Goal: Task Accomplishment & Management: Complete application form

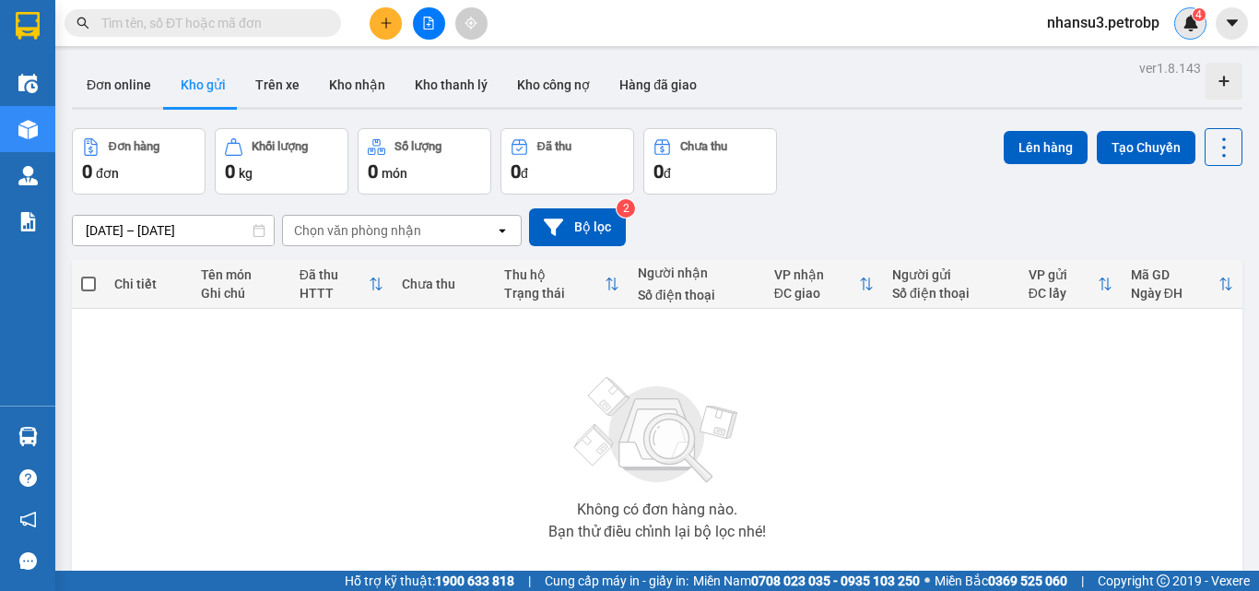
click at [1185, 21] on img at bounding box center [1191, 23] width 17 height 17
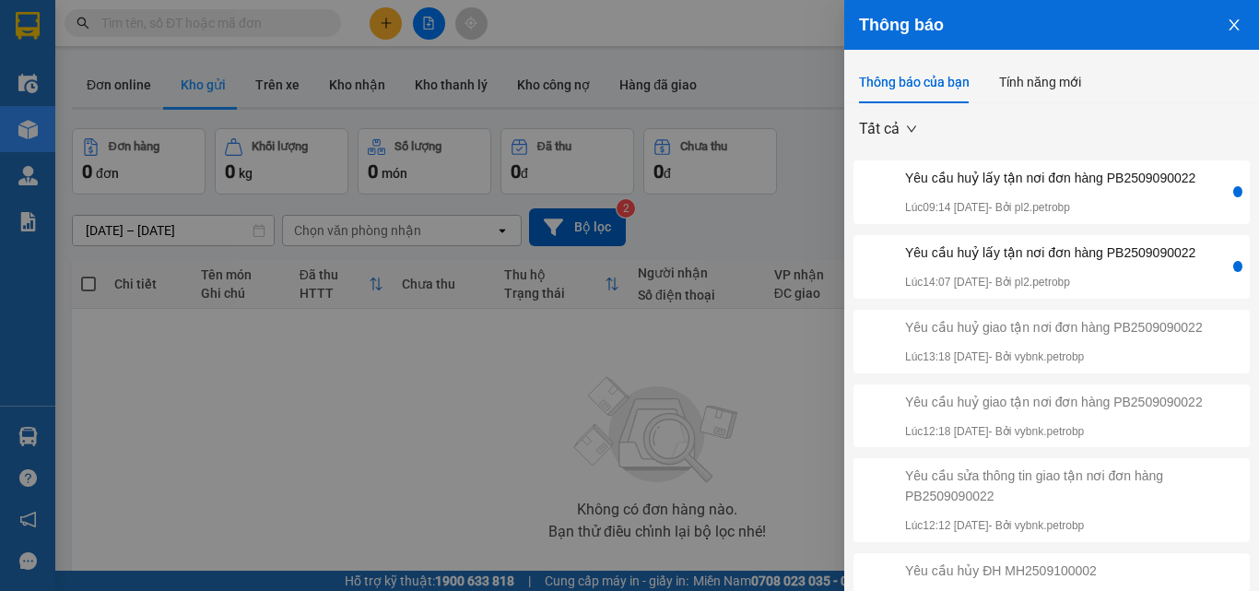
click at [1227, 25] on icon "close" at bounding box center [1234, 25] width 15 height 15
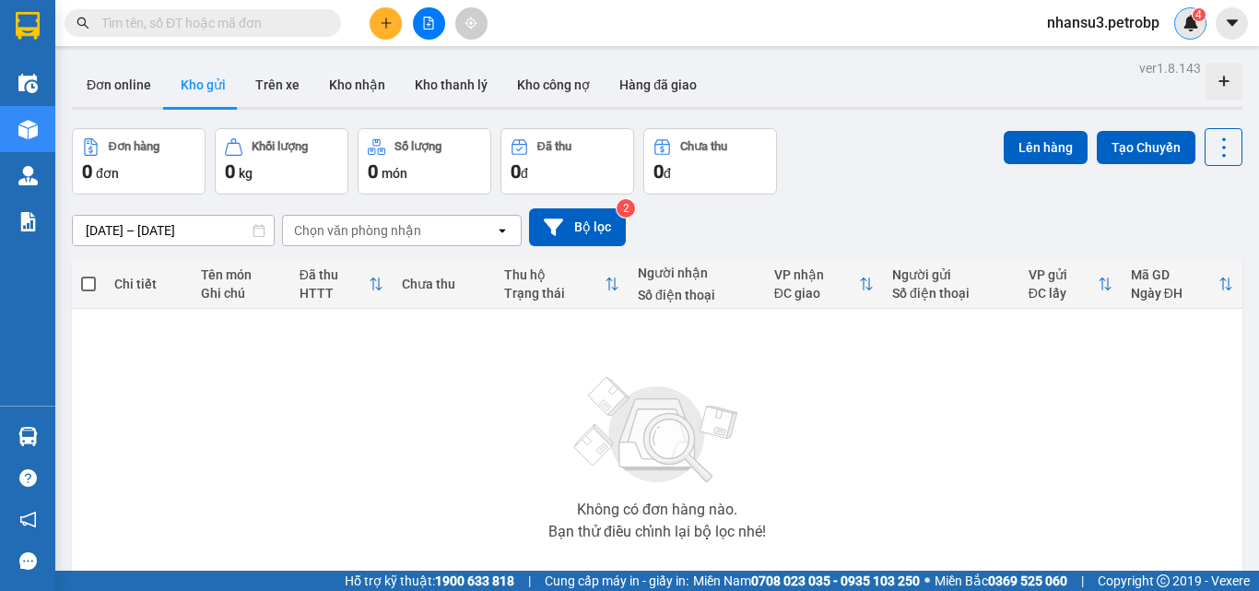
click at [1180, 29] on div "4" at bounding box center [1190, 23] width 32 height 32
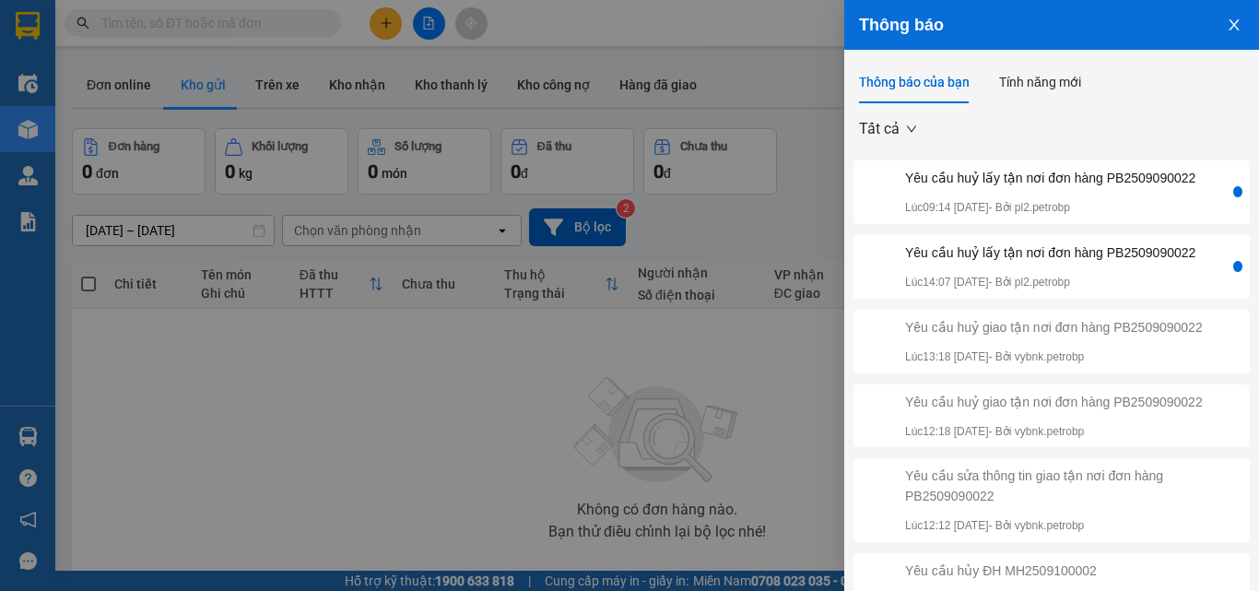
click at [1227, 28] on icon "close" at bounding box center [1234, 25] width 15 height 15
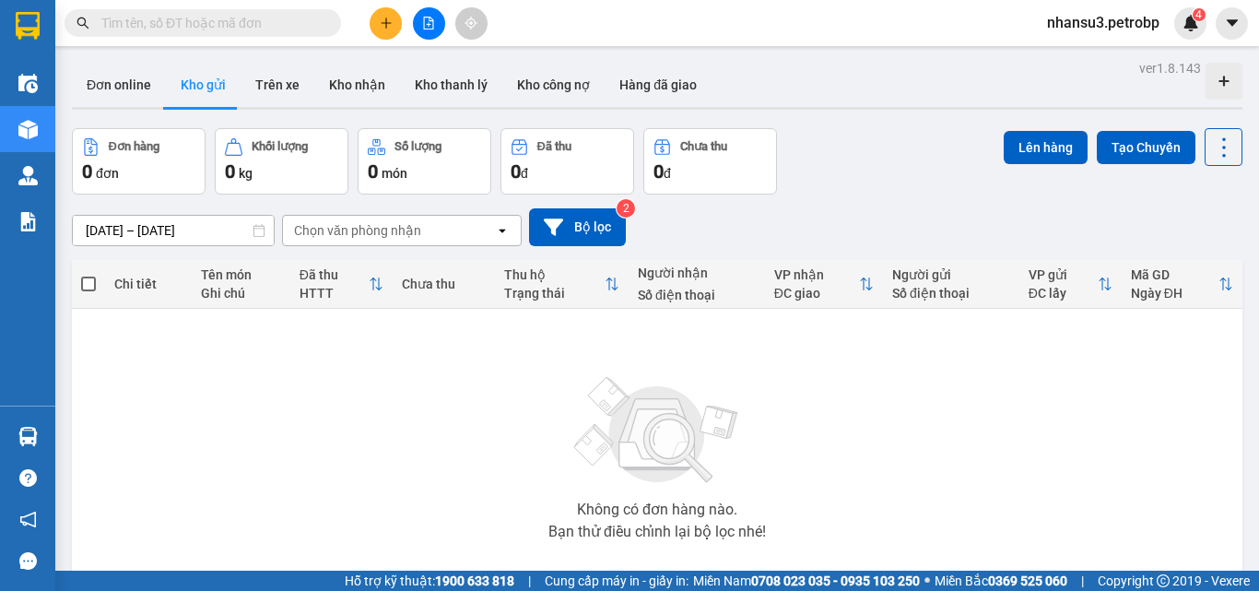
click at [280, 30] on input "text" at bounding box center [210, 23] width 218 height 20
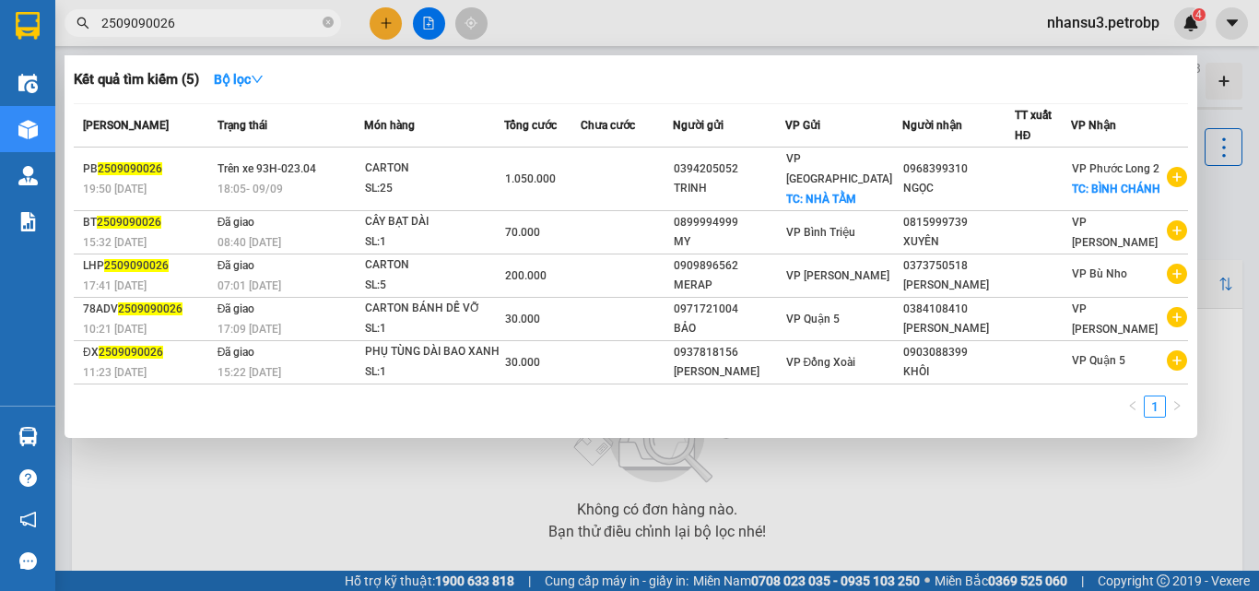
click at [103, 21] on input "2509090026" at bounding box center [210, 23] width 218 height 20
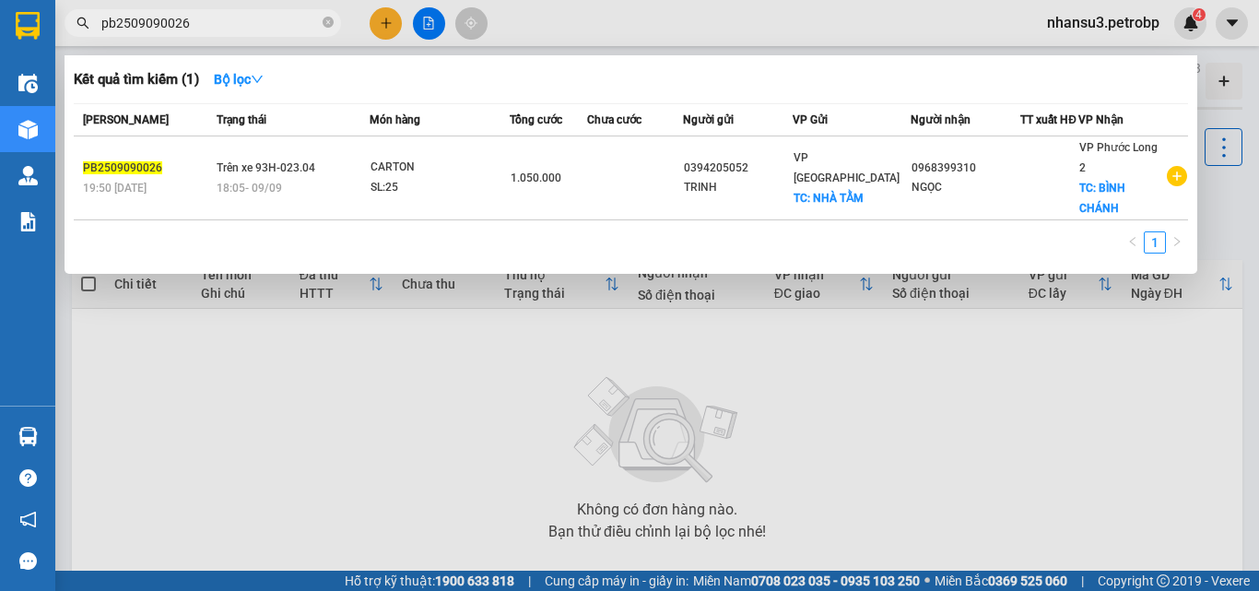
type input "pb2509090026"
click at [1185, 19] on div at bounding box center [629, 295] width 1259 height 591
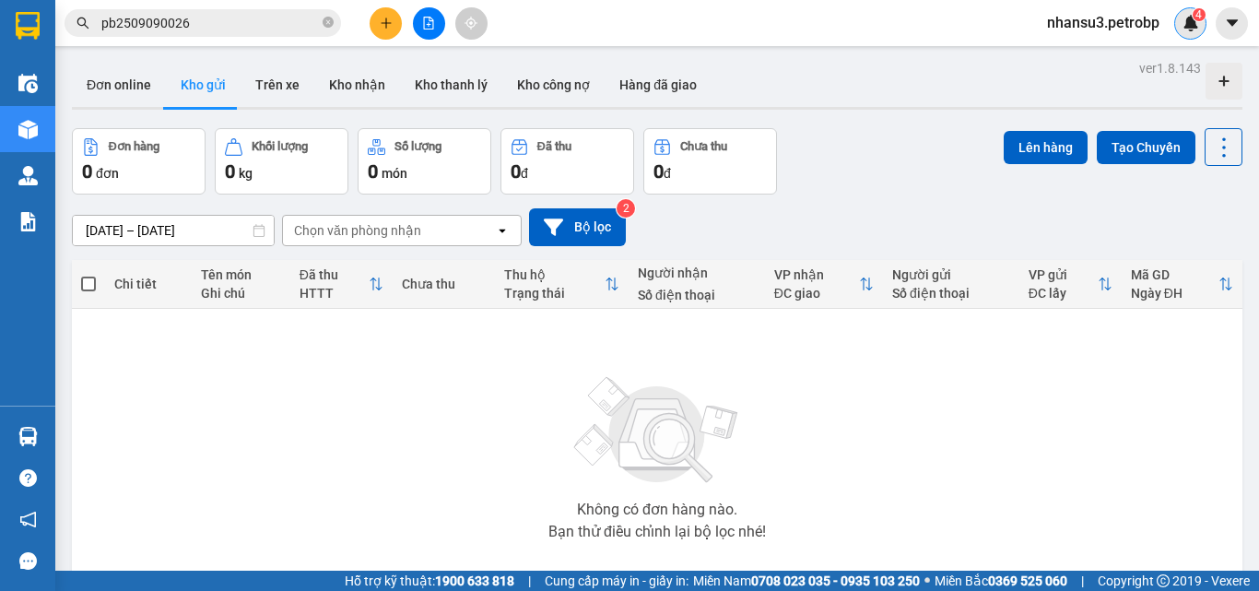
click at [1193, 19] on img at bounding box center [1191, 23] width 17 height 17
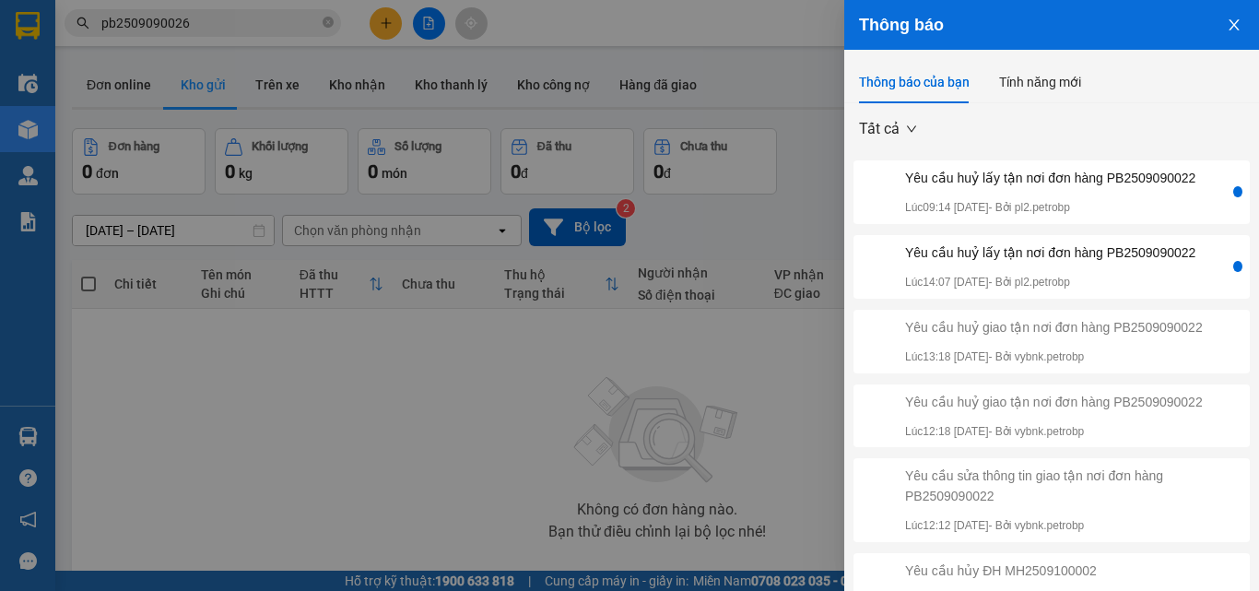
click at [1100, 259] on div "Yêu cầu huỷ lấy tận nơi đơn hàng PB2509090022" at bounding box center [1050, 252] width 290 height 20
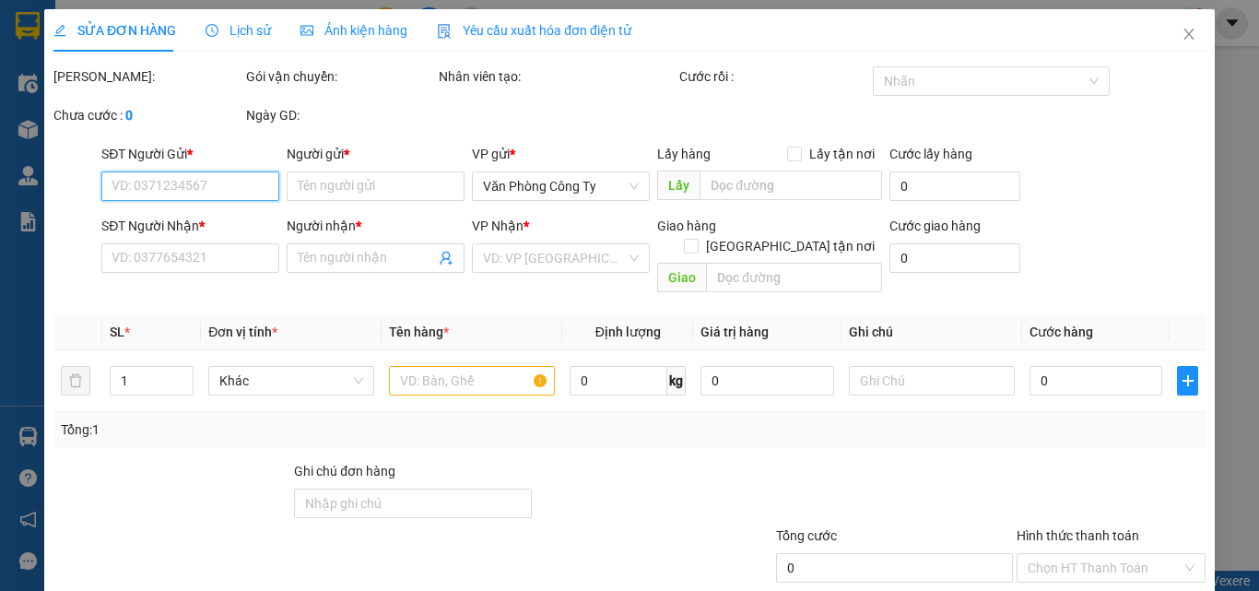
type input "0394205052"
type input "TRINH"
checkbox input "true"
type input "NHÀ TẰM"
type input "50.000"
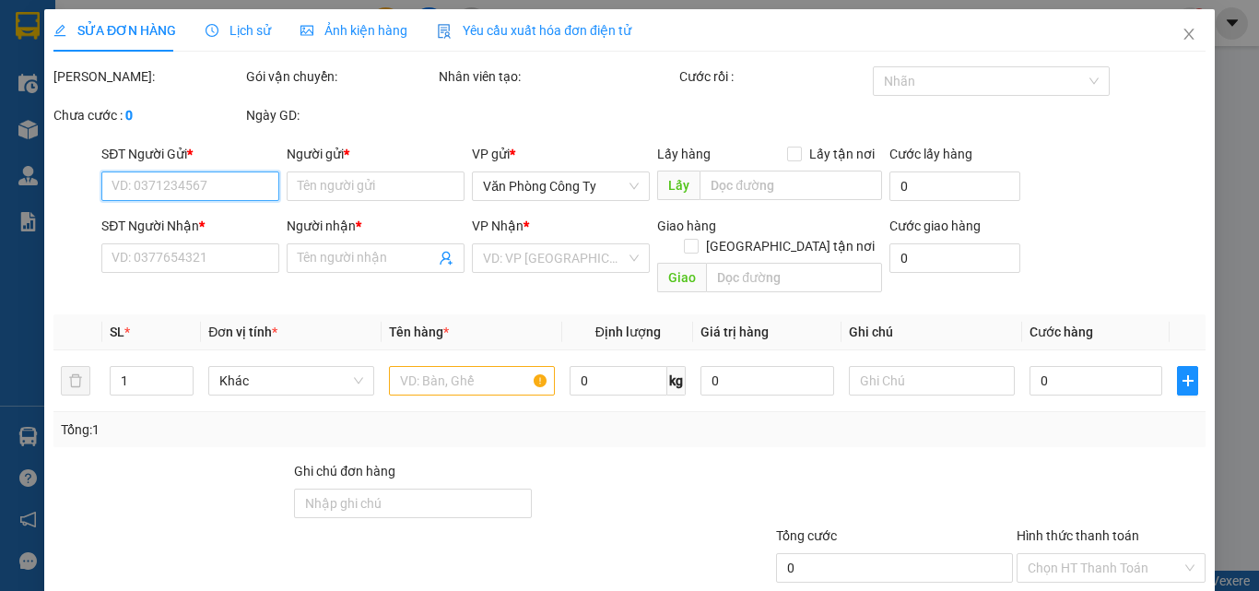
type input "0968399310"
type input "NGỌC"
type input "800.000"
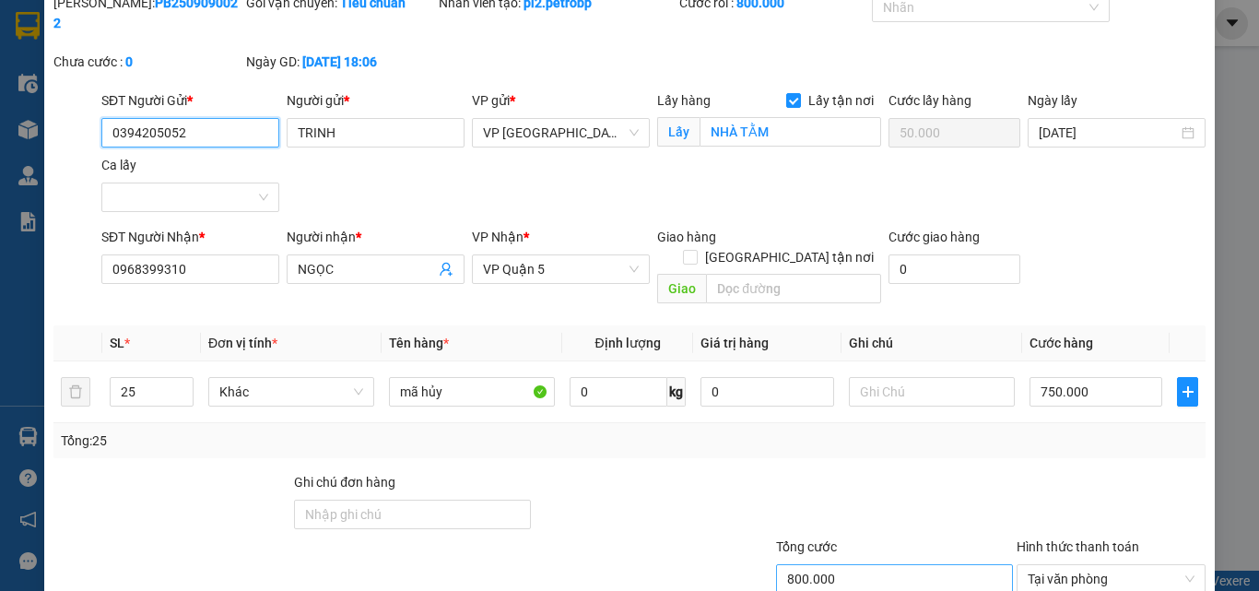
scroll to position [159, 0]
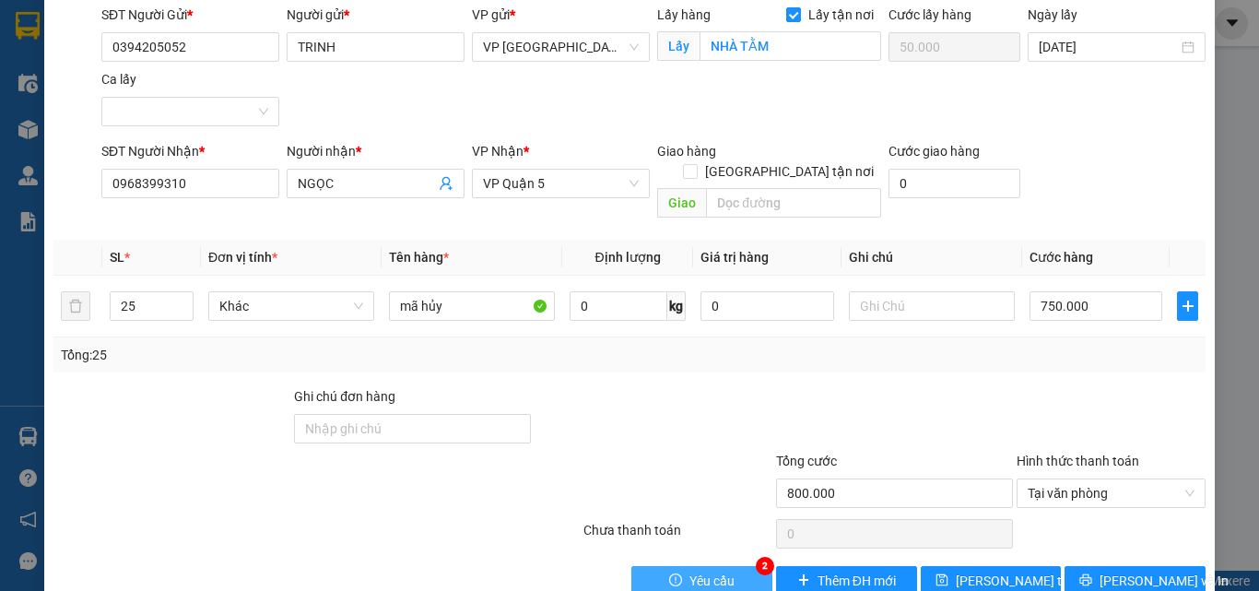
click at [717, 571] on span "Yêu cầu" at bounding box center [711, 581] width 45 height 20
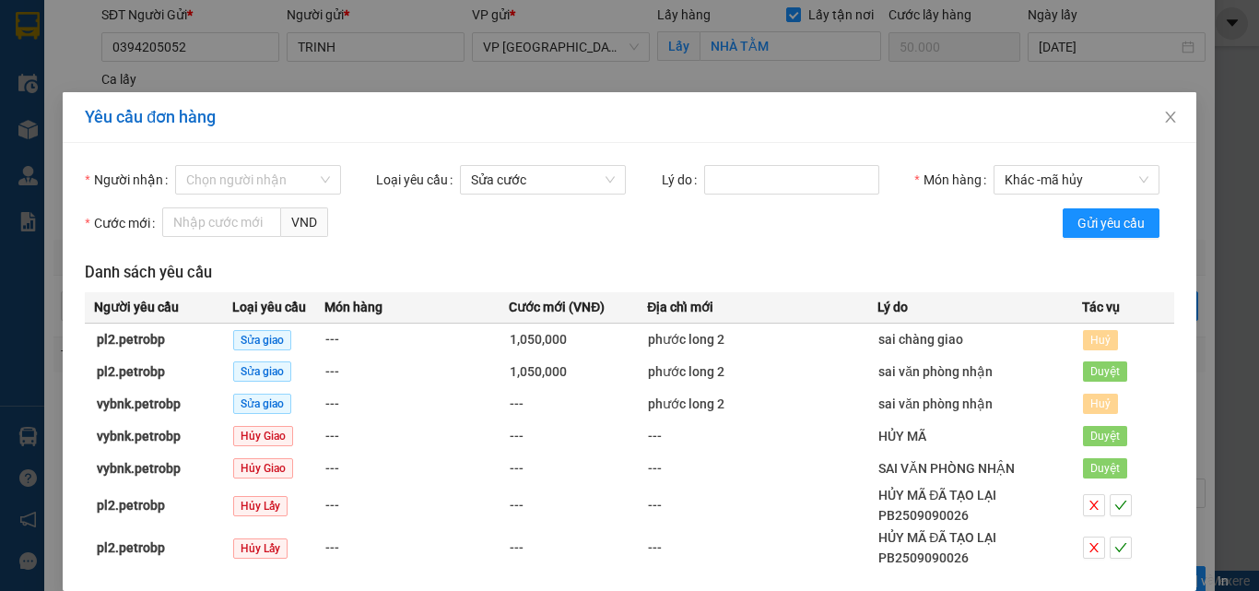
scroll to position [1, 0]
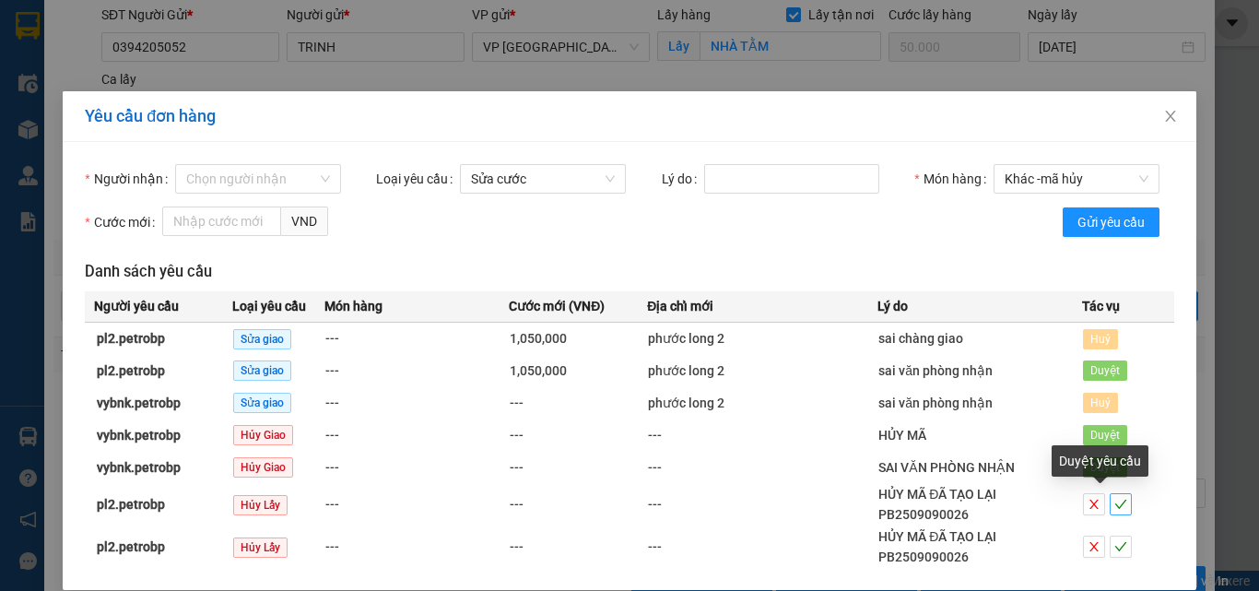
click at [1114, 507] on icon "check" at bounding box center [1120, 504] width 13 height 13
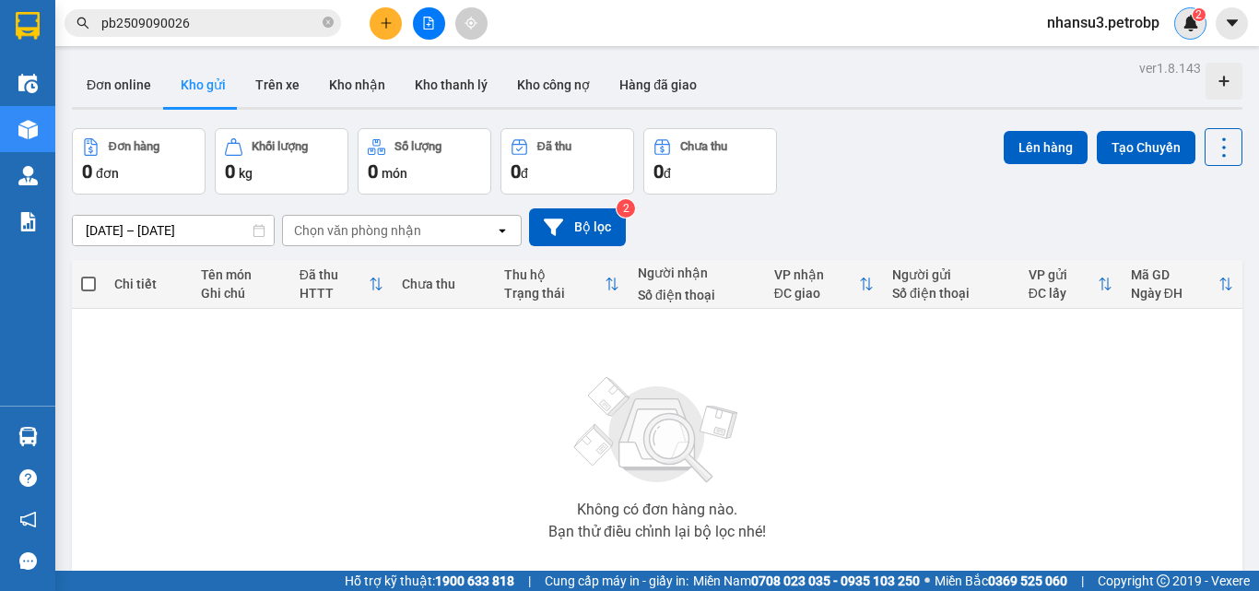
click at [1177, 23] on div "2" at bounding box center [1190, 23] width 32 height 32
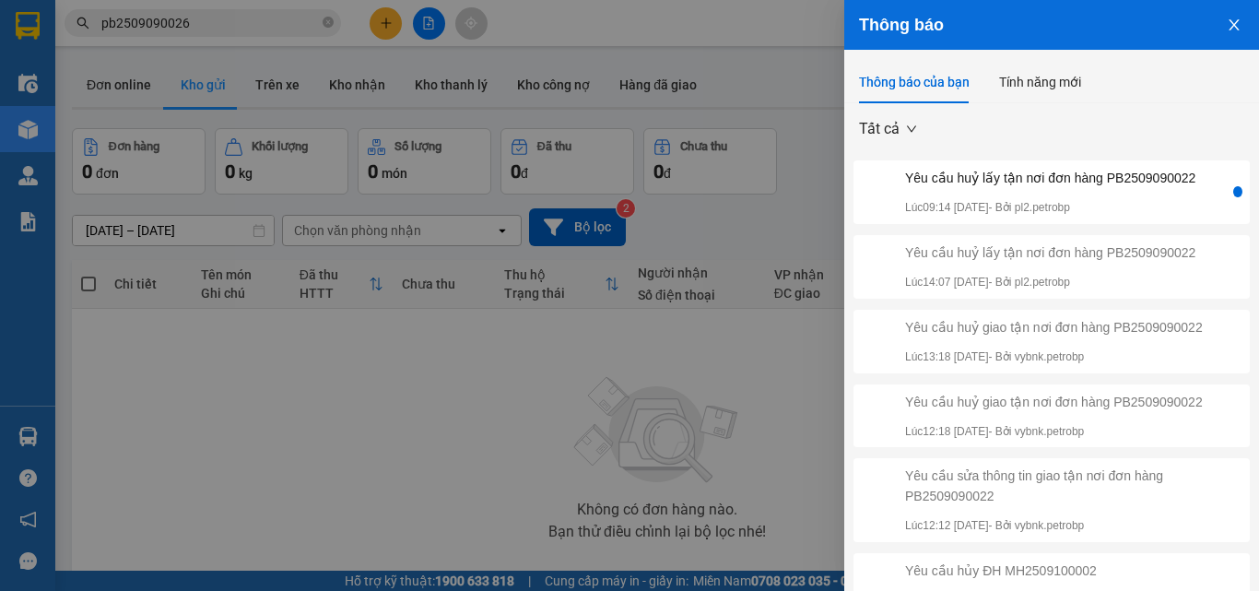
click at [1139, 192] on div "Yêu cầu huỷ lấy tận nơi đơn hàng PB2509090022 Lúc 09:14 [DATE] - Bởi pl2.petrobp" at bounding box center [1050, 192] width 290 height 49
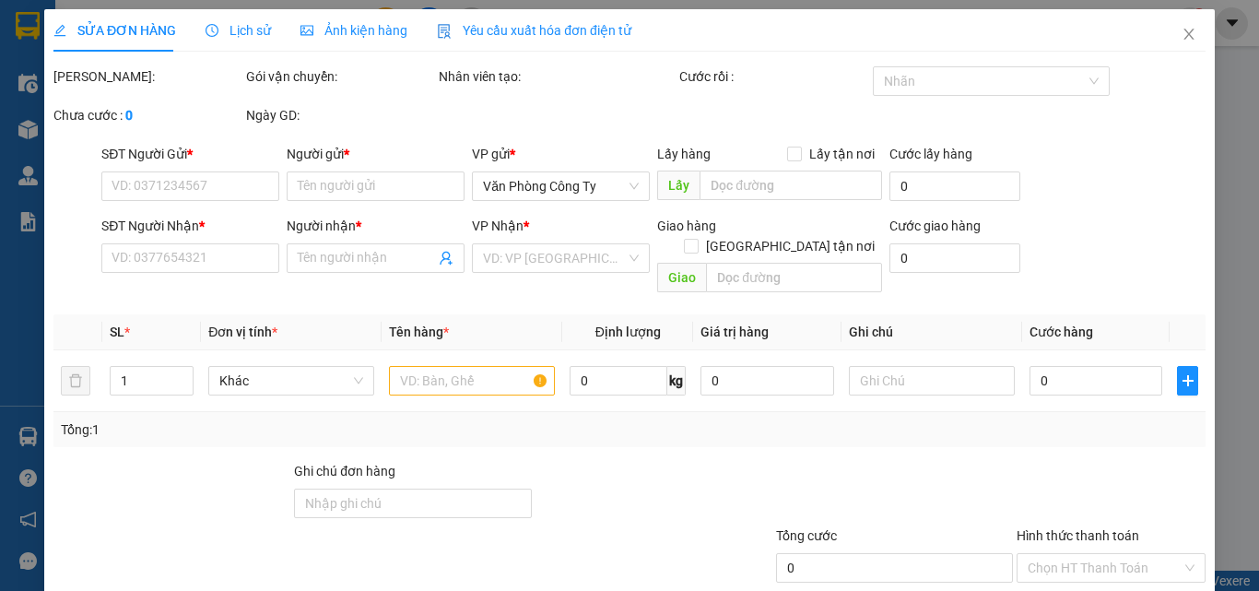
type input "0394205052"
type input "TRINH"
type input "0968399310"
type input "NGỌC"
type input "750.000"
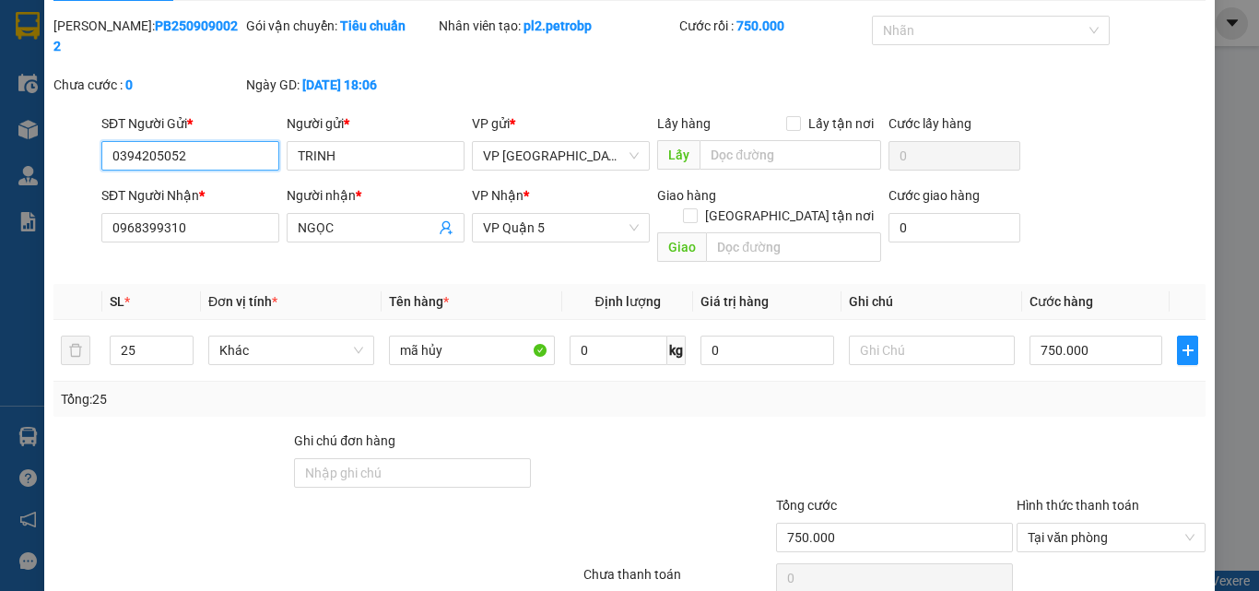
scroll to position [95, 0]
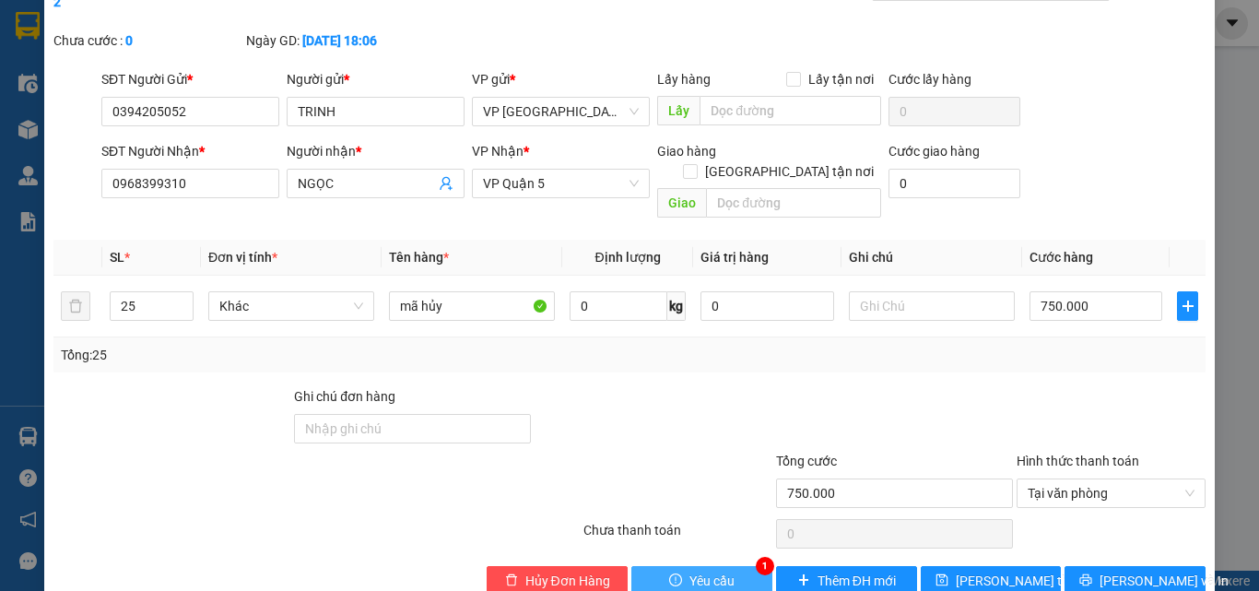
click at [731, 566] on button "Yêu cầu" at bounding box center [701, 580] width 141 height 29
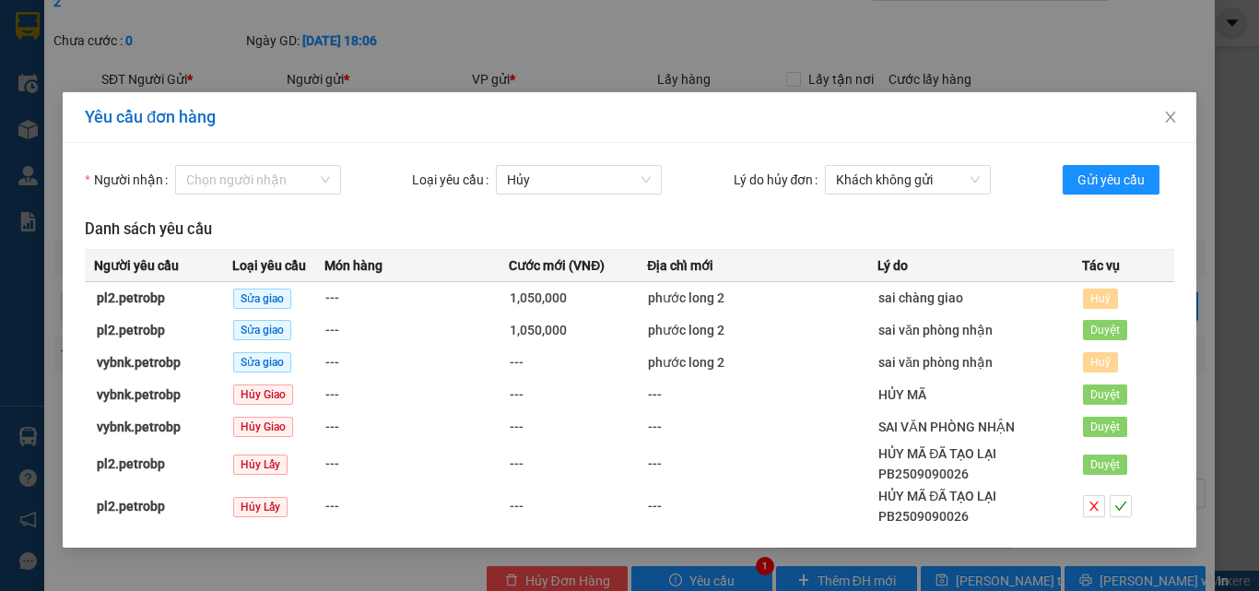
scroll to position [2, 0]
click at [1173, 114] on icon "close" at bounding box center [1170, 117] width 15 height 15
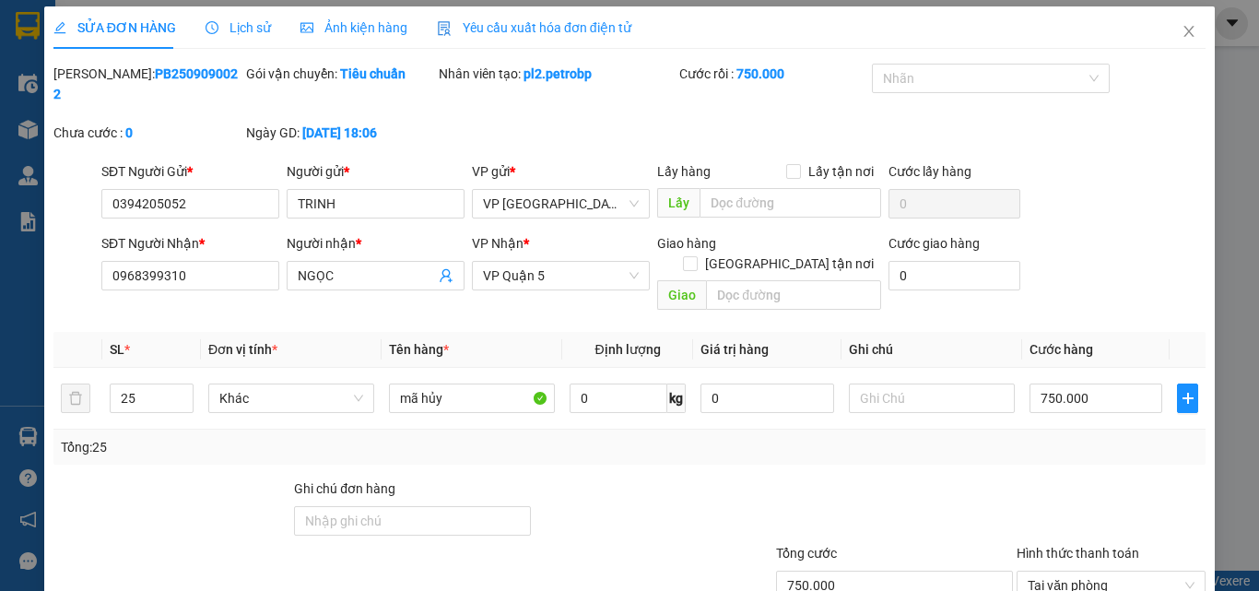
scroll to position [0, 0]
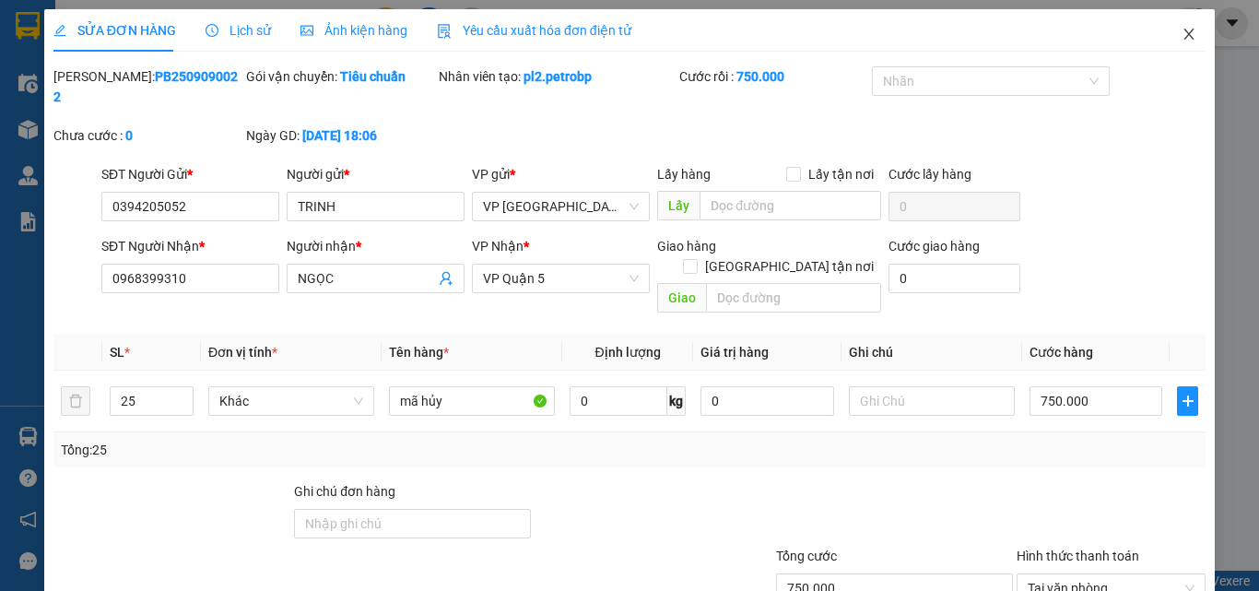
click at [1184, 32] on icon "close" at bounding box center [1189, 34] width 10 height 11
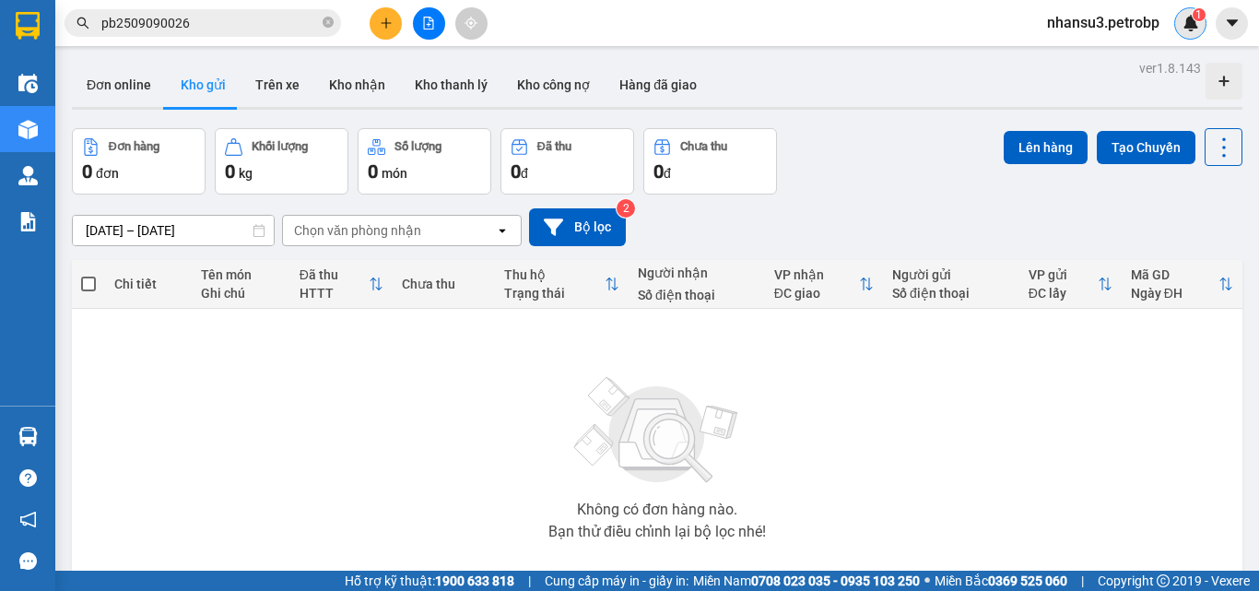
click at [1183, 22] on img at bounding box center [1191, 23] width 17 height 17
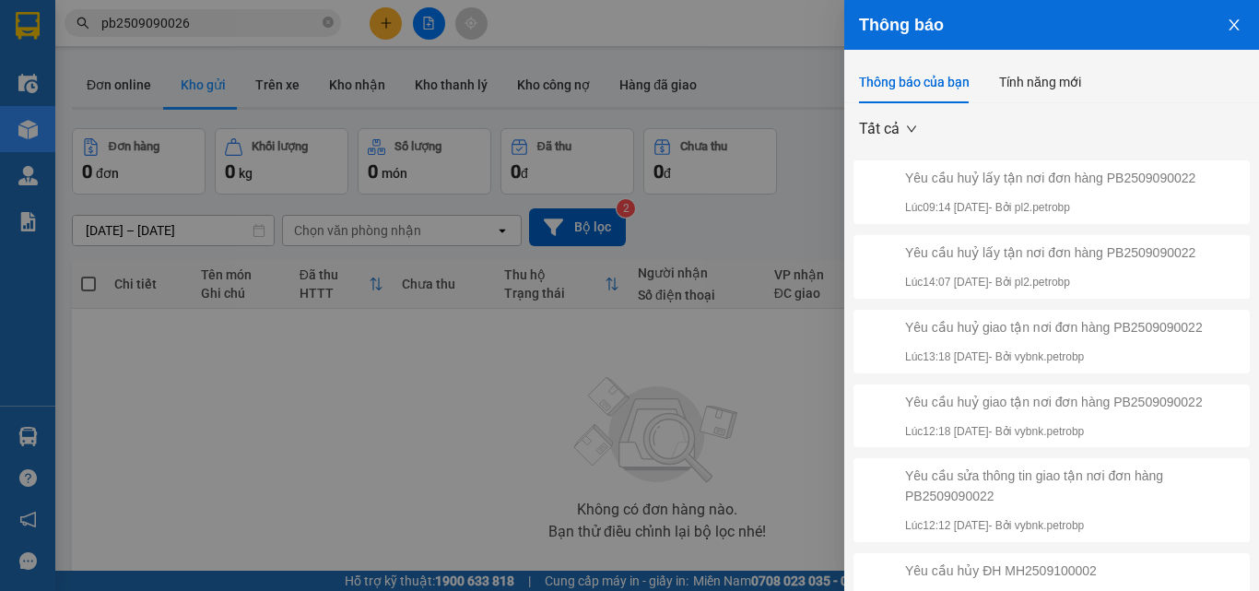
click at [1136, 263] on div "Yêu cầu huỷ lấy tận nơi đơn hàng PB2509090022 Lúc 14:07 [DATE] - Bởi pl2.petrobp" at bounding box center [1050, 266] width 290 height 49
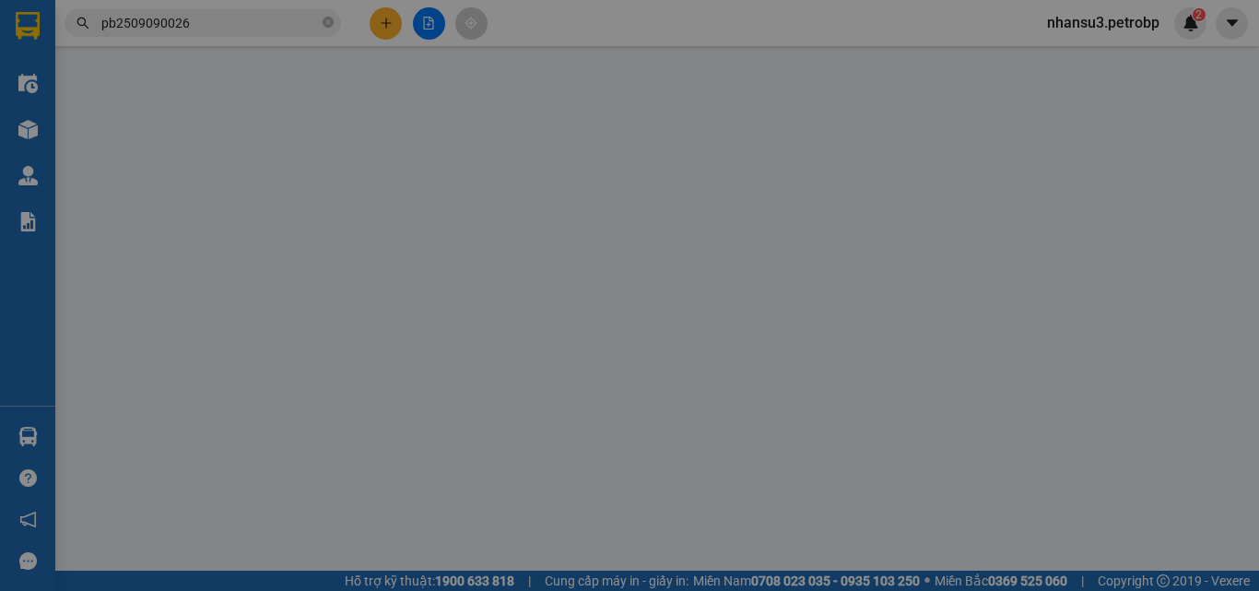
type input "0394205052"
type input "TRINH"
type input "0968399310"
type input "NGỌC"
type input "750.000"
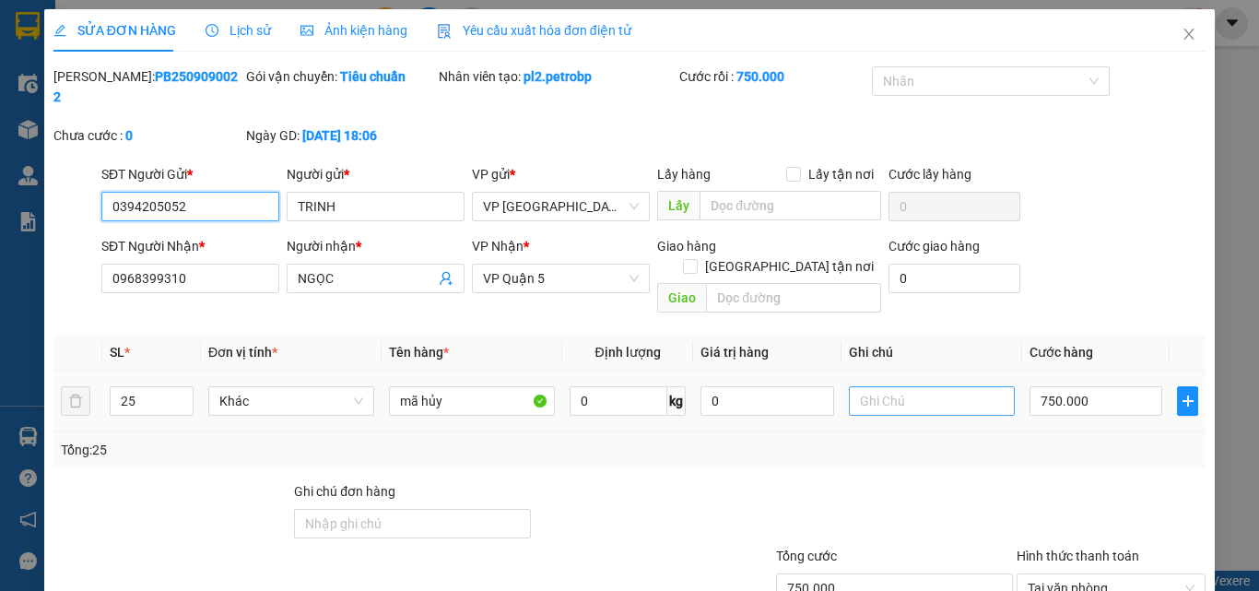
scroll to position [95, 0]
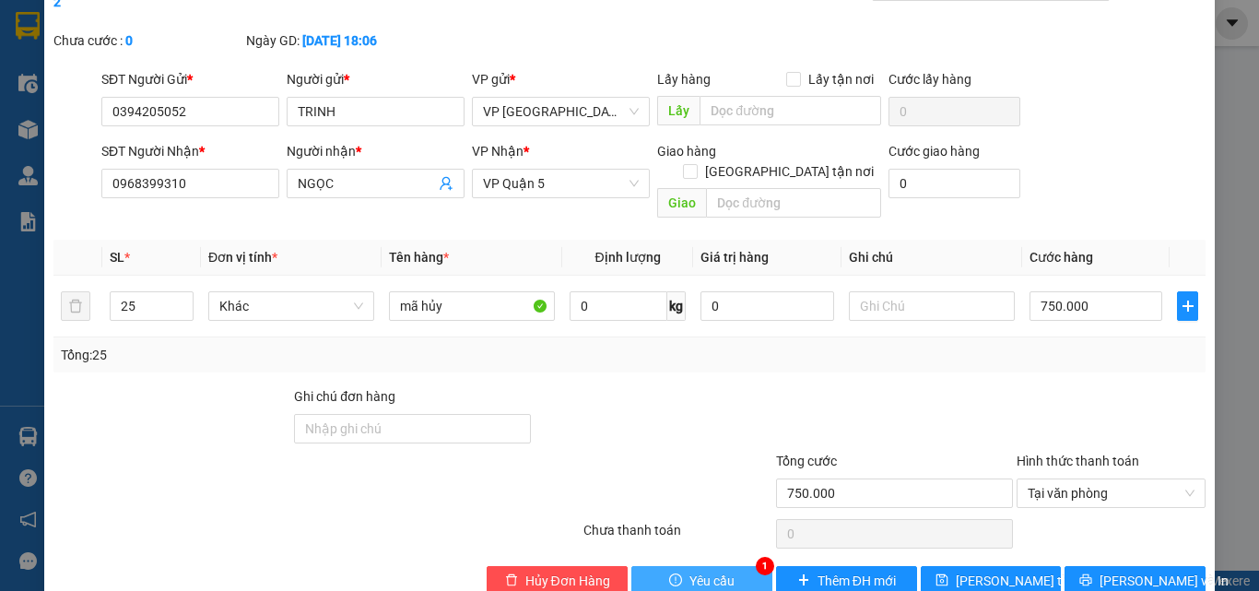
click at [721, 571] on span "Yêu cầu" at bounding box center [711, 581] width 45 height 20
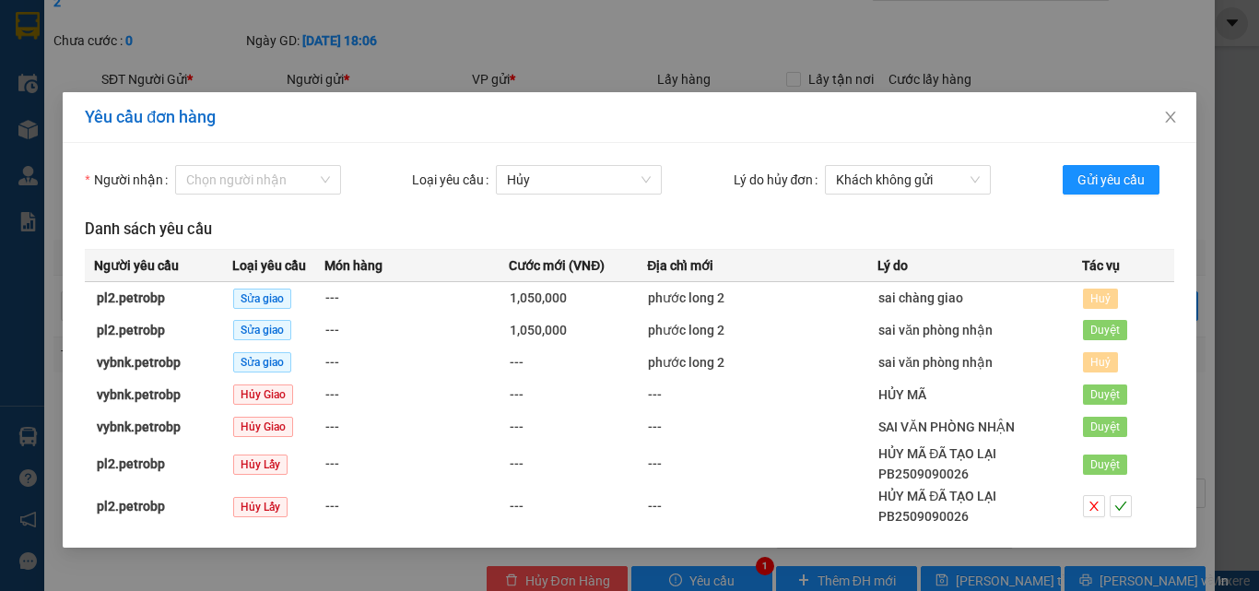
scroll to position [2, 0]
click at [1172, 120] on icon "close" at bounding box center [1170, 117] width 10 height 11
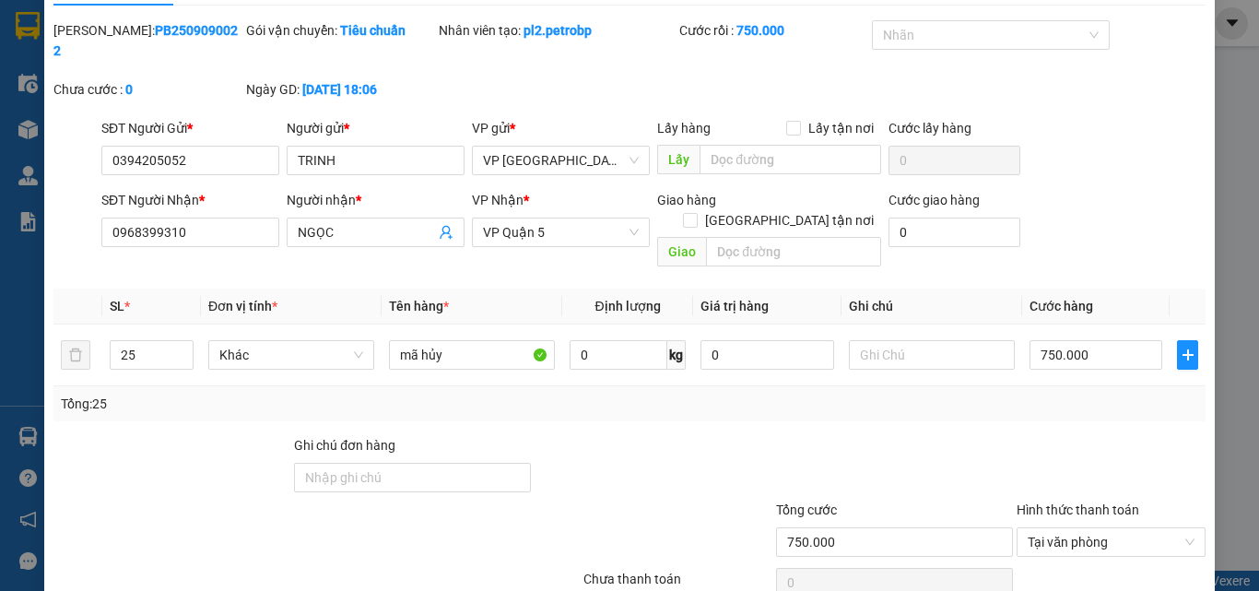
scroll to position [0, 0]
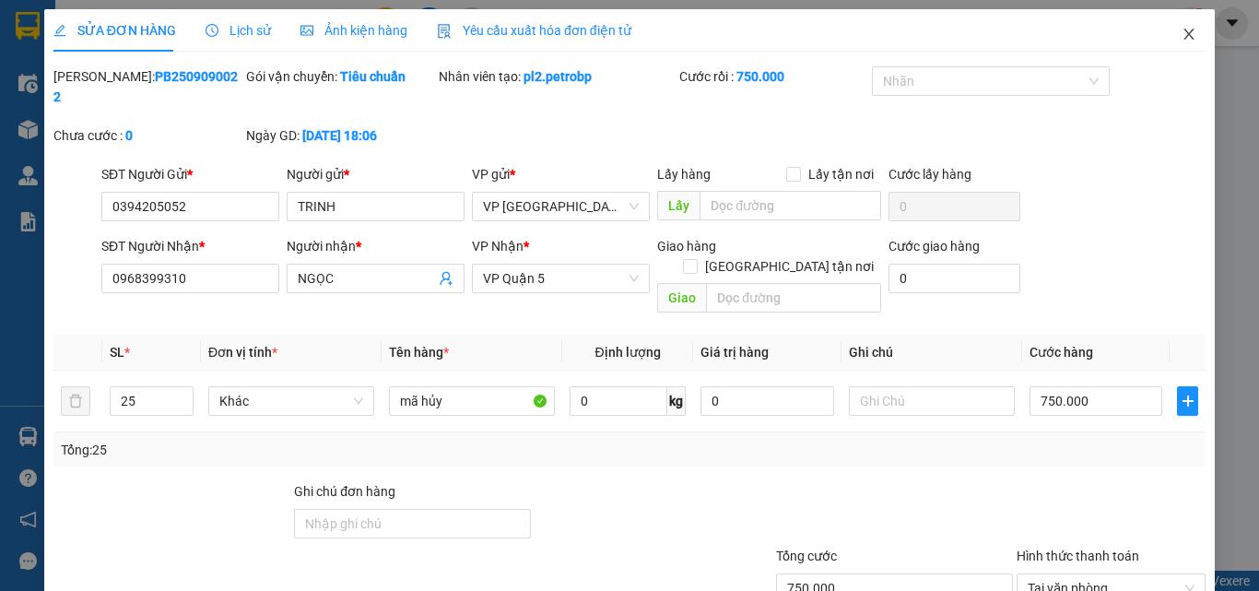
click at [1184, 34] on icon "close" at bounding box center [1189, 34] width 10 height 11
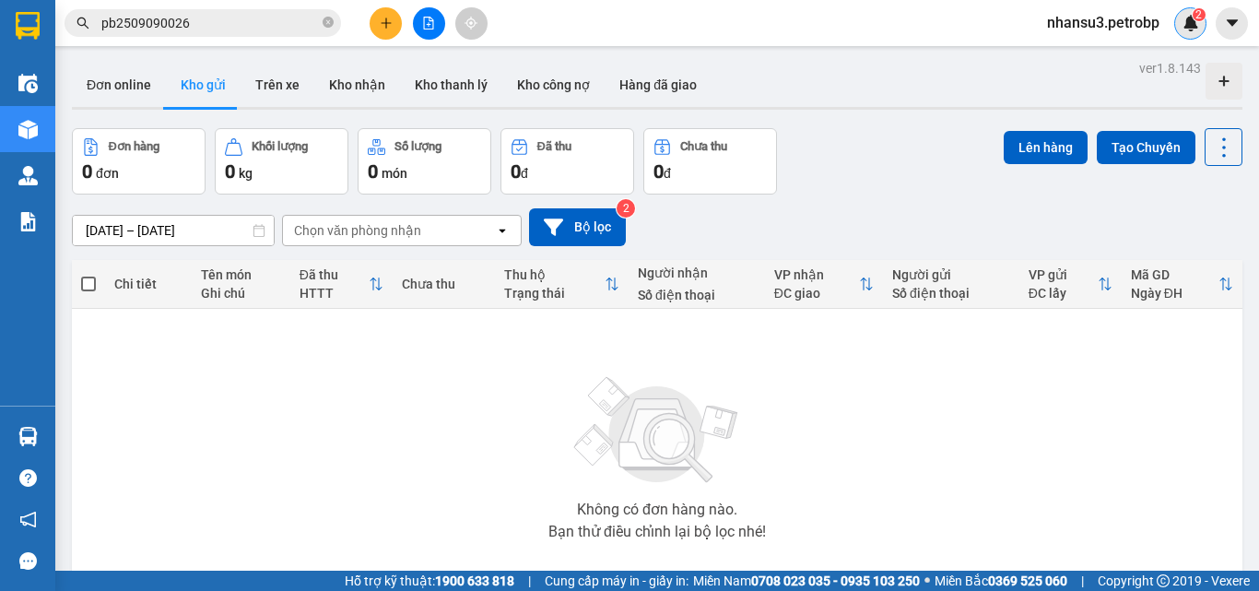
click at [1184, 21] on img at bounding box center [1191, 23] width 17 height 17
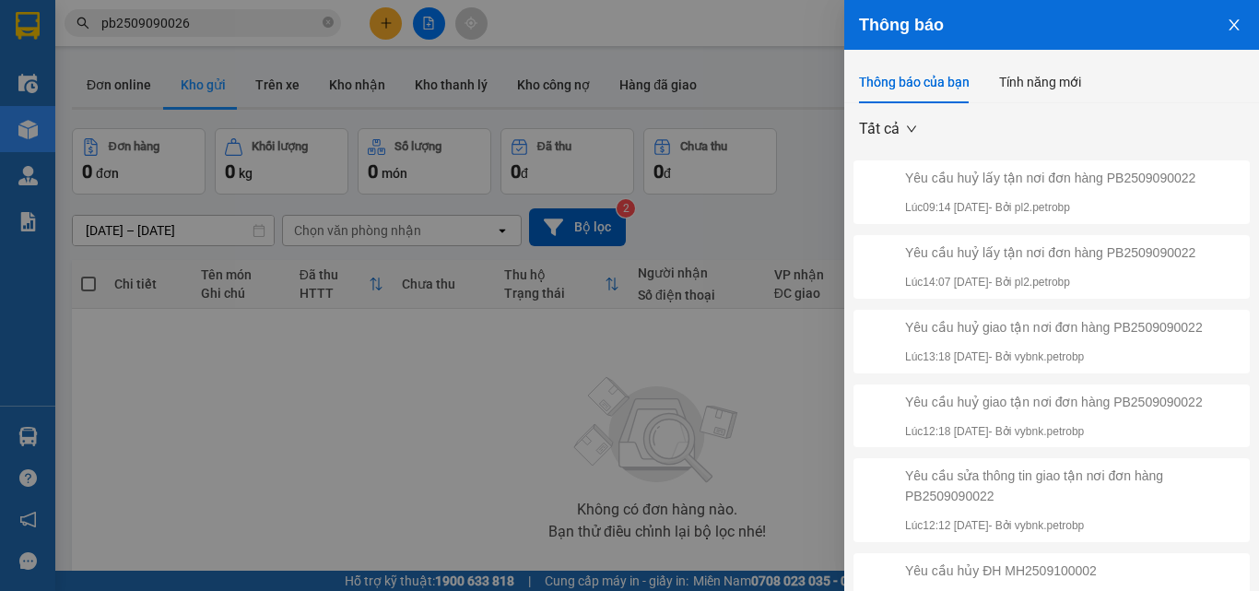
click at [1154, 188] on div "Yêu cầu huỷ lấy tận nơi đơn hàng PB2509090022 Lúc 09:14 [DATE] - Bởi pl2.petrobp" at bounding box center [1050, 192] width 290 height 49
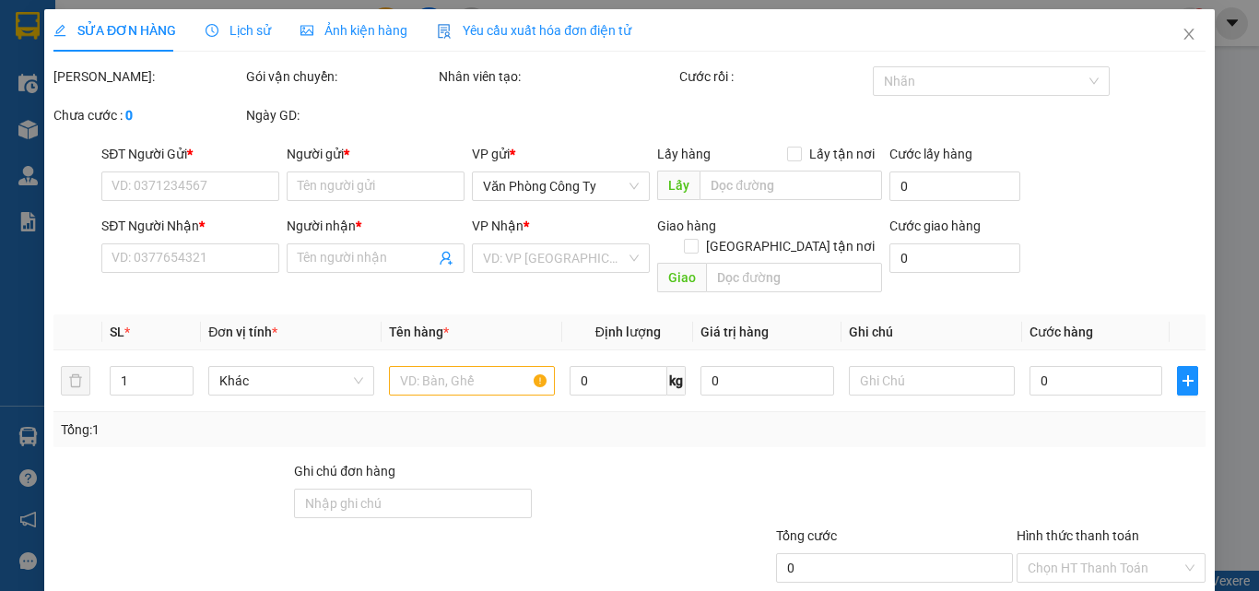
type input "0394205052"
type input "TRINH"
type input "0968399310"
type input "NGỌC"
type input "750.000"
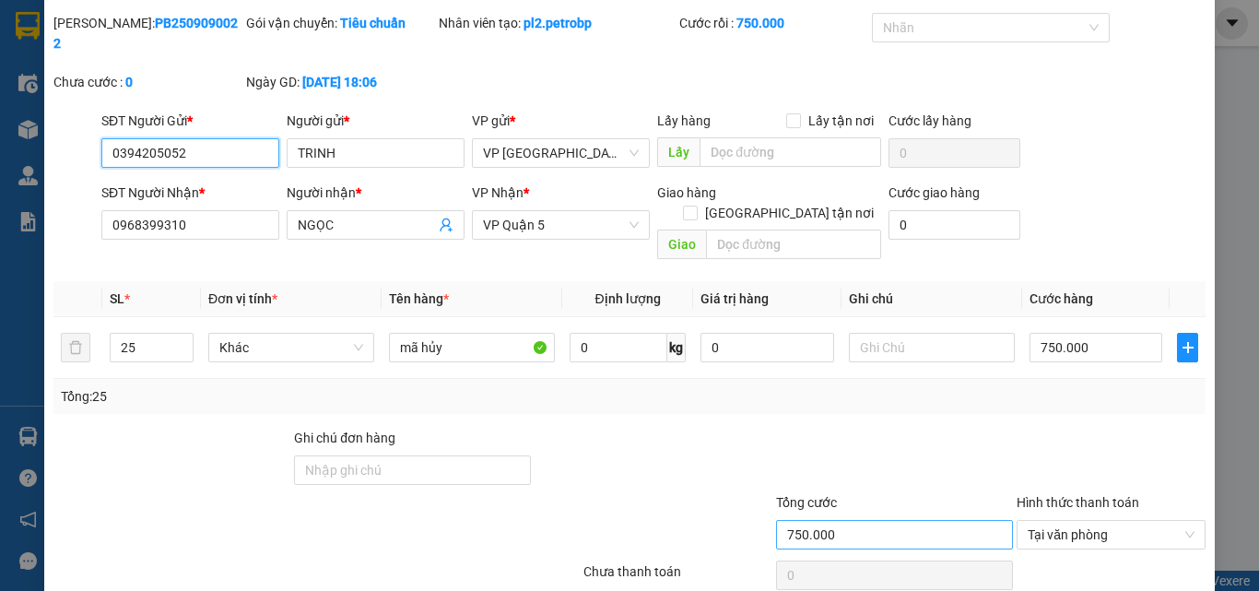
scroll to position [95, 0]
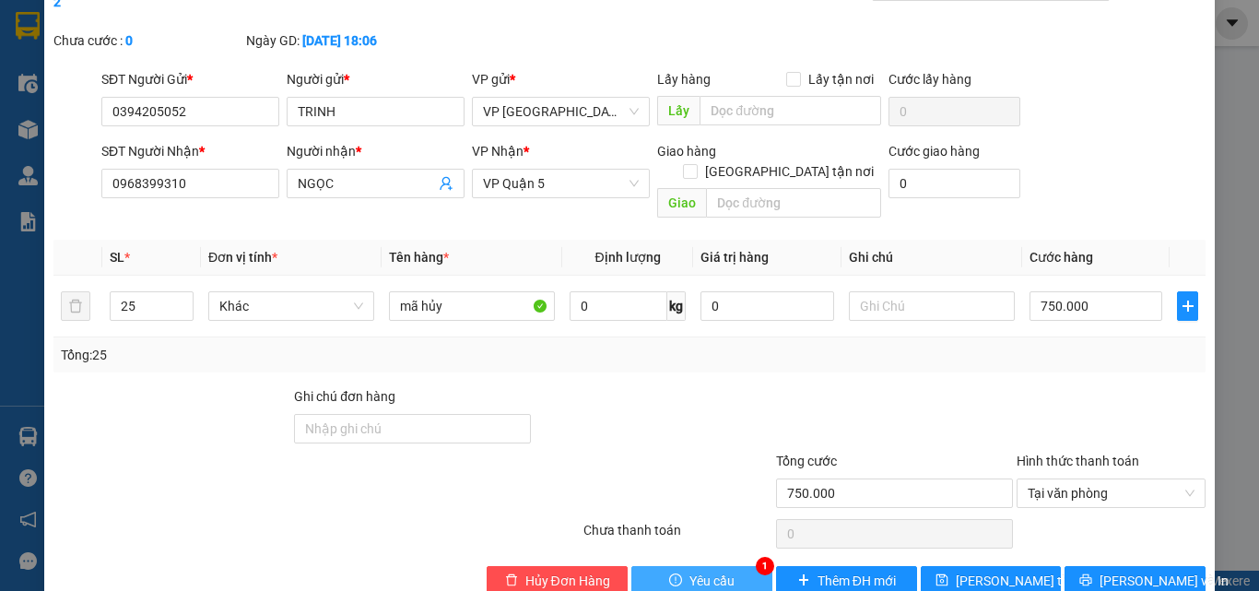
click at [722, 571] on span "Yêu cầu" at bounding box center [711, 581] width 45 height 20
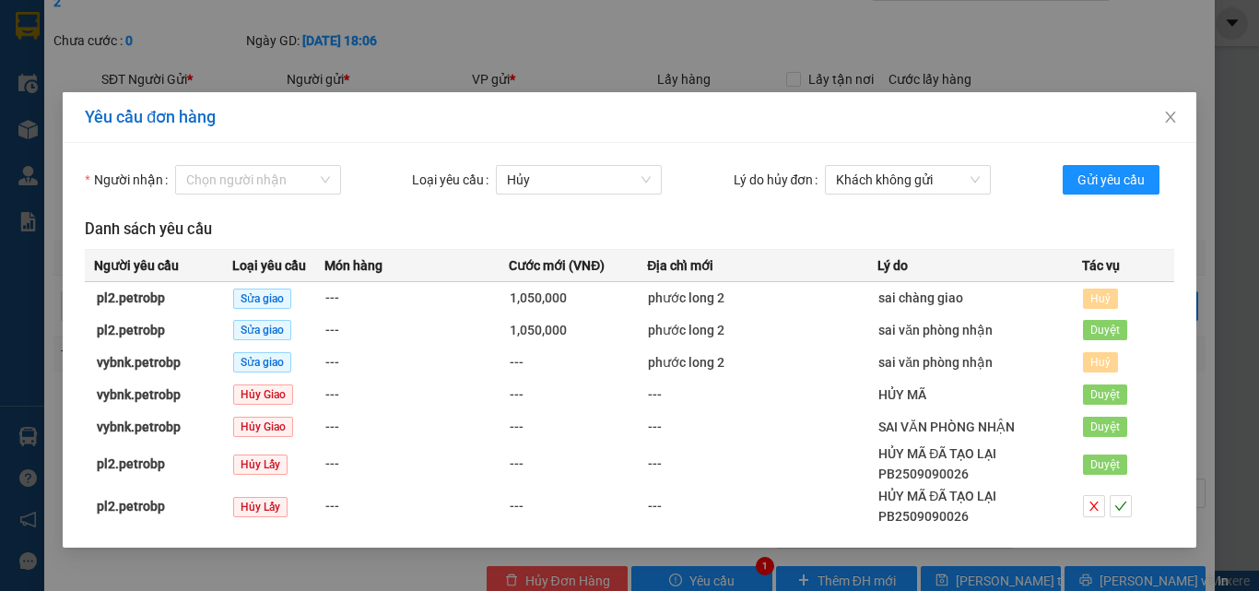
scroll to position [2, 0]
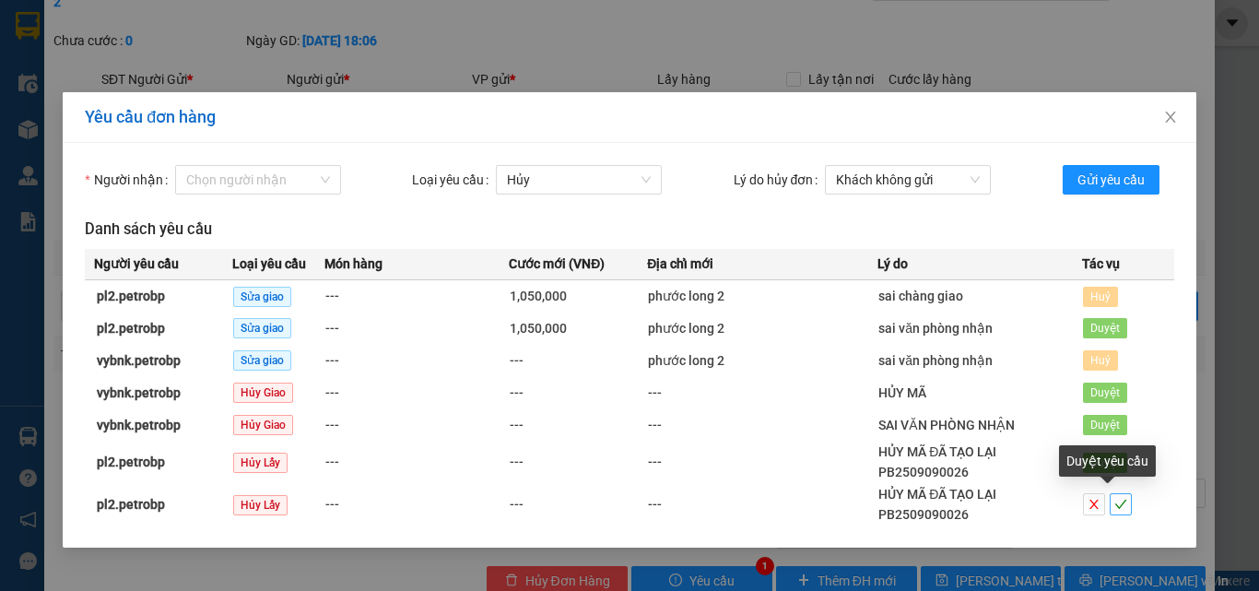
click at [1114, 506] on icon "check" at bounding box center [1120, 504] width 13 height 13
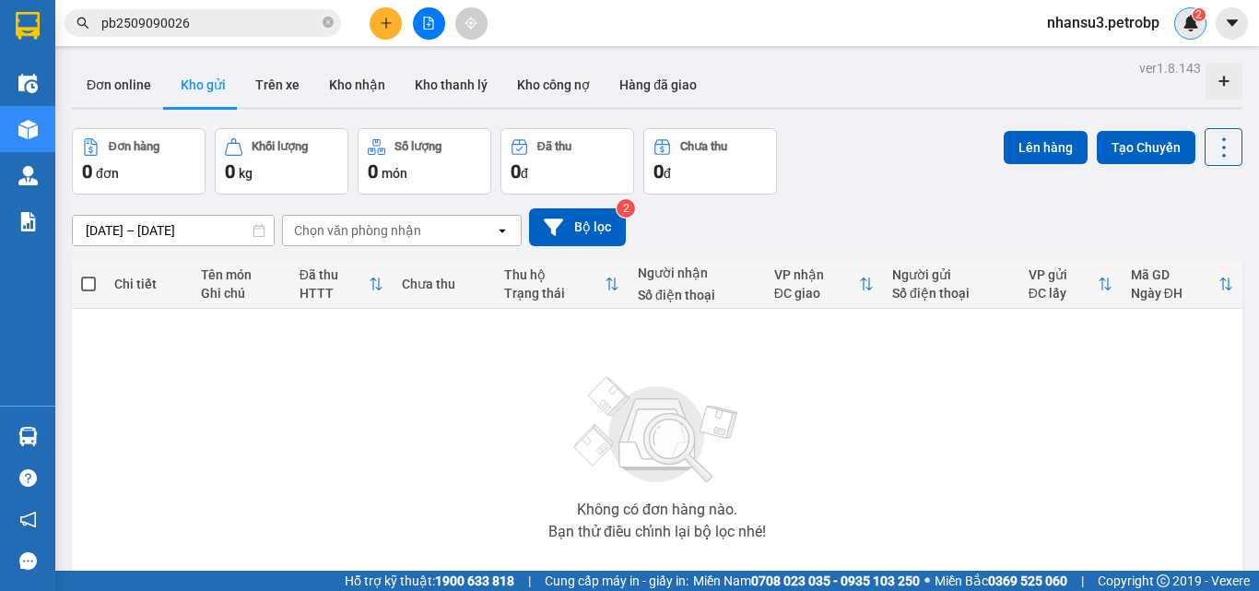
click at [1185, 16] on img at bounding box center [1191, 23] width 17 height 17
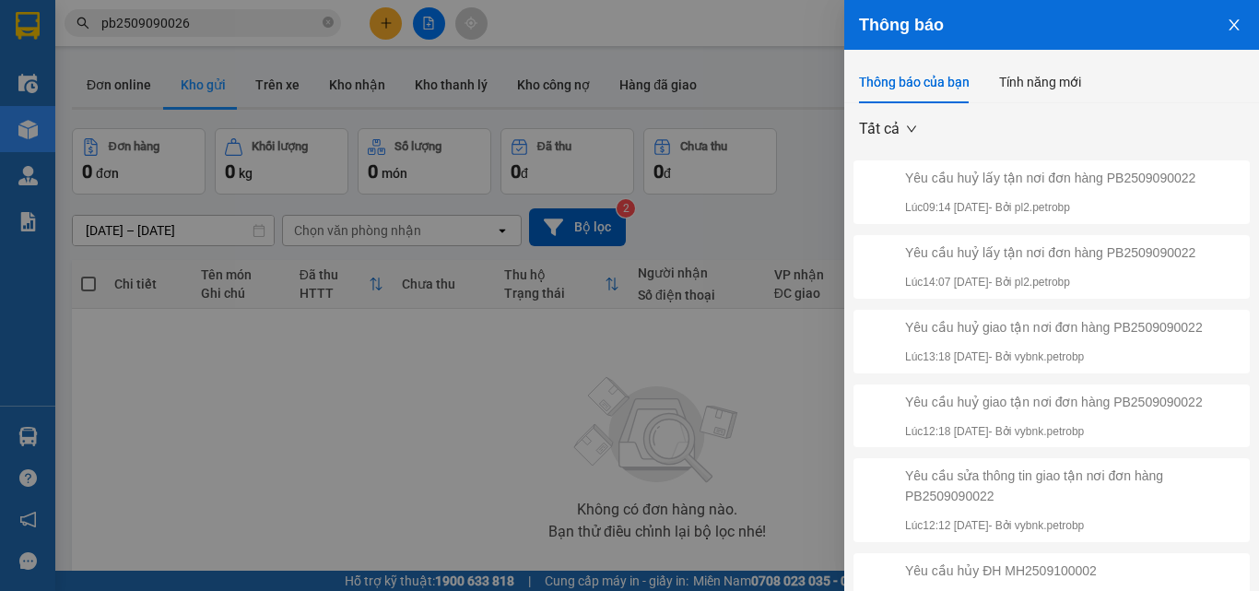
click at [1148, 242] on div "Yêu cầu huỷ lấy tận nơi đơn hàng PB2509090022" at bounding box center [1050, 252] width 290 height 20
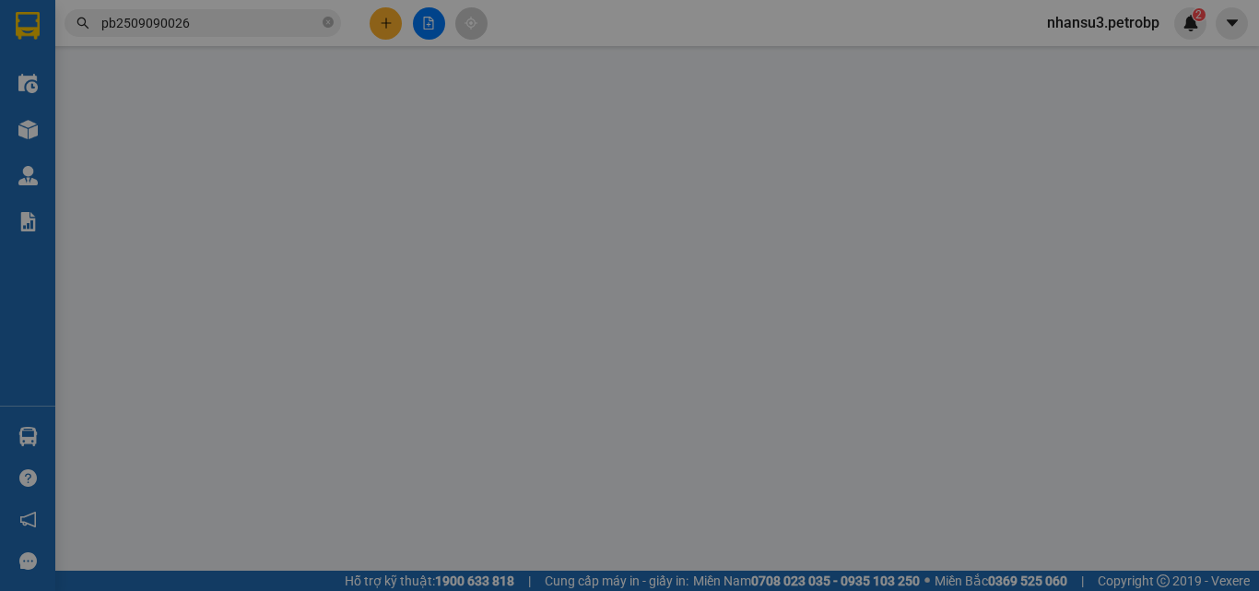
type input "0394205052"
type input "TRINH"
type input "0968399310"
type input "NGỌC"
type input "750.000"
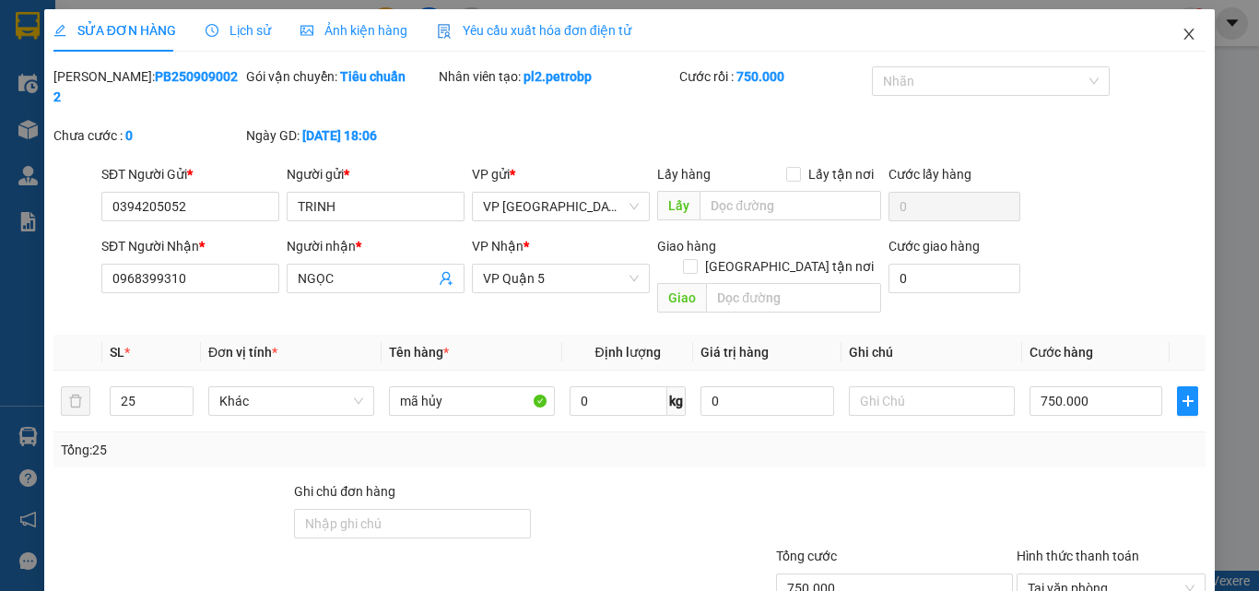
click at [1182, 39] on icon "close" at bounding box center [1189, 34] width 15 height 15
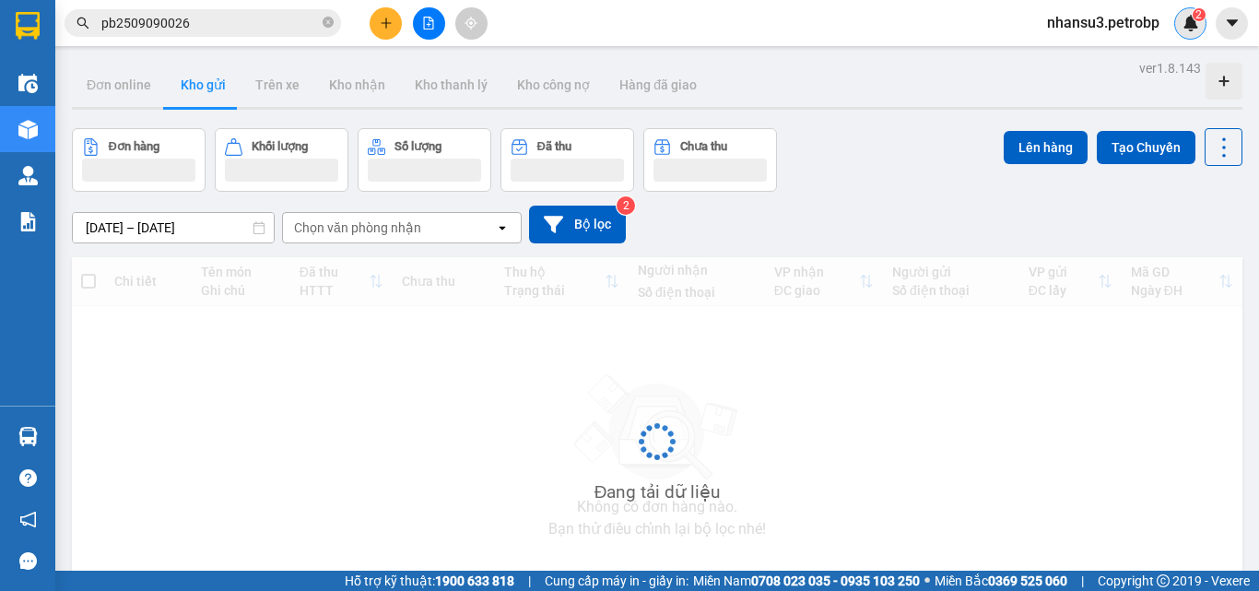
click at [1176, 21] on div "2" at bounding box center [1190, 23] width 32 height 32
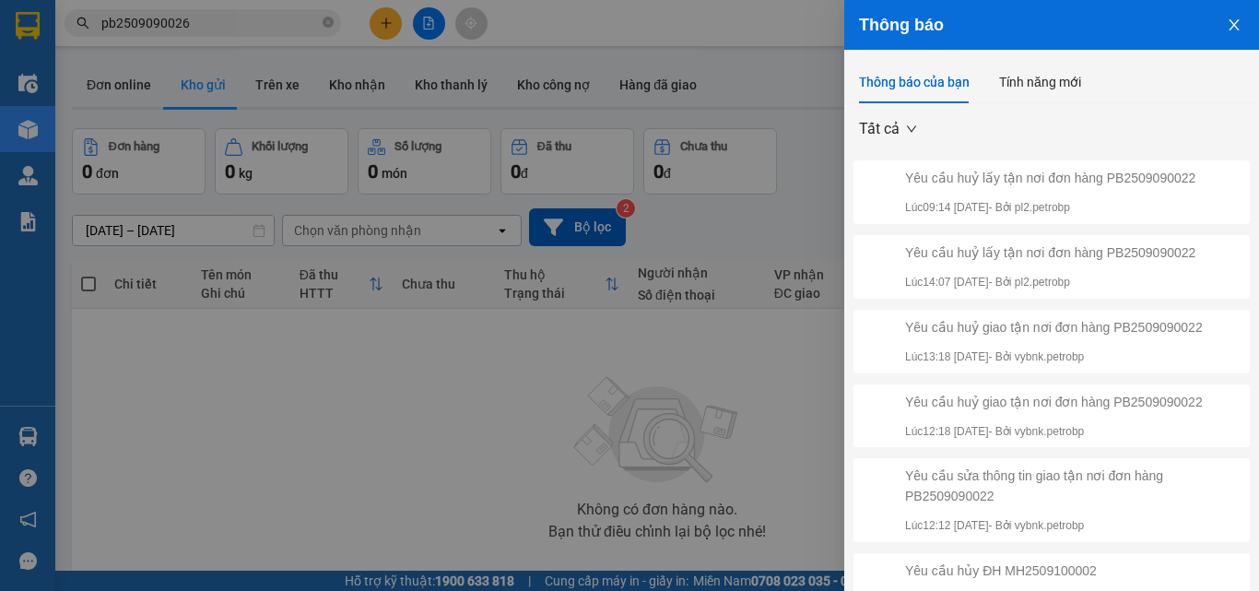
click at [1125, 202] on p "Lúc 09:14 [DATE] - Bởi pl2.petrobp" at bounding box center [1050, 208] width 290 height 18
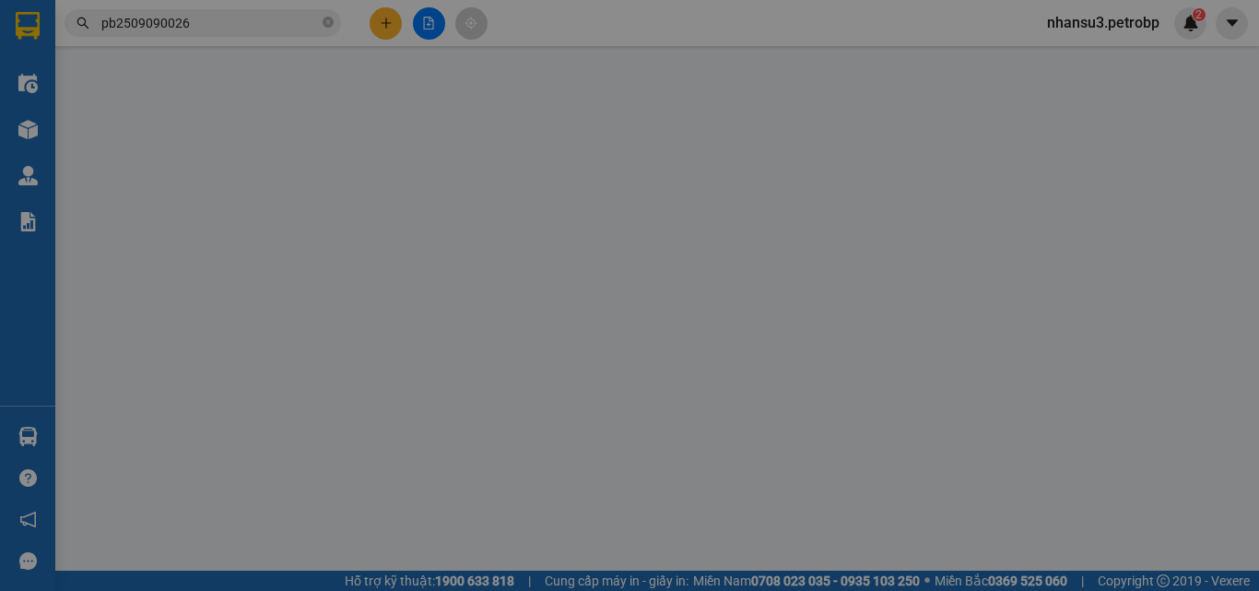
type input "0394205052"
type input "TRINH"
type input "0968399310"
type input "NGỌC"
type input "750.000"
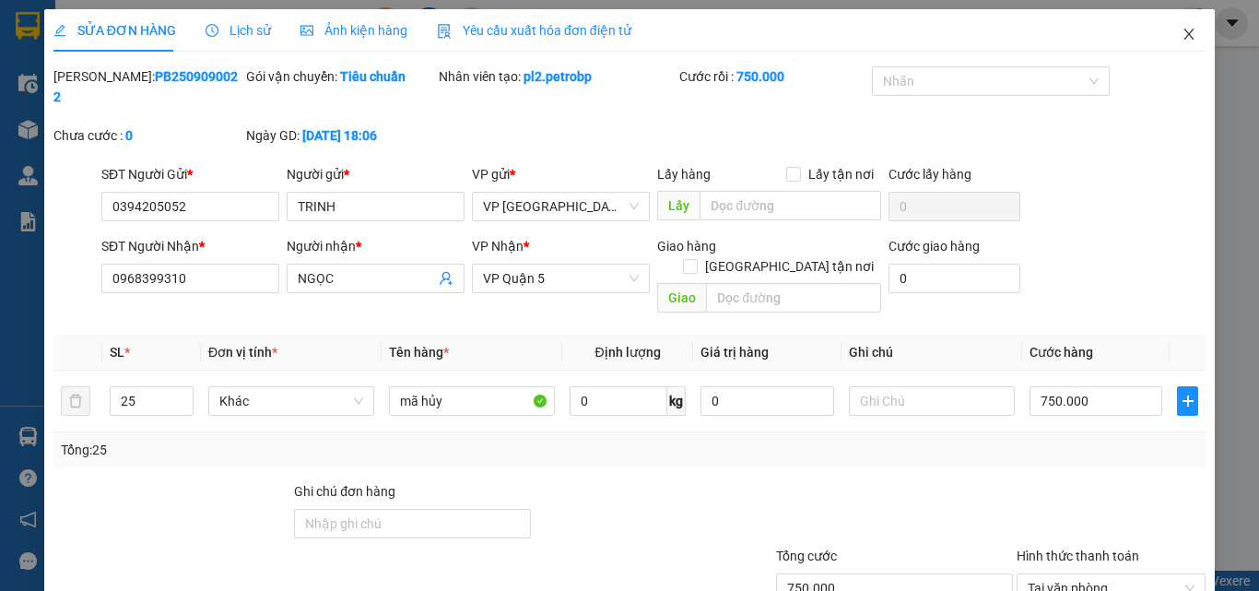
click at [1182, 35] on icon "close" at bounding box center [1189, 34] width 15 height 15
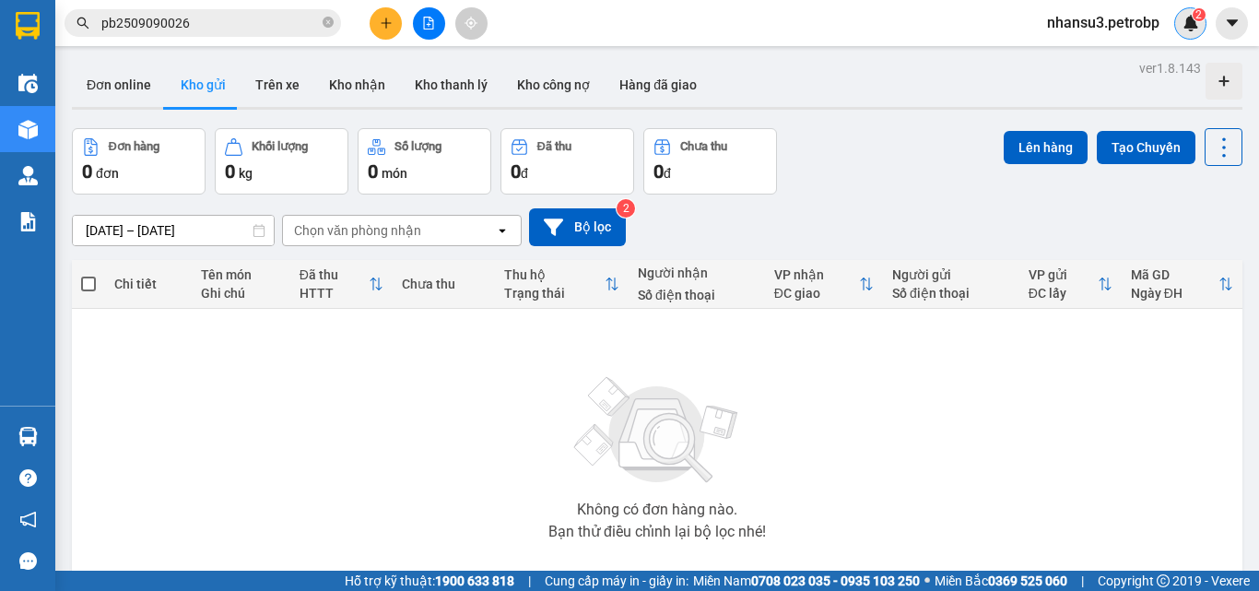
click at [1201, 13] on span "2" at bounding box center [1199, 14] width 6 height 13
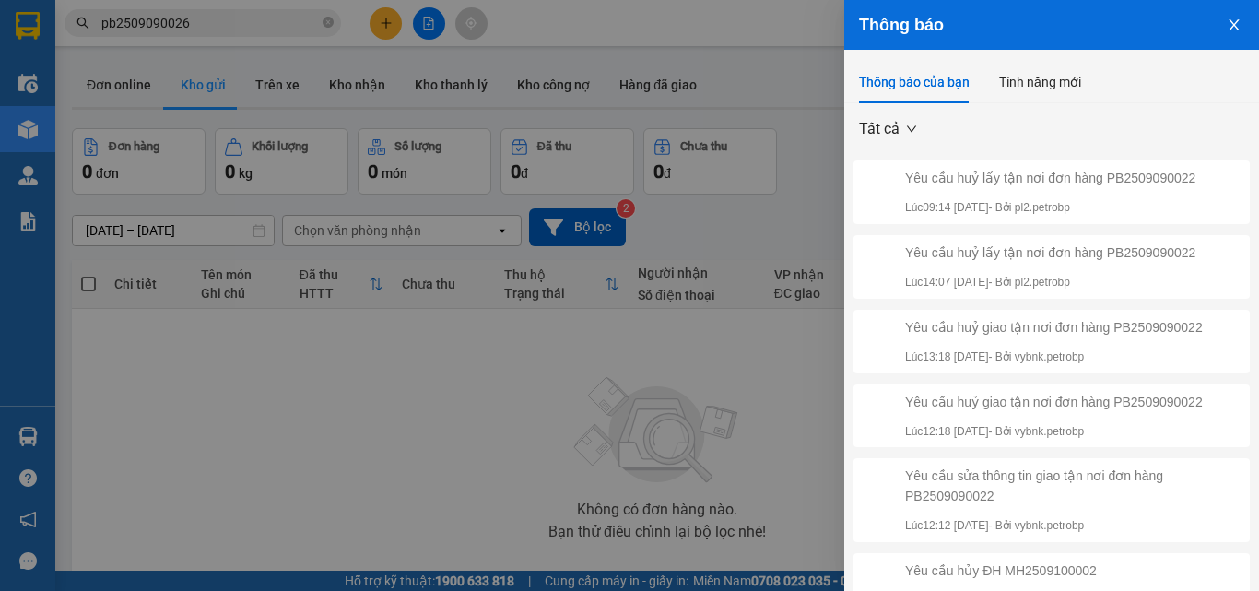
click at [1134, 188] on div "Yêu cầu huỷ lấy tận nơi đơn hàng PB2509090022 Lúc 09:14 [DATE] - Bởi pl2.petrobp" at bounding box center [1050, 192] width 290 height 49
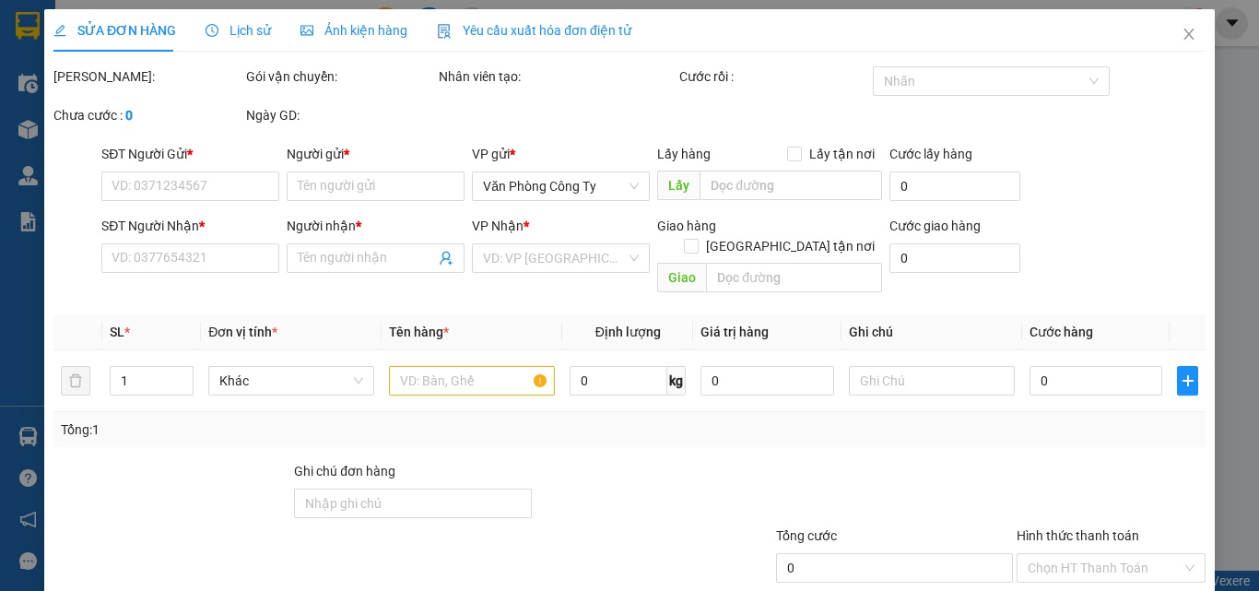
type input "0394205052"
type input "TRINH"
type input "0968399310"
type input "NGỌC"
type input "750.000"
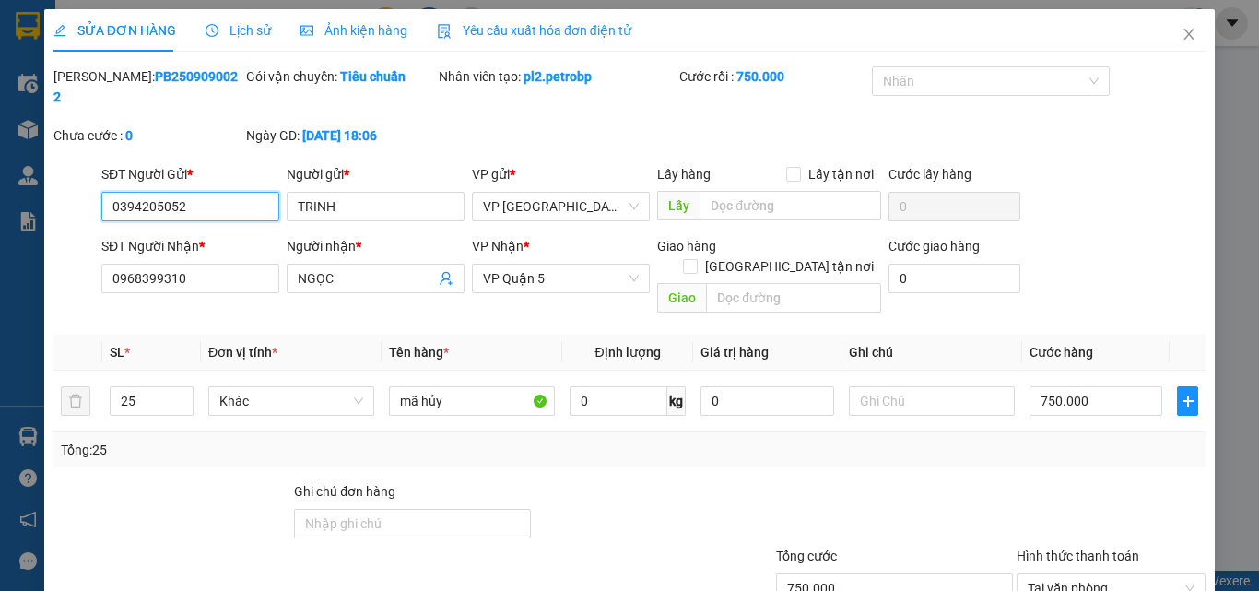
scroll to position [95, 0]
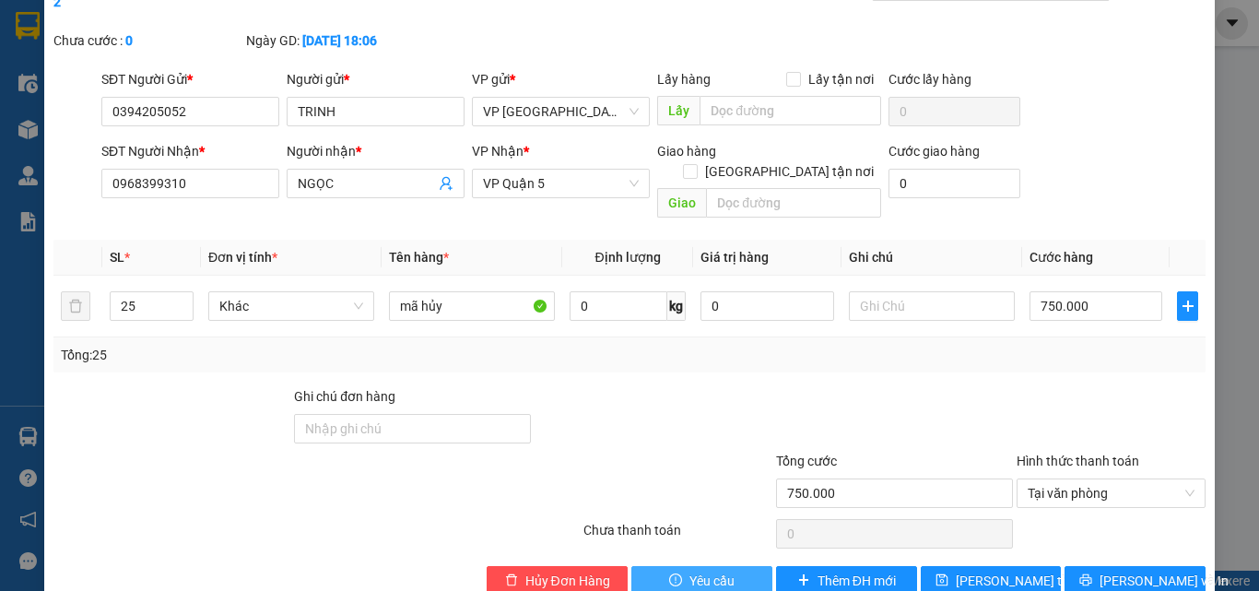
click at [713, 571] on span "Yêu cầu" at bounding box center [711, 581] width 45 height 20
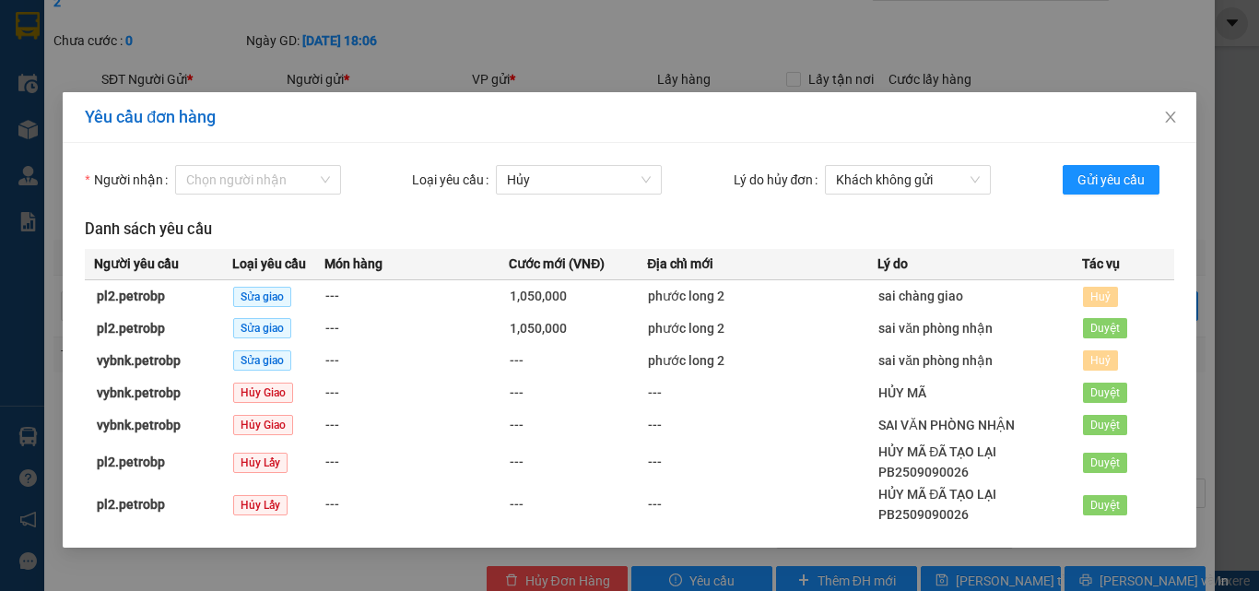
scroll to position [0, 0]
click at [1170, 121] on icon "close" at bounding box center [1170, 117] width 15 height 15
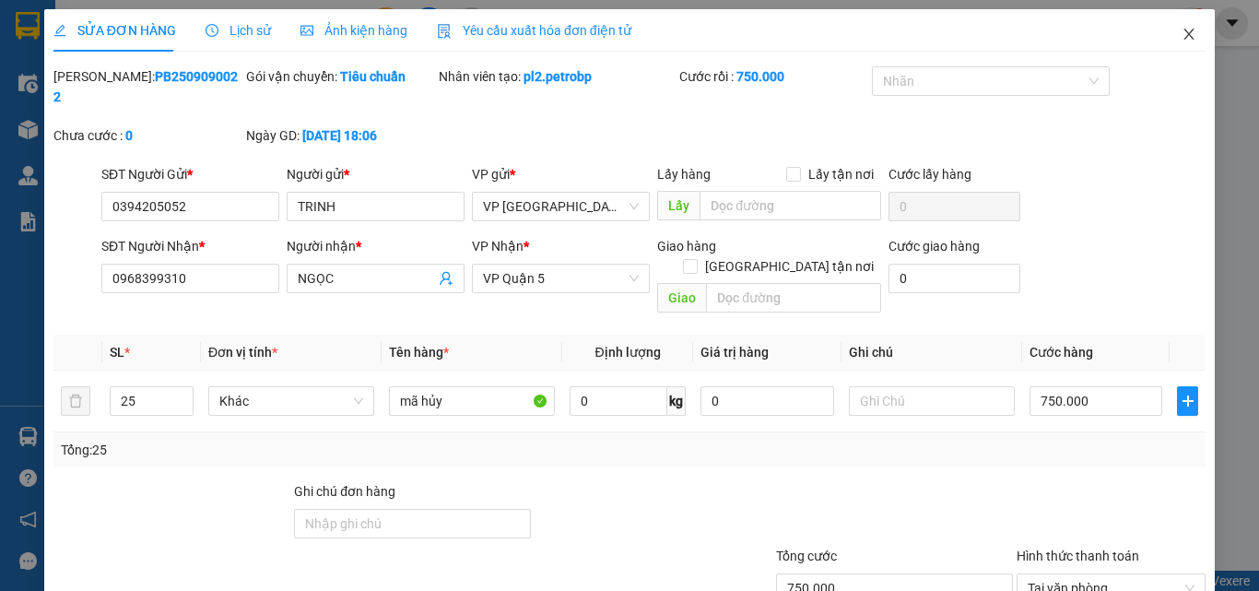
click at [1184, 36] on icon "close" at bounding box center [1189, 34] width 10 height 11
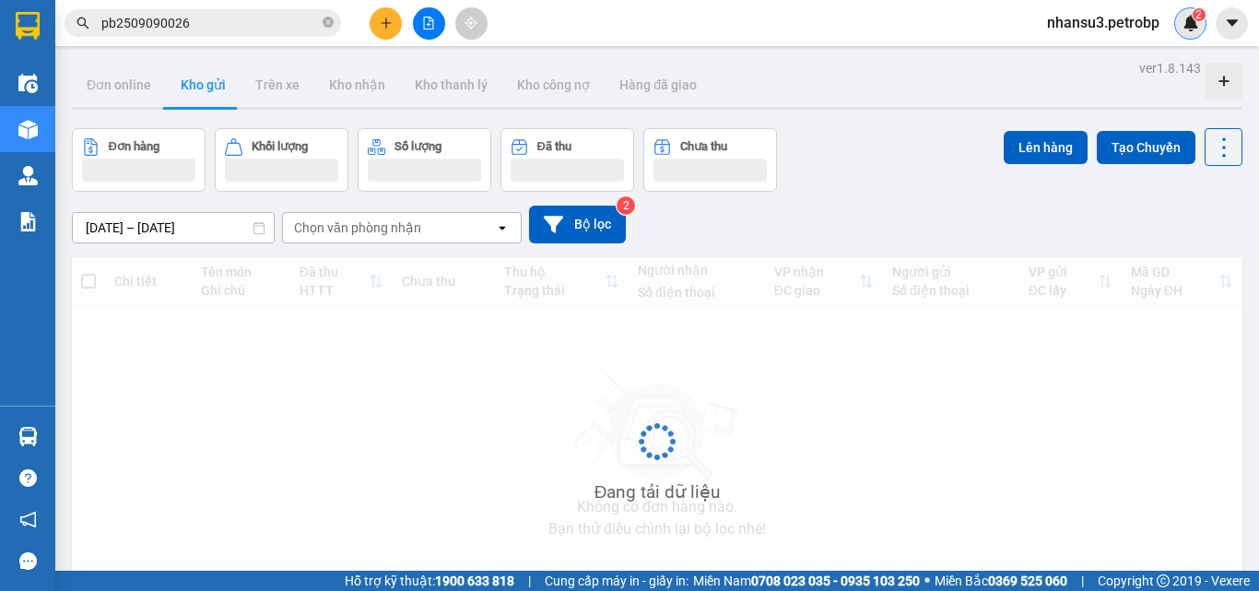
click at [1183, 25] on img at bounding box center [1191, 23] width 17 height 17
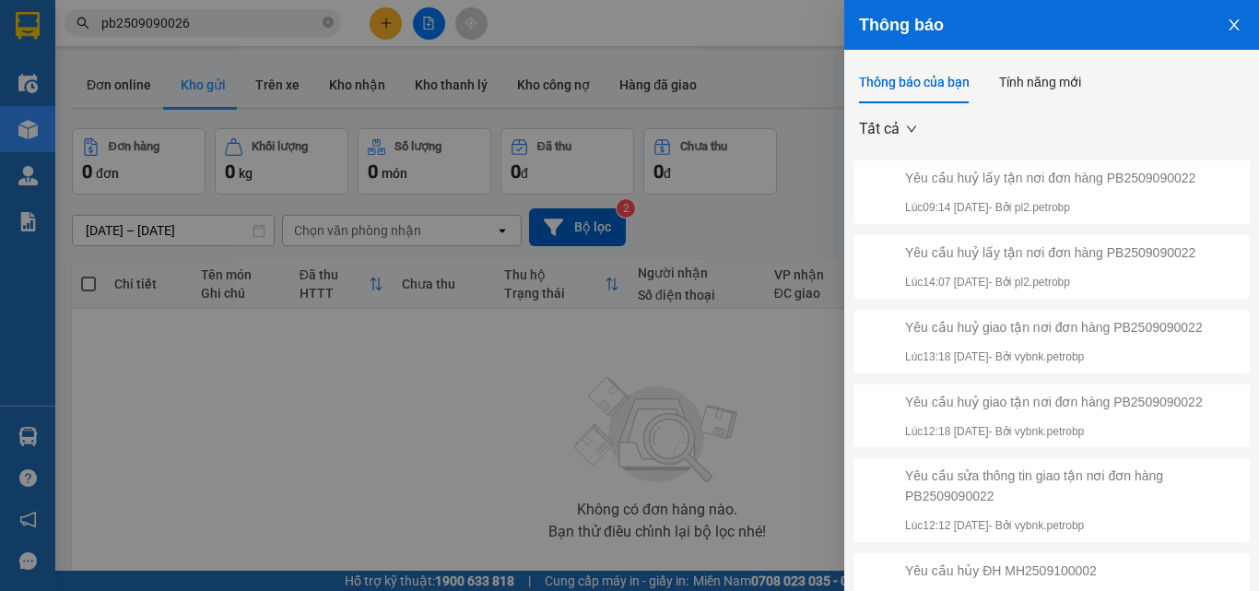
click at [1182, 356] on p "Lúc 13:18 [DATE] - Bởi vybnk.petrobp" at bounding box center [1054, 357] width 298 height 18
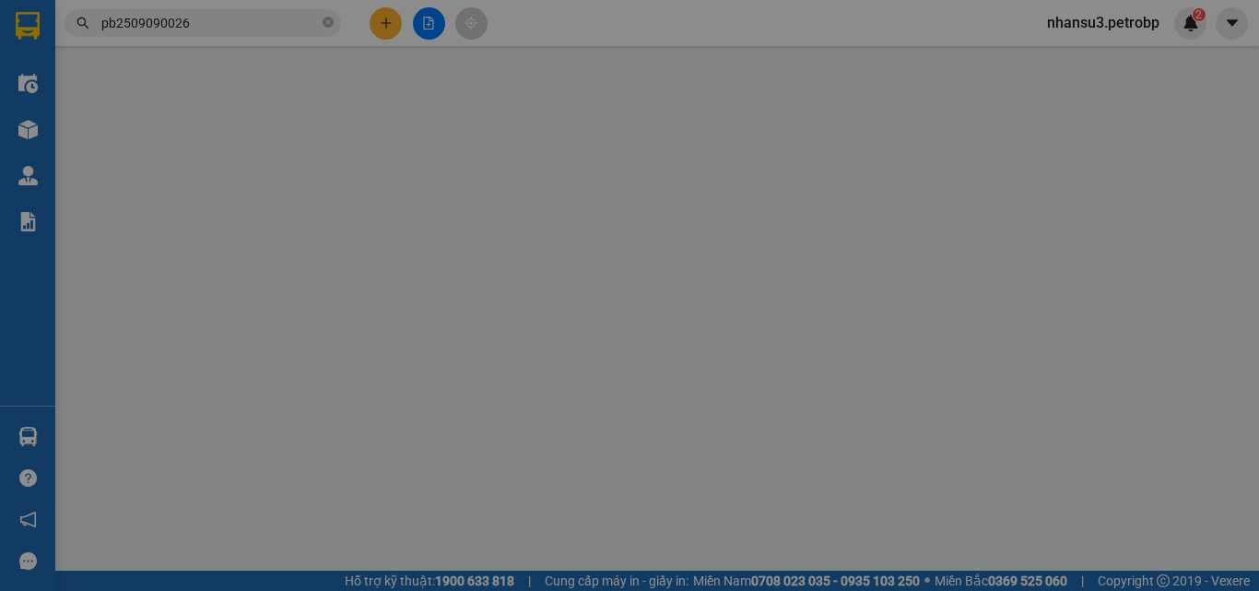
type input "0394205052"
type input "TRINH"
type input "0968399310"
type input "NGỌC"
type input "750.000"
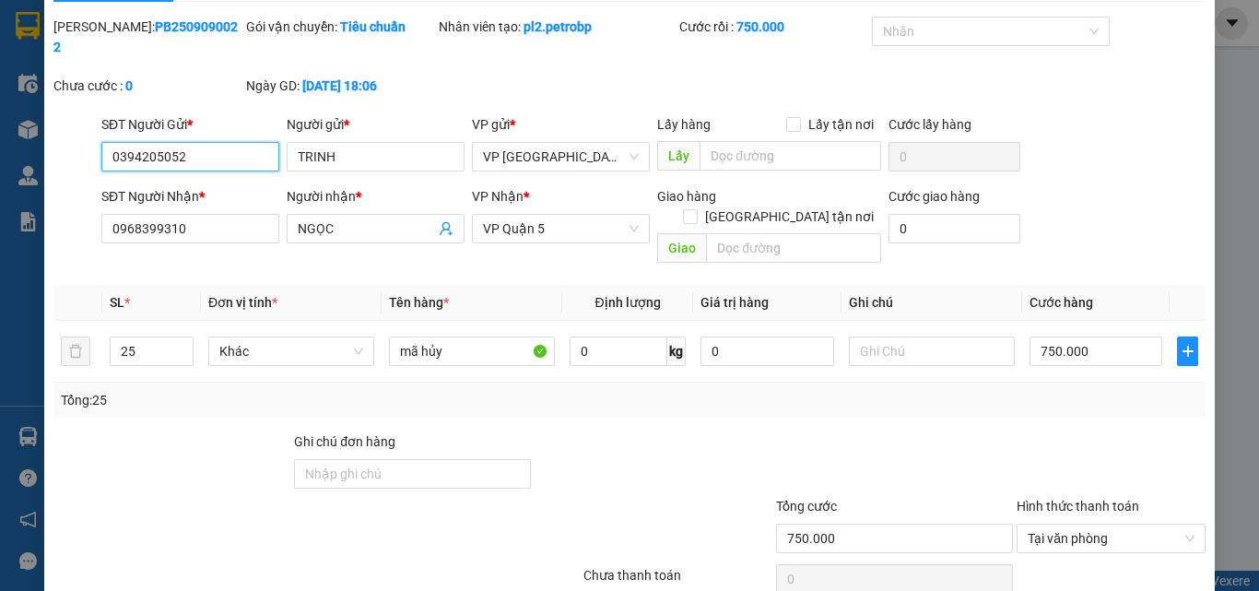
scroll to position [95, 0]
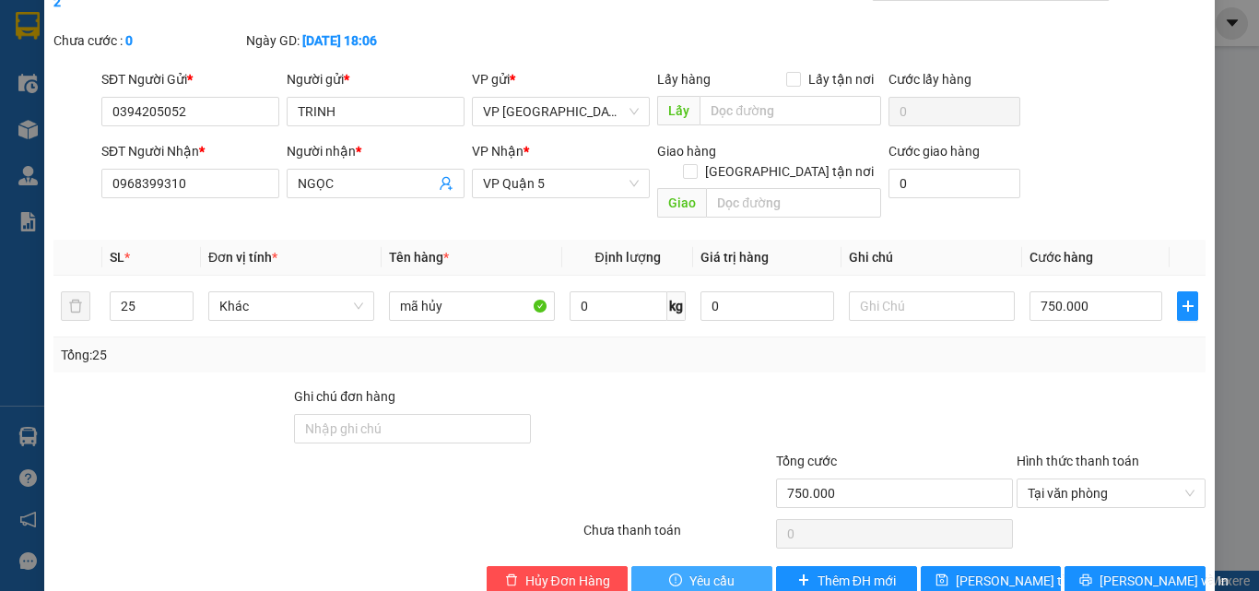
click at [738, 566] on button "Yêu cầu" at bounding box center [701, 580] width 141 height 29
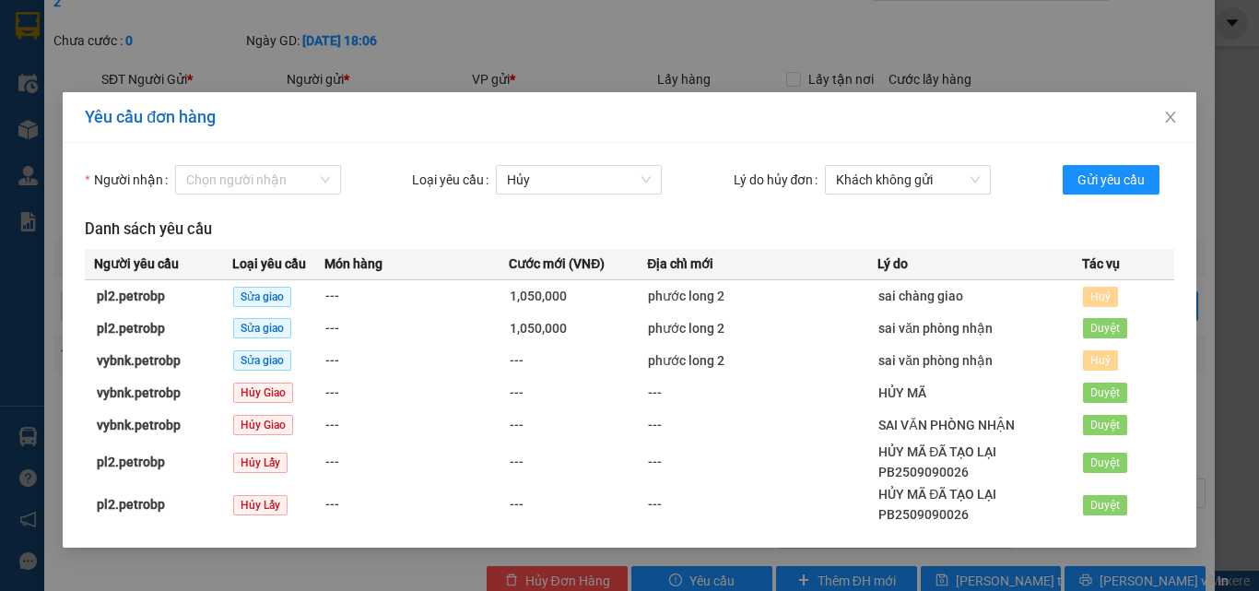
scroll to position [0, 0]
click at [1172, 115] on icon "close" at bounding box center [1170, 117] width 15 height 15
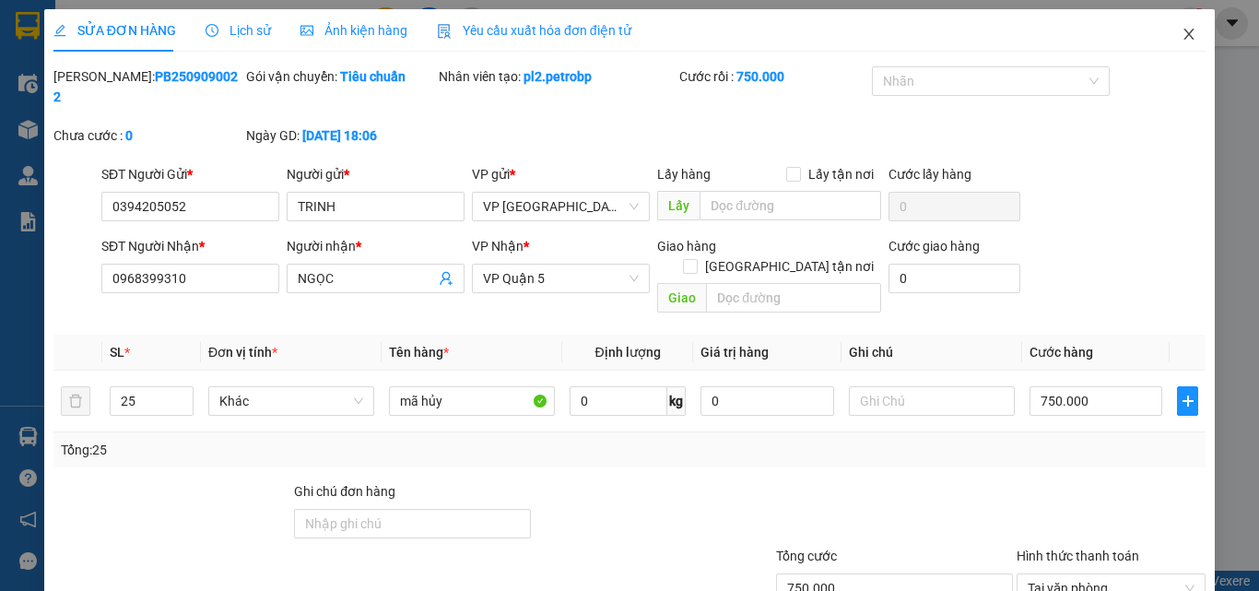
click at [1166, 35] on span "Close" at bounding box center [1189, 35] width 52 height 52
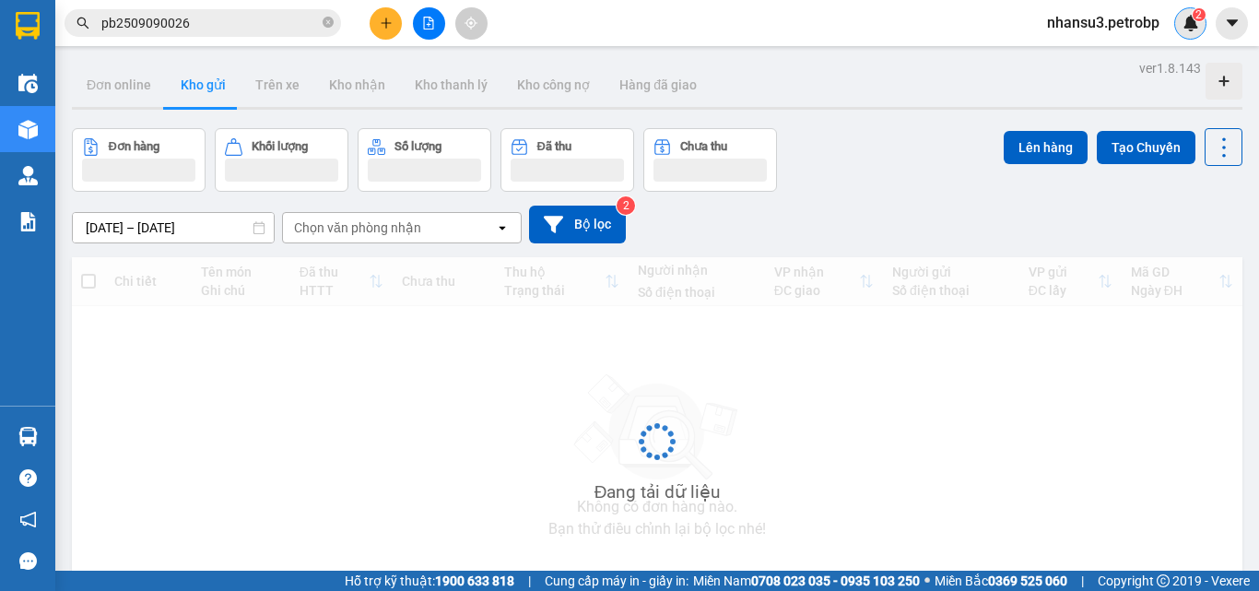
click at [1186, 20] on img at bounding box center [1191, 23] width 17 height 17
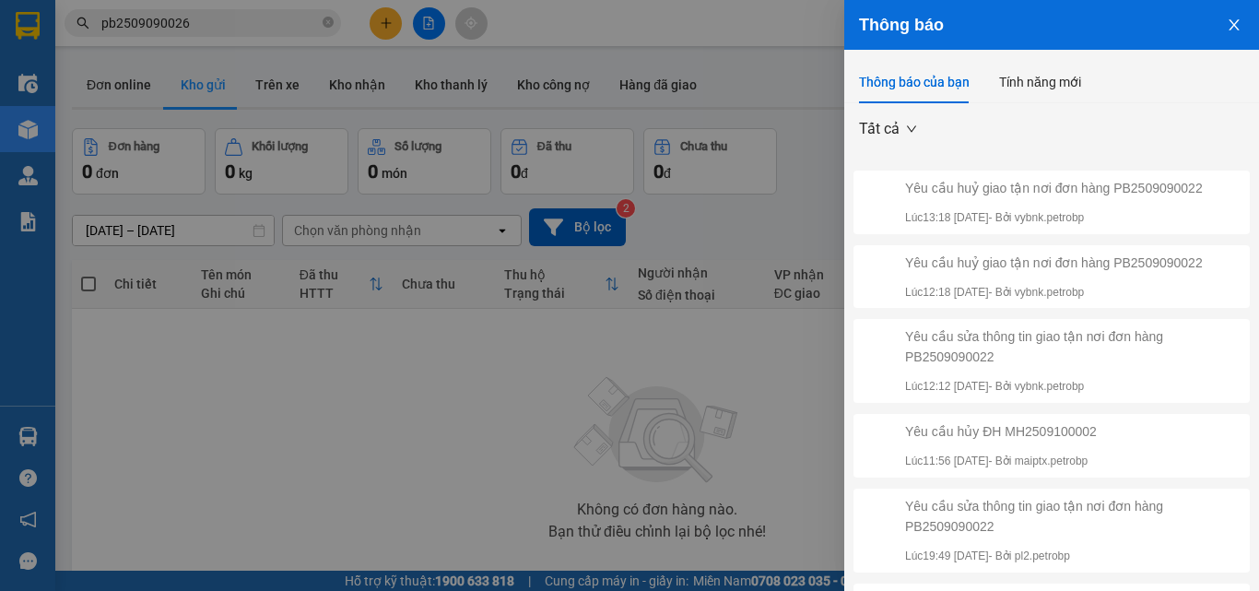
scroll to position [353, 0]
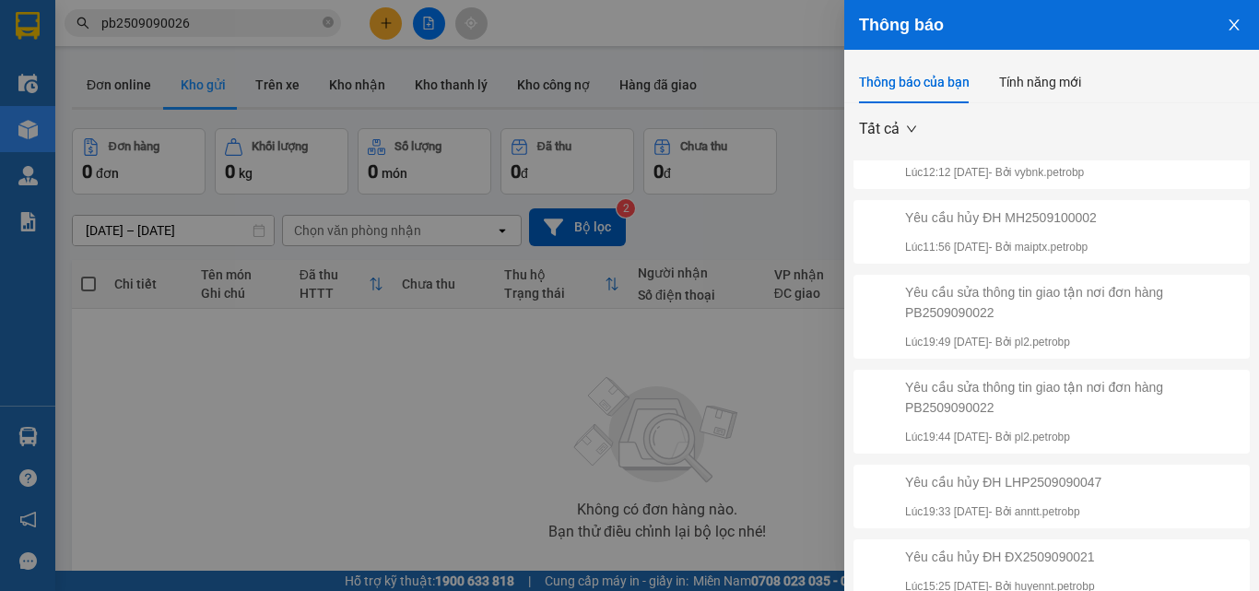
click at [1090, 473] on div "Yêu cầu hủy ĐH LHP2509090047" at bounding box center [1003, 482] width 196 height 20
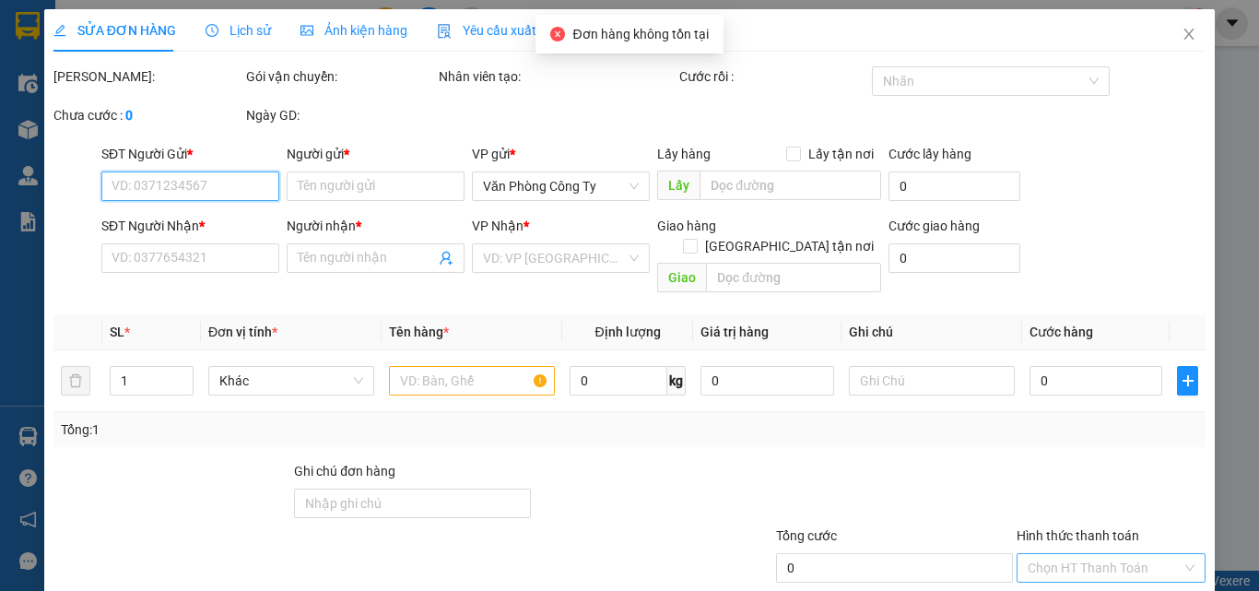
scroll to position [95, 0]
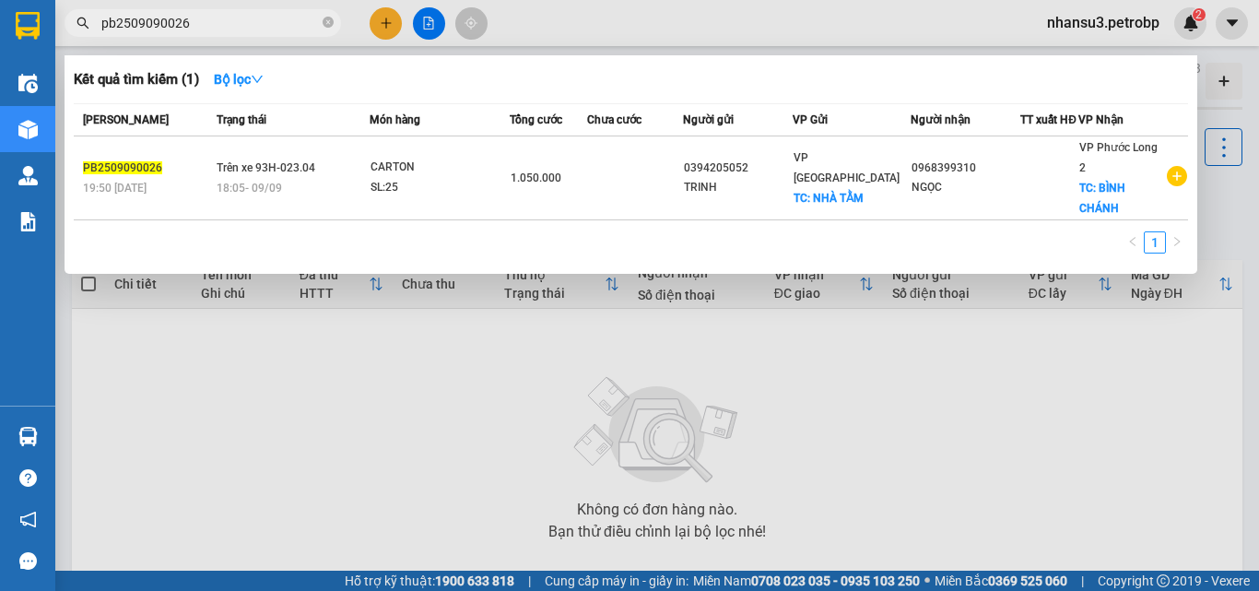
click at [230, 15] on input "pb2509090026" at bounding box center [210, 23] width 218 height 20
drag, startPoint x: 220, startPoint y: 19, endPoint x: 147, endPoint y: 30, distance: 73.7
click at [147, 30] on input "pb2509090026" at bounding box center [210, 23] width 218 height 20
click at [165, 24] on input "pb2509090026" at bounding box center [210, 23] width 218 height 20
drag, startPoint x: 176, startPoint y: 24, endPoint x: 193, endPoint y: 25, distance: 16.6
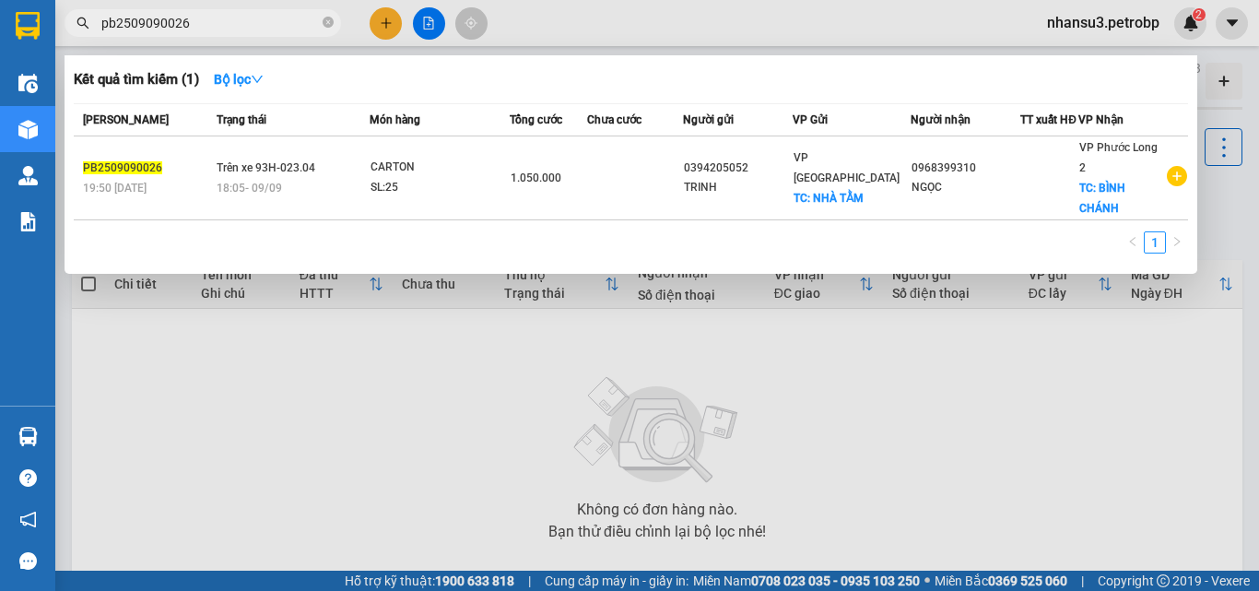
click at [193, 25] on input "pb2509090026" at bounding box center [210, 23] width 218 height 20
type input "pb2509090022"
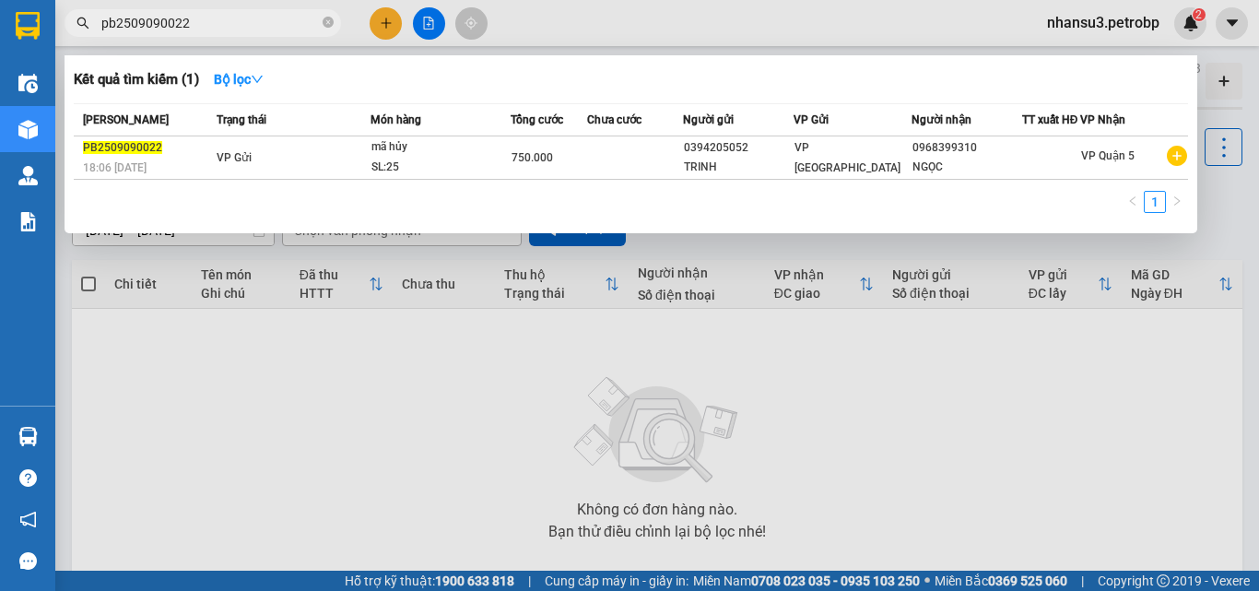
click at [212, 18] on input "pb2509090022" at bounding box center [210, 23] width 218 height 20
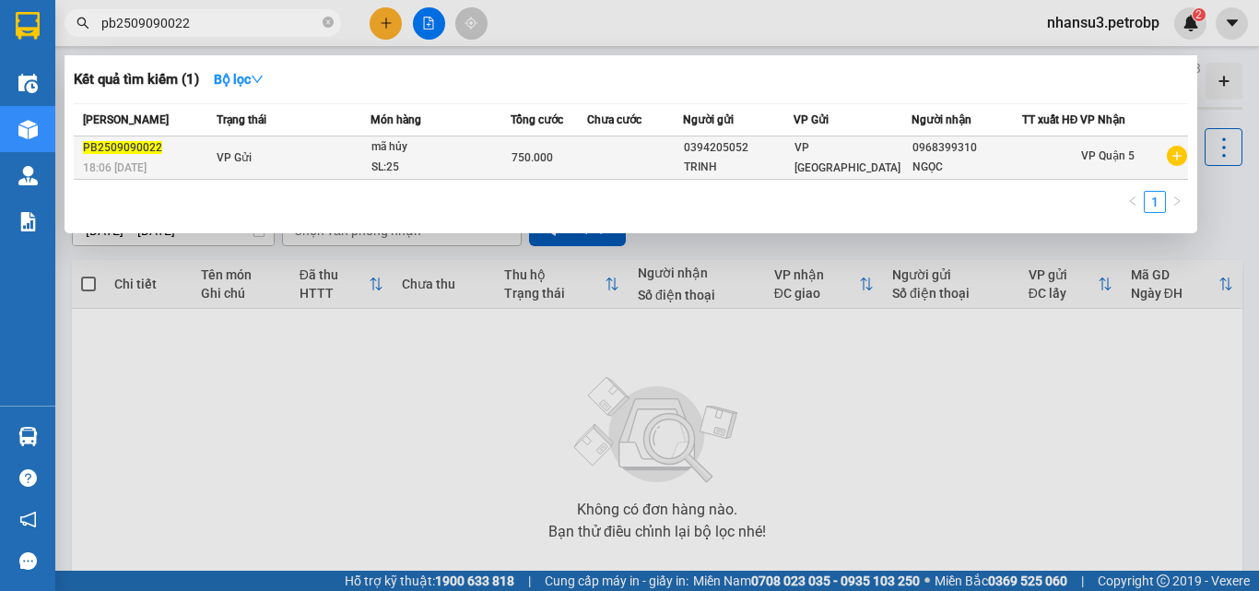
click at [339, 151] on td "VP Gửi" at bounding box center [291, 157] width 159 height 43
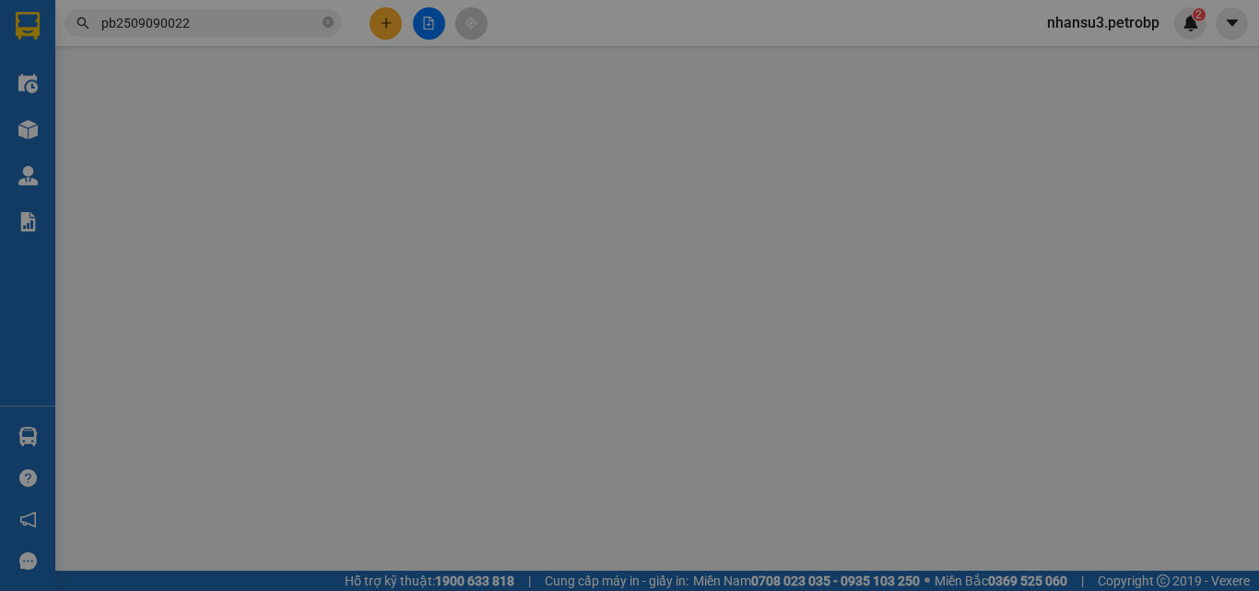
type input "0394205052"
type input "TRINH"
type input "0968399310"
type input "NGỌC"
type input "750.000"
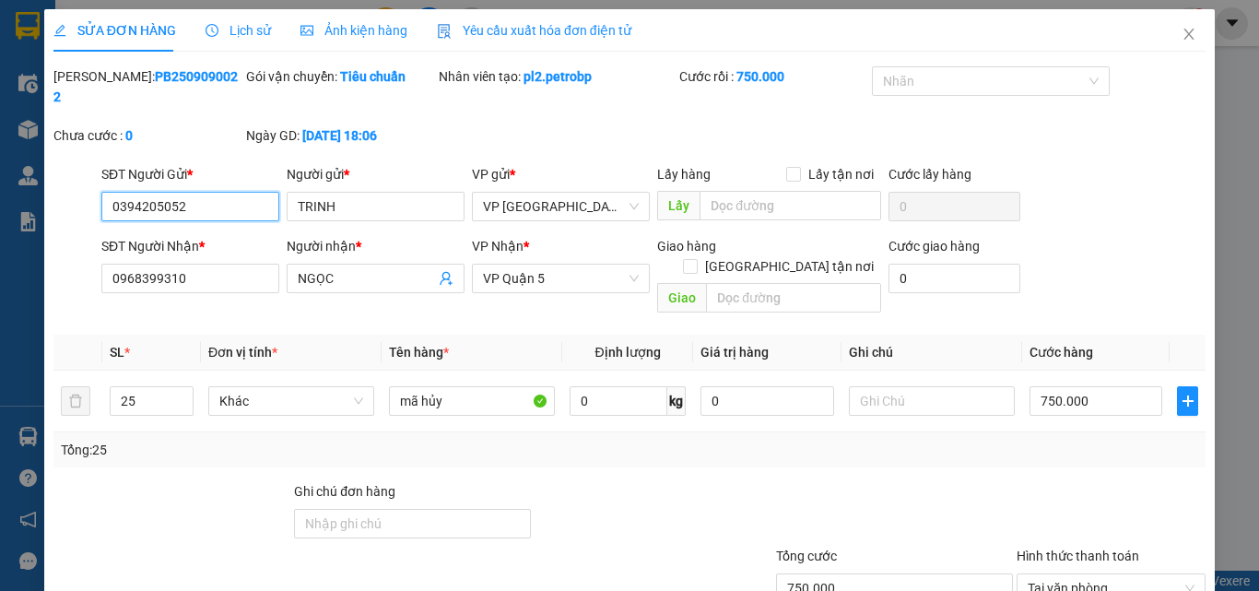
scroll to position [95, 0]
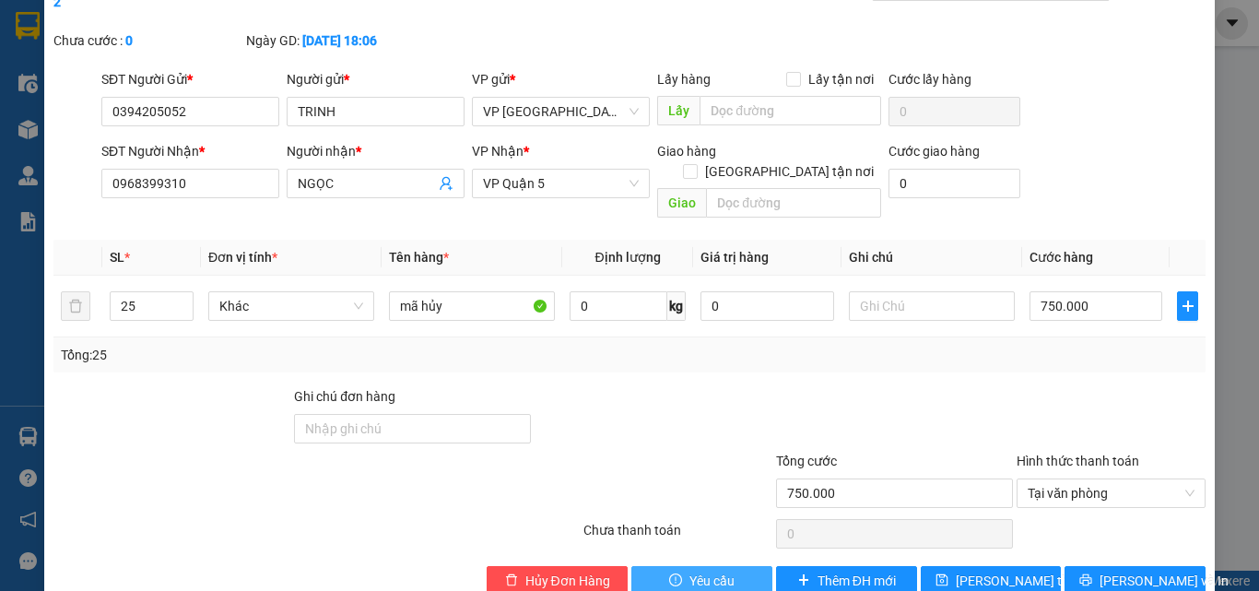
click at [706, 571] on span "Yêu cầu" at bounding box center [711, 581] width 45 height 20
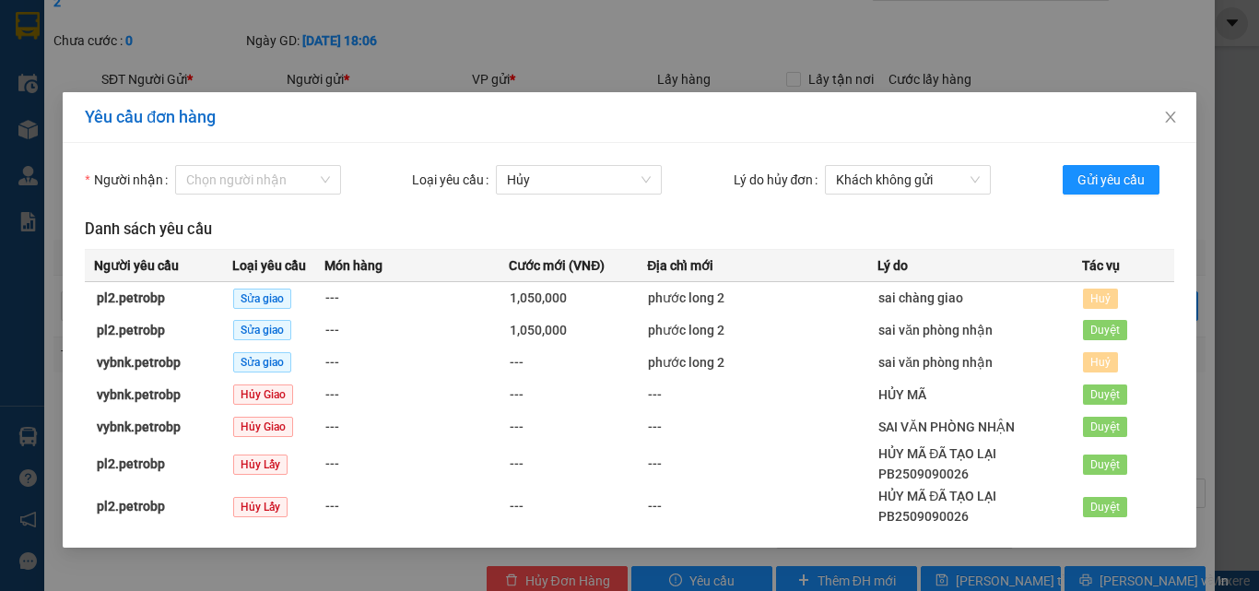
scroll to position [2, 0]
click at [1173, 117] on icon "close" at bounding box center [1170, 117] width 15 height 15
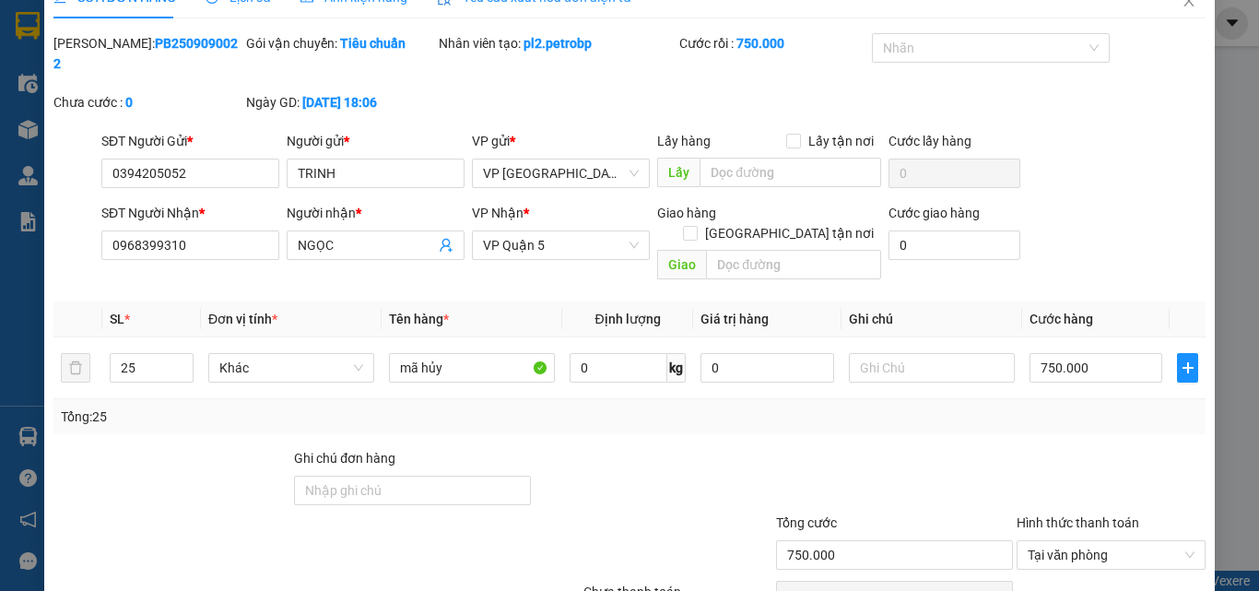
scroll to position [0, 0]
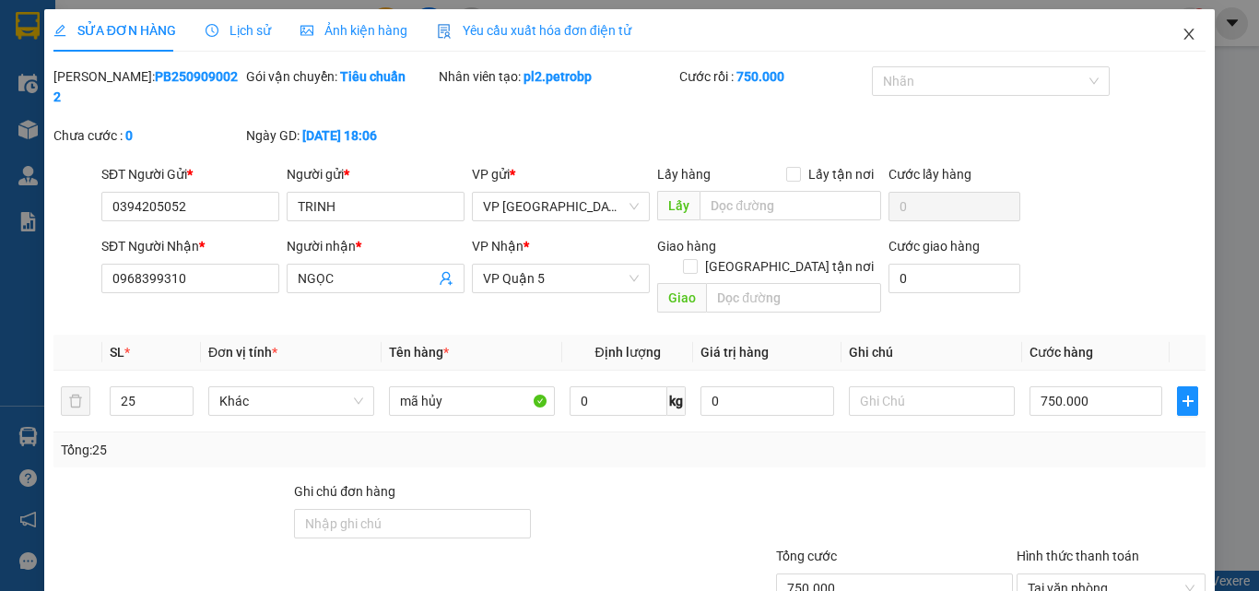
click at [1182, 29] on icon "close" at bounding box center [1189, 34] width 15 height 15
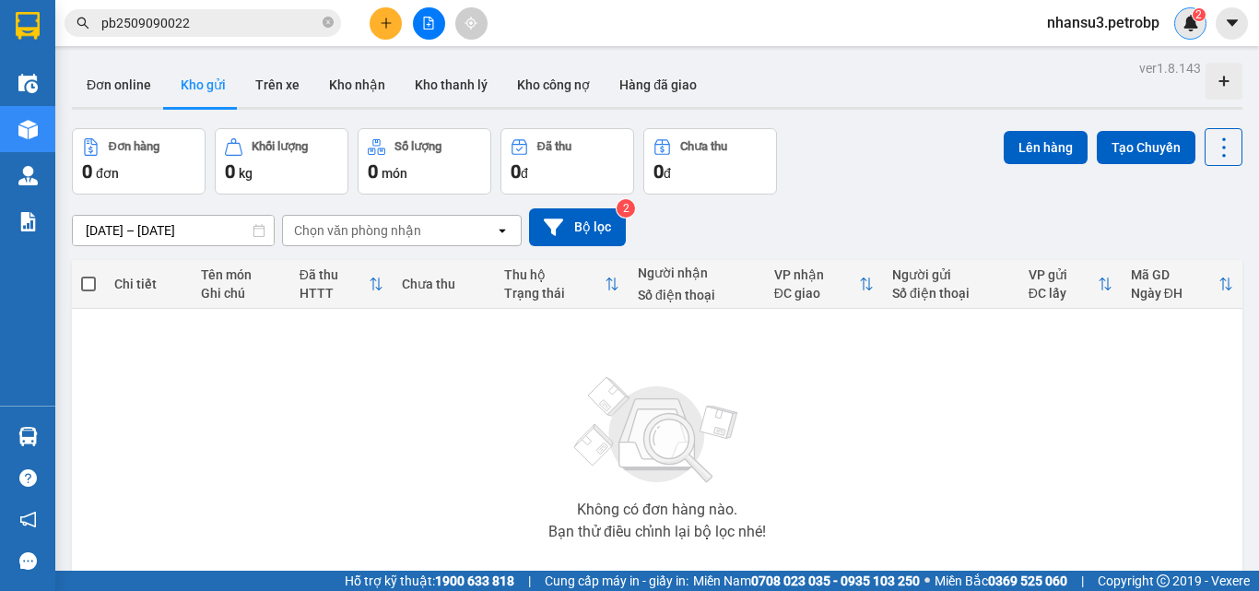
click at [1192, 23] on img at bounding box center [1191, 23] width 17 height 17
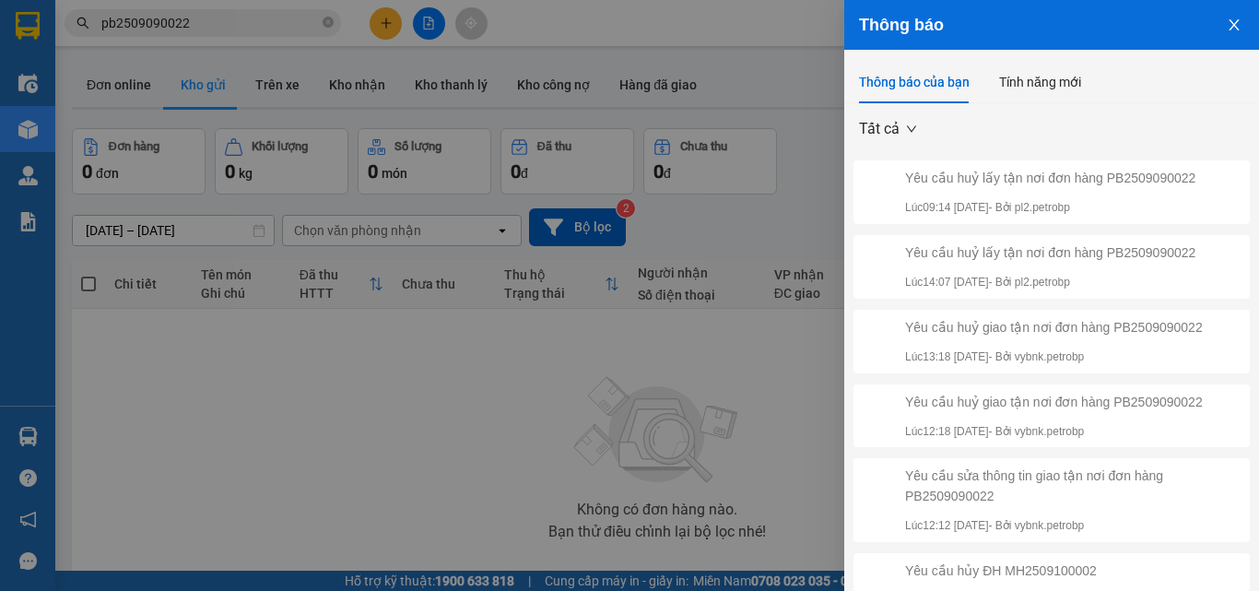
drag, startPoint x: 1081, startPoint y: 129, endPoint x: 1082, endPoint y: 115, distance: 13.9
click at [1081, 129] on div "Tất cả Yêu cầu huỷ lấy tận nơi đơn hàng PB2509090022 Lúc 09:14 [DATE] - Bởi pl2…" at bounding box center [1051, 368] width 415 height 530
click at [1229, 20] on icon "close" at bounding box center [1234, 24] width 10 height 11
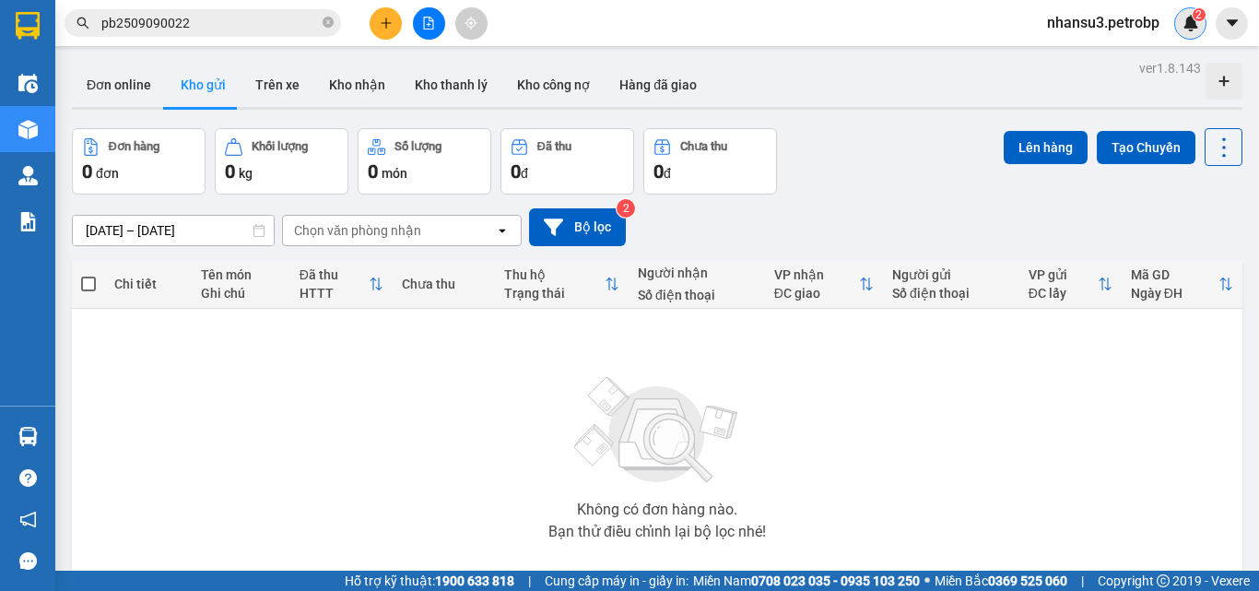
click at [1184, 30] on img at bounding box center [1191, 23] width 17 height 17
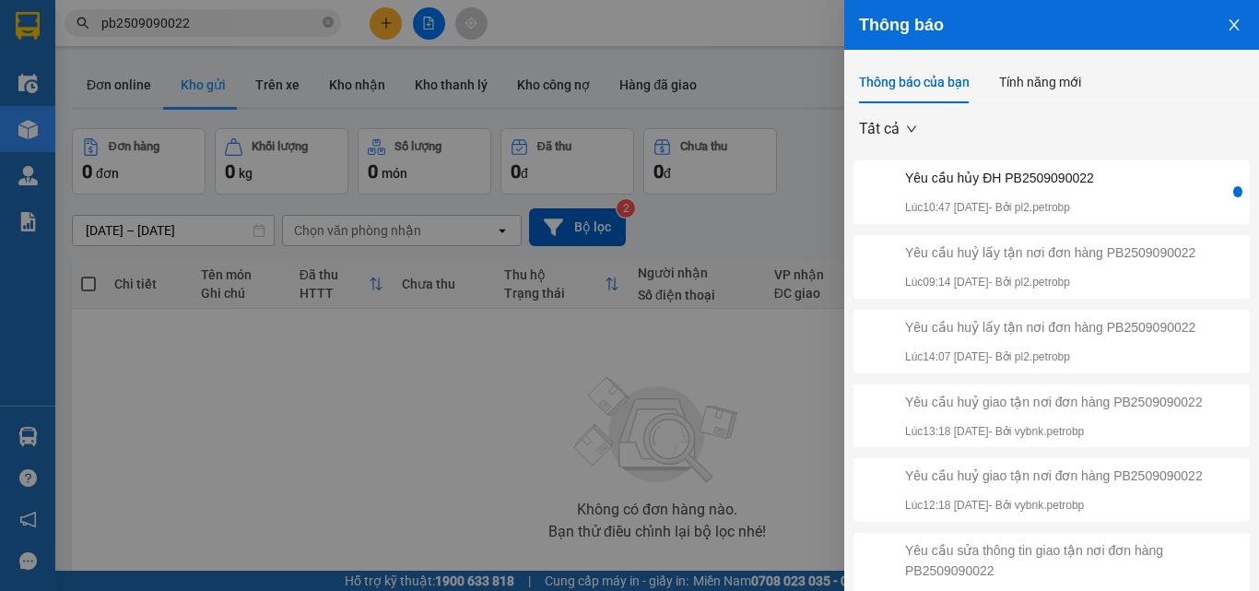
click at [1124, 182] on div "Yêu cầu hủy ĐH PB2509090022 Lúc 10:47 [DATE] - Bởi pl2.petrobp" at bounding box center [1043, 192] width 372 height 49
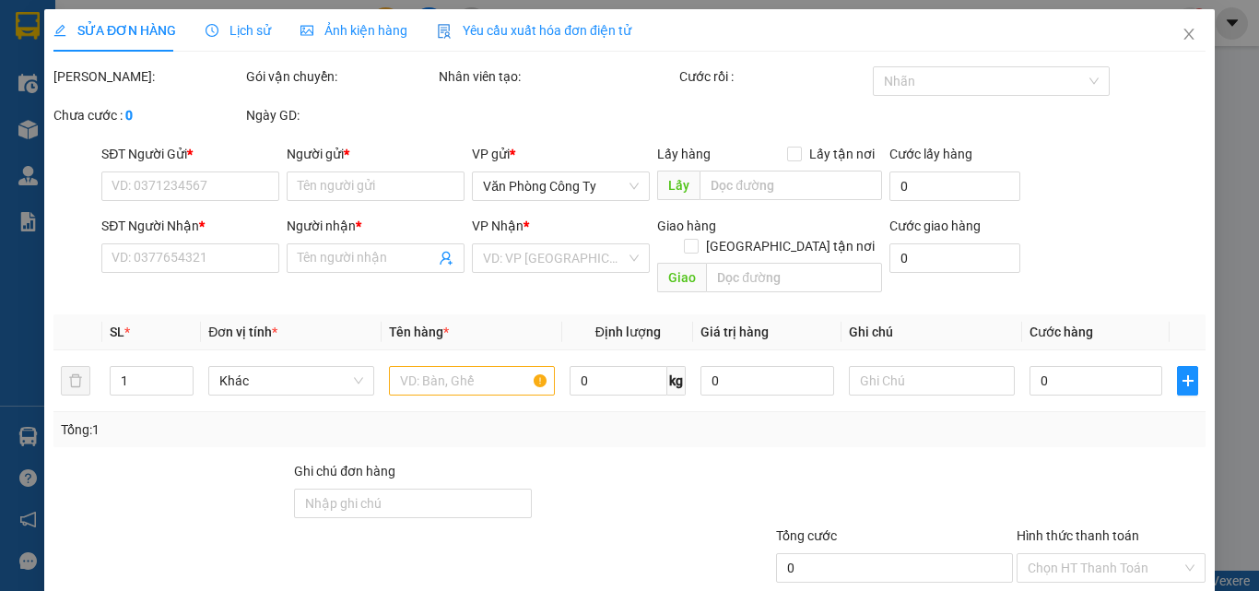
type input "0394205052"
type input "TRINH"
type input "0968399310"
type input "NGỌC"
type input "750.000"
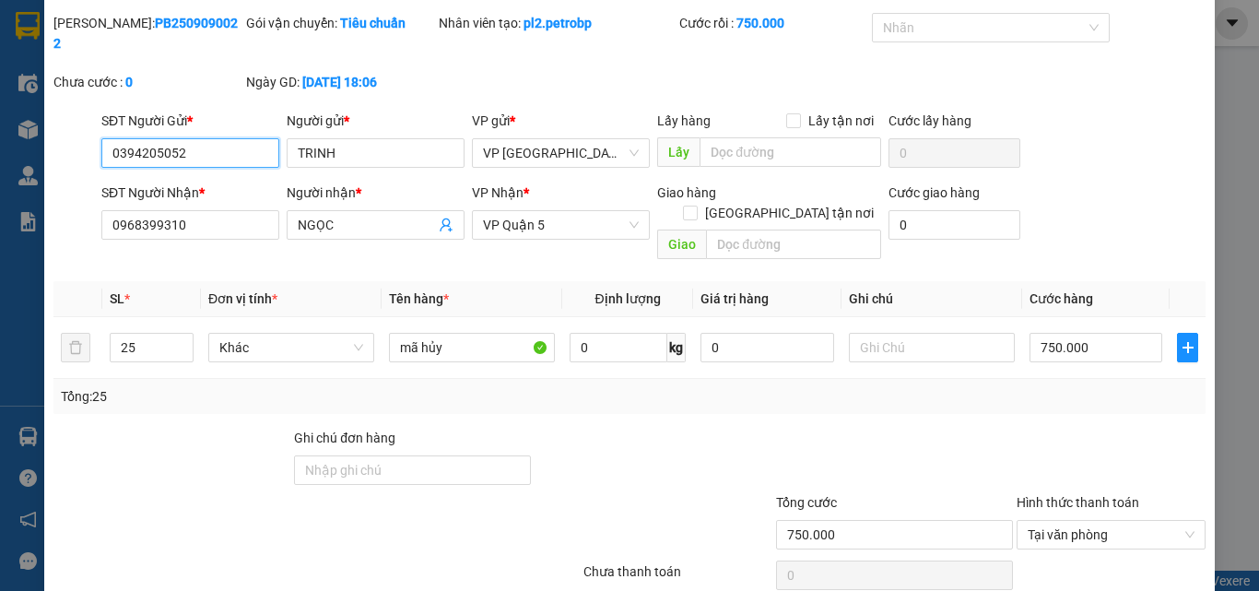
scroll to position [95, 0]
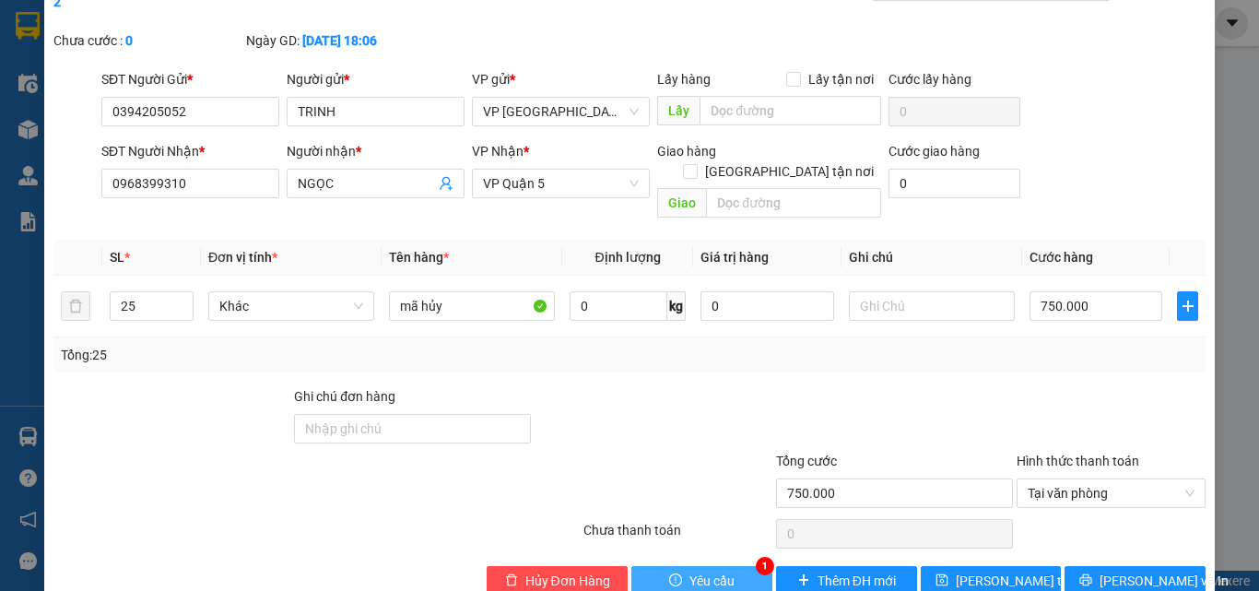
click at [722, 571] on span "Yêu cầu" at bounding box center [711, 581] width 45 height 20
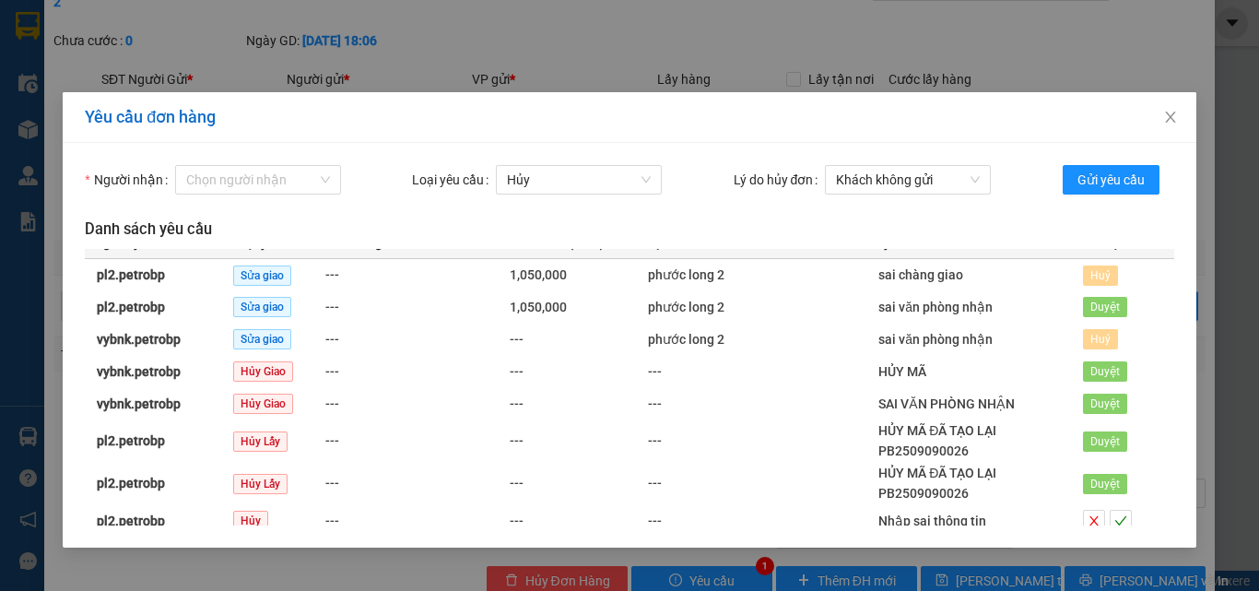
scroll to position [34, 0]
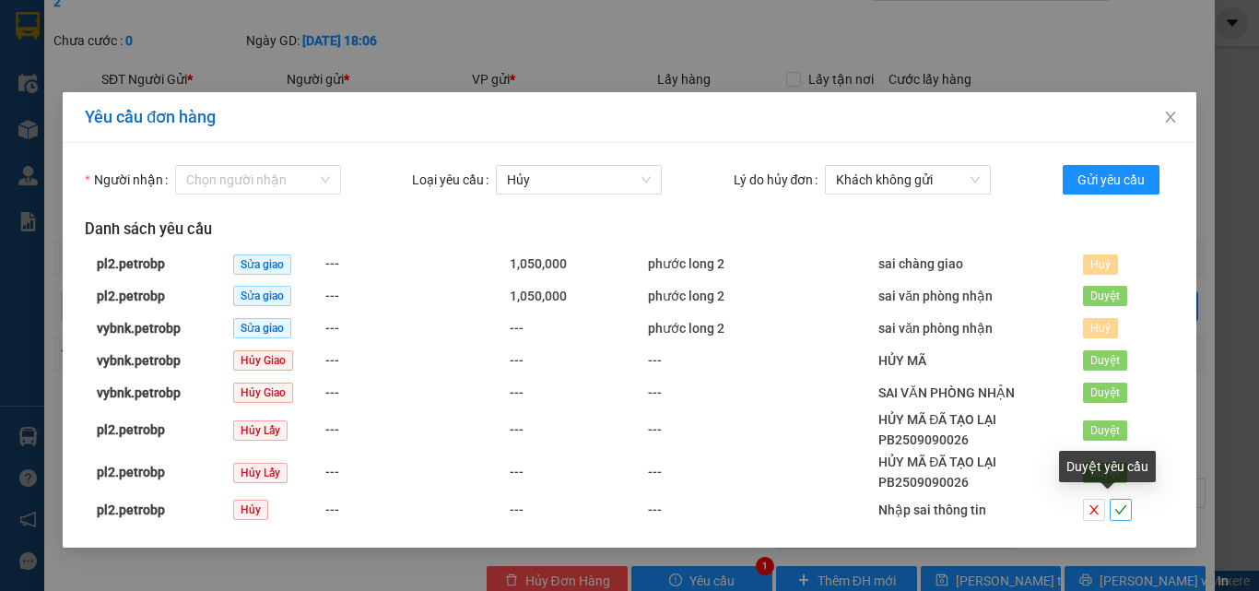
click at [1114, 511] on icon "check" at bounding box center [1120, 509] width 13 height 13
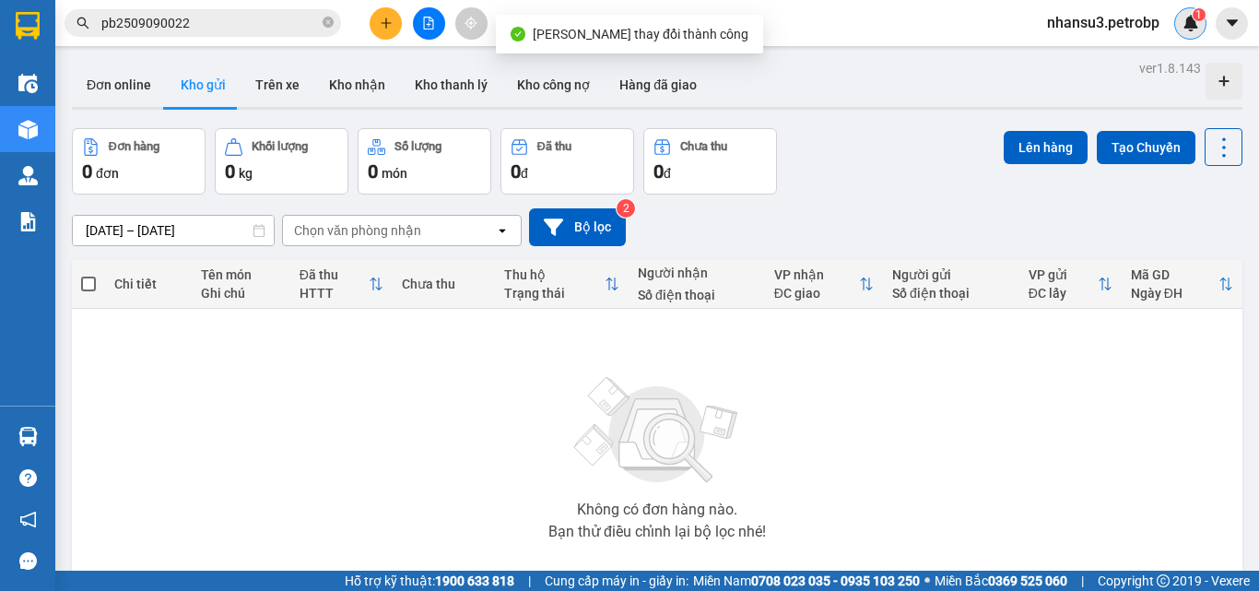
click at [1187, 12] on div "1" at bounding box center [1190, 23] width 32 height 32
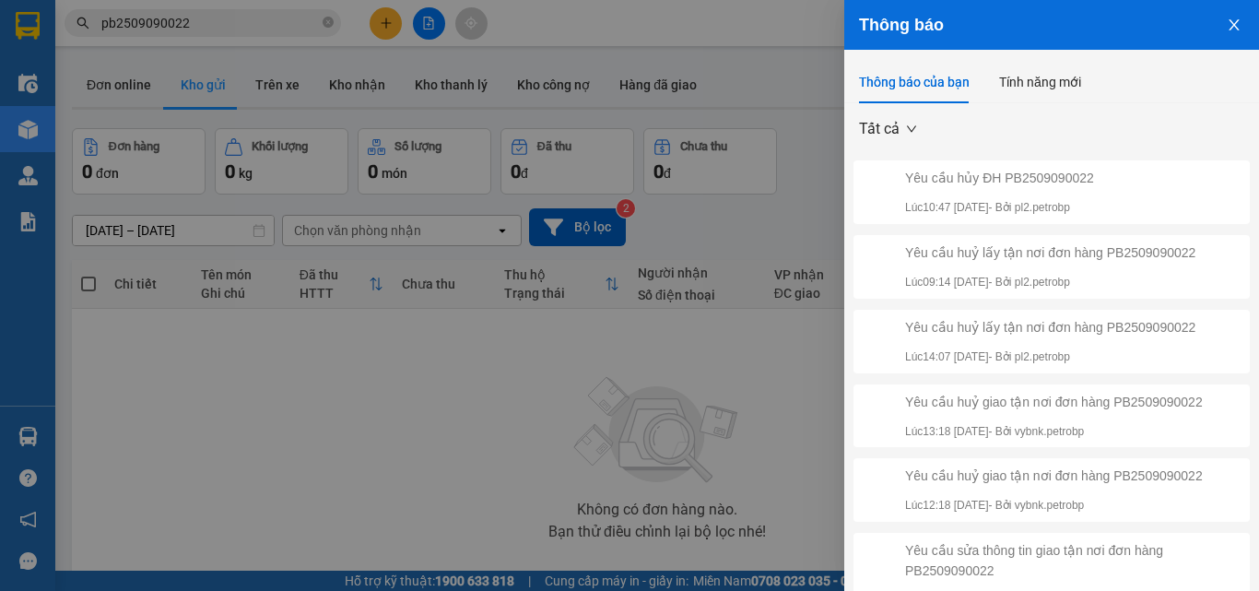
click at [1227, 25] on icon "close" at bounding box center [1234, 25] width 15 height 15
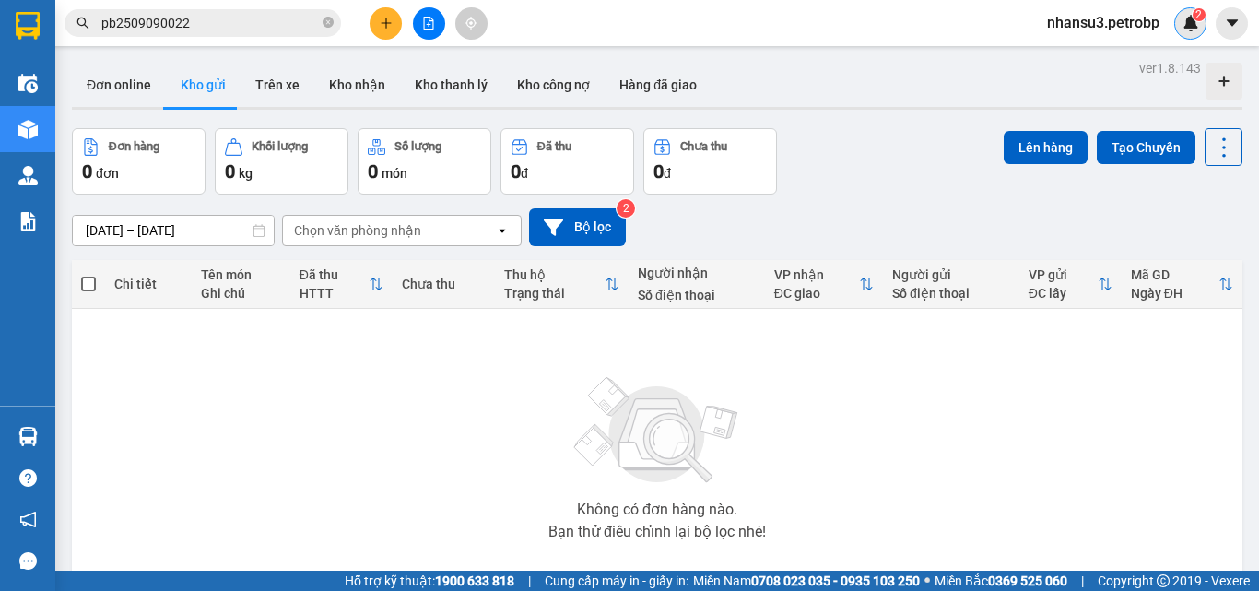
click at [1198, 20] on span "2" at bounding box center [1199, 14] width 6 height 13
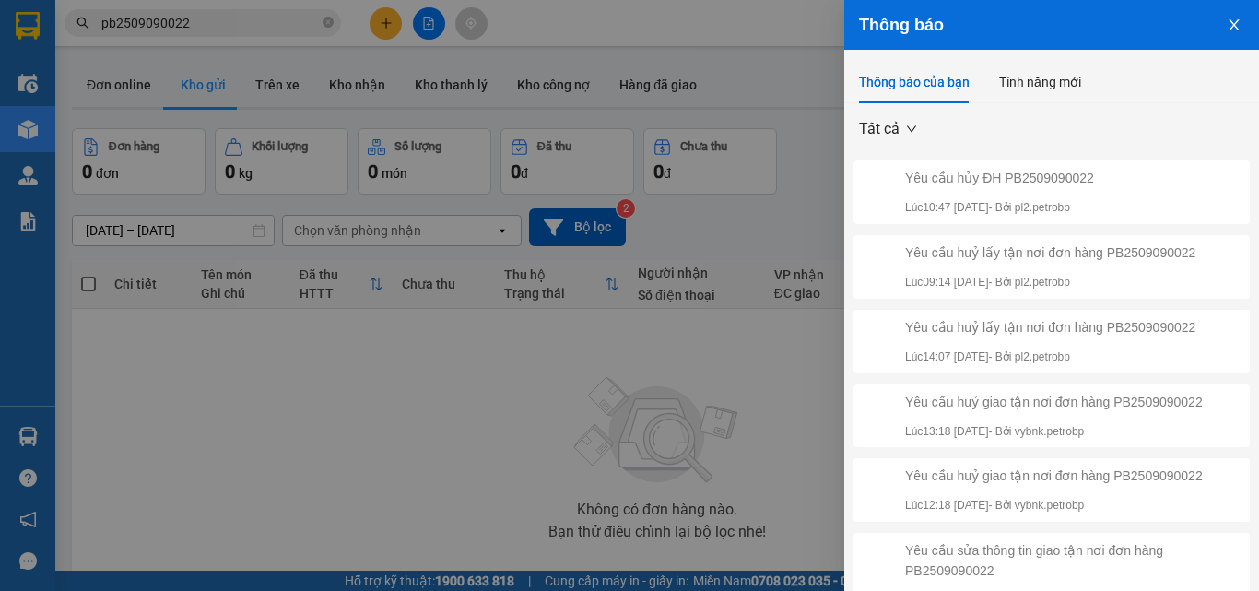
click at [1229, 27] on button "Close" at bounding box center [1234, 23] width 50 height 47
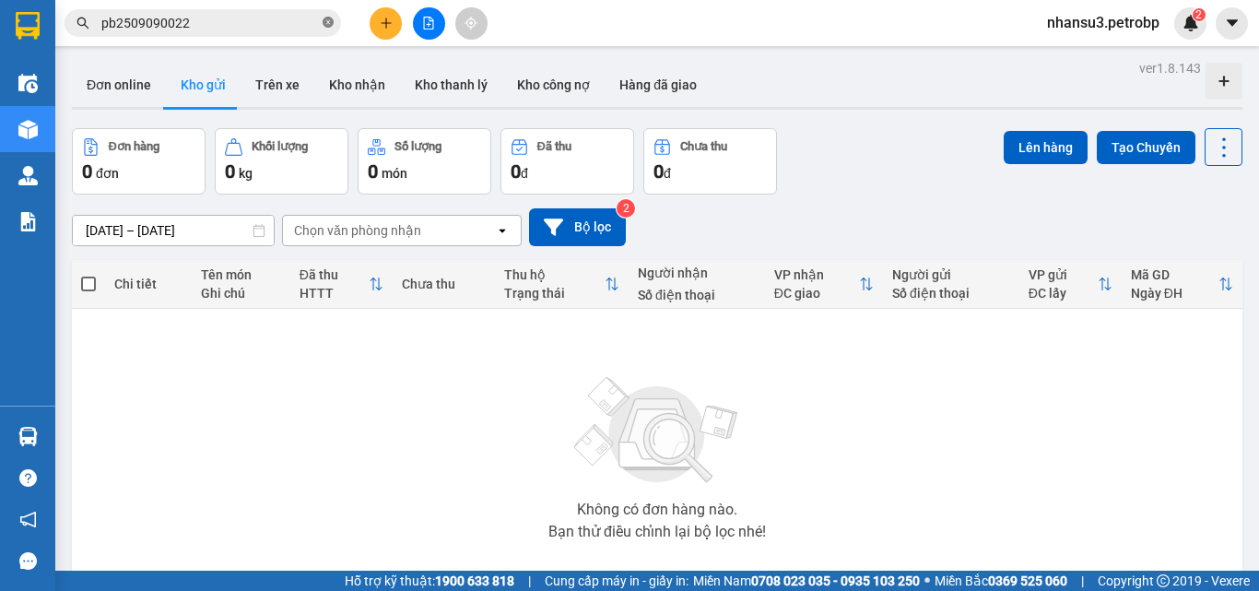
click at [324, 20] on icon "close-circle" at bounding box center [328, 22] width 11 height 11
click at [262, 25] on input "text" at bounding box center [210, 23] width 218 height 20
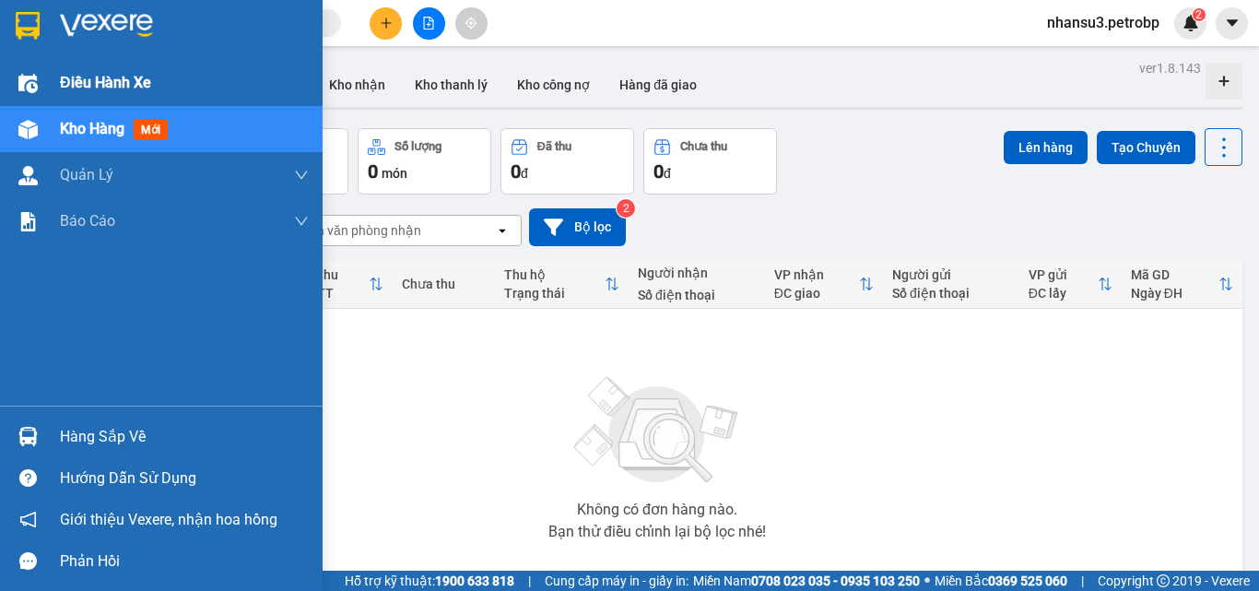
click at [38, 90] on div at bounding box center [28, 83] width 32 height 32
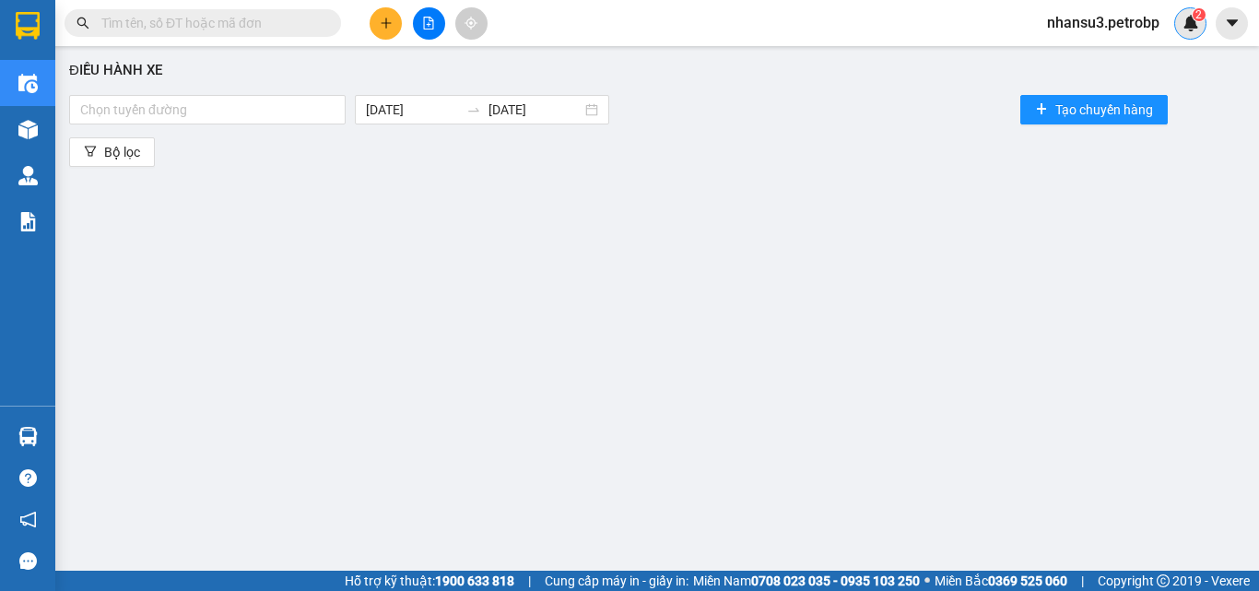
click at [1185, 28] on img at bounding box center [1191, 23] width 17 height 17
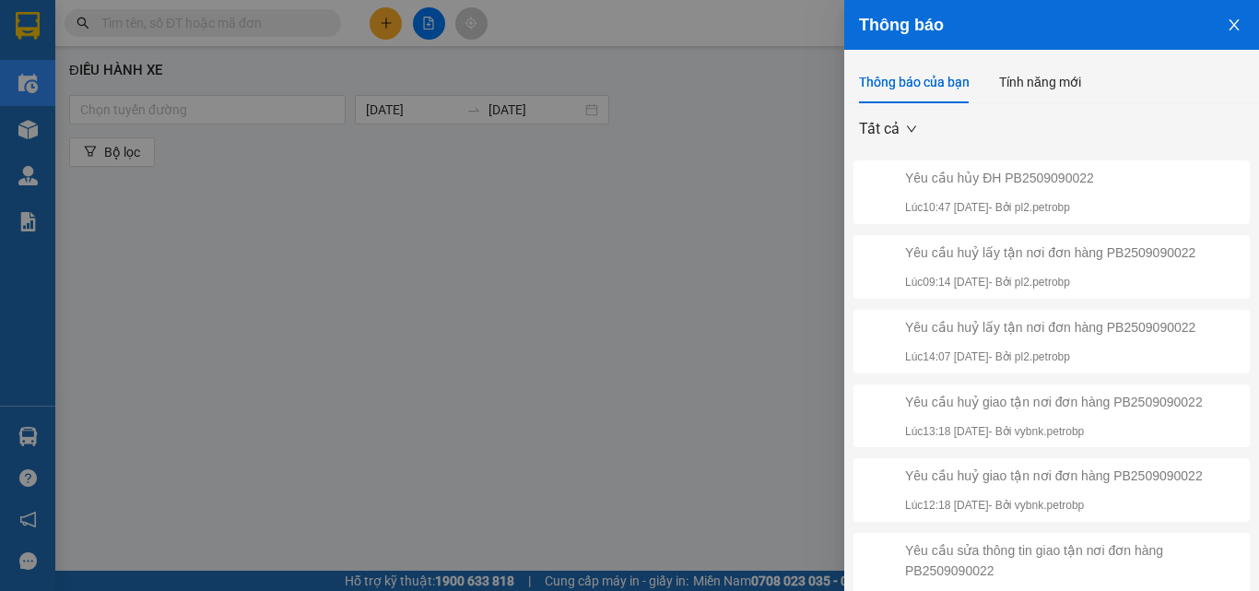
click at [1229, 27] on icon "close" at bounding box center [1234, 24] width 10 height 11
